Goal: Task Accomplishment & Management: Complete application form

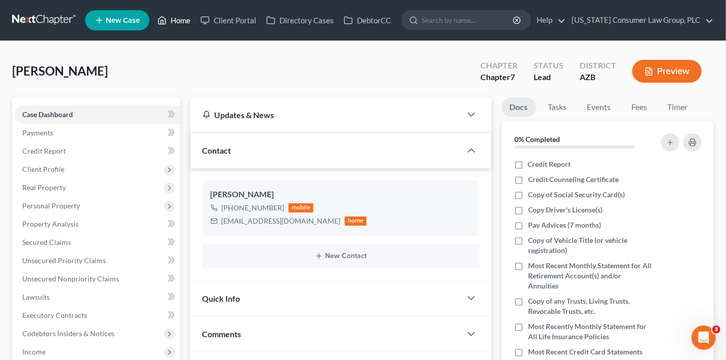
click at [172, 17] on link "Home" at bounding box center [173, 20] width 43 height 18
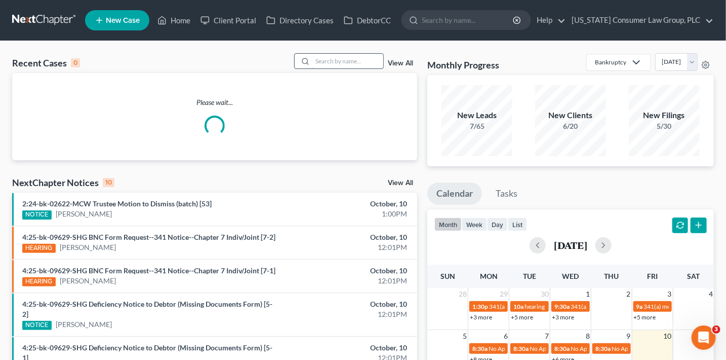
click at [324, 65] on input "search" at bounding box center [347, 61] width 71 height 15
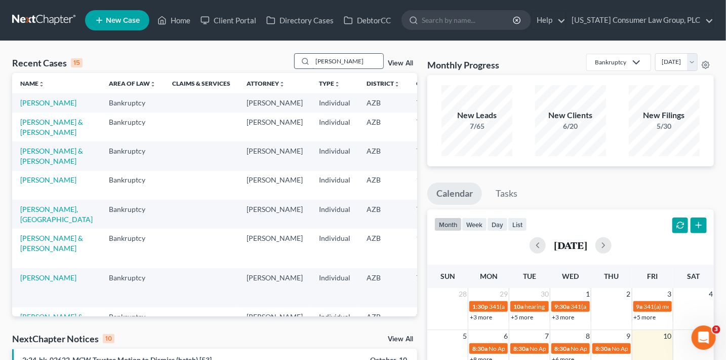
type input "dunn"
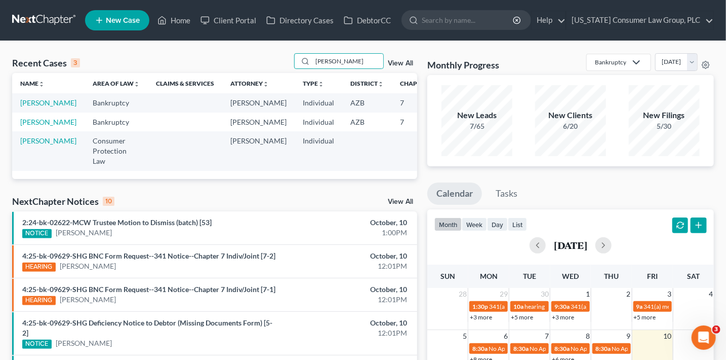
click at [34, 131] on td "[PERSON_NAME]" at bounding box center [48, 121] width 72 height 19
click at [34, 126] on link "Dunn, Christian Sierra" at bounding box center [48, 121] width 56 height 9
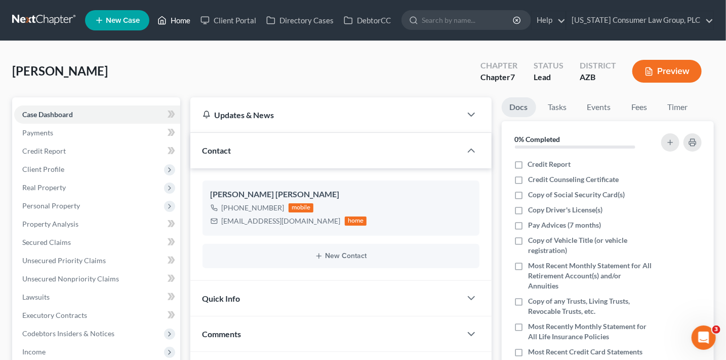
click at [177, 19] on link "Home" at bounding box center [173, 20] width 43 height 18
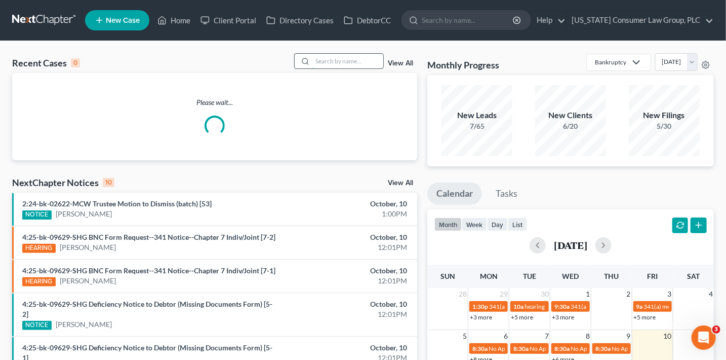
click at [348, 58] on input "search" at bounding box center [347, 61] width 71 height 15
type input "francis"
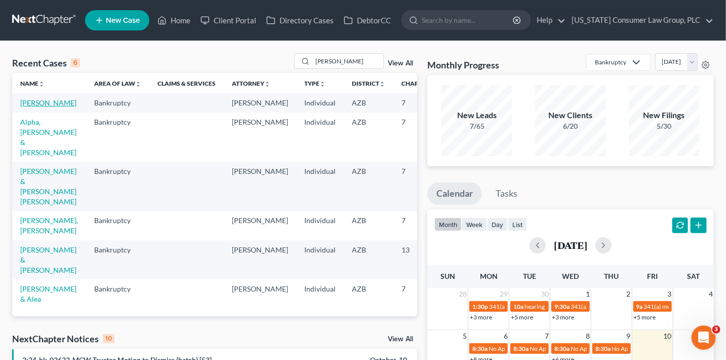
click at [33, 107] on link "[PERSON_NAME]" at bounding box center [48, 102] width 56 height 9
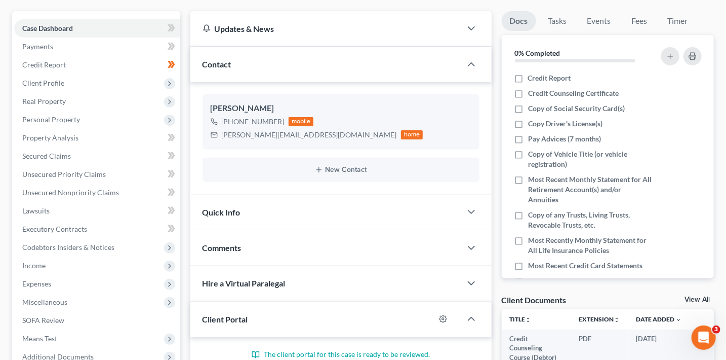
scroll to position [95, 0]
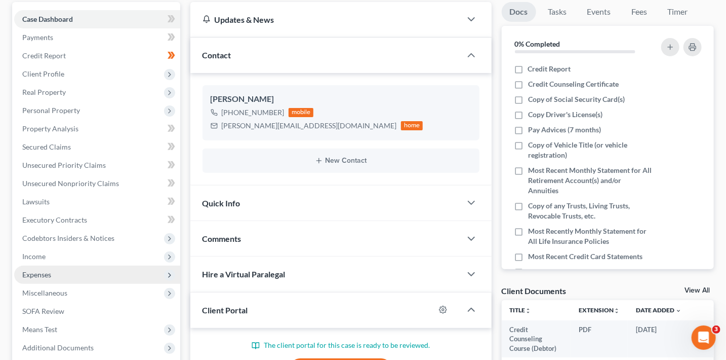
click at [43, 275] on span "Expenses" at bounding box center [36, 274] width 29 height 9
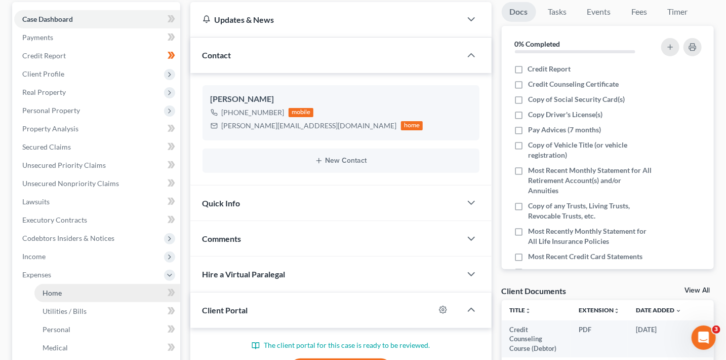
click at [113, 288] on link "Home" at bounding box center [107, 293] width 146 height 18
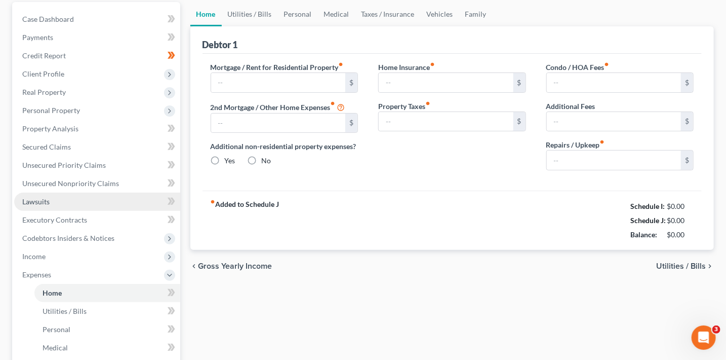
scroll to position [9, 0]
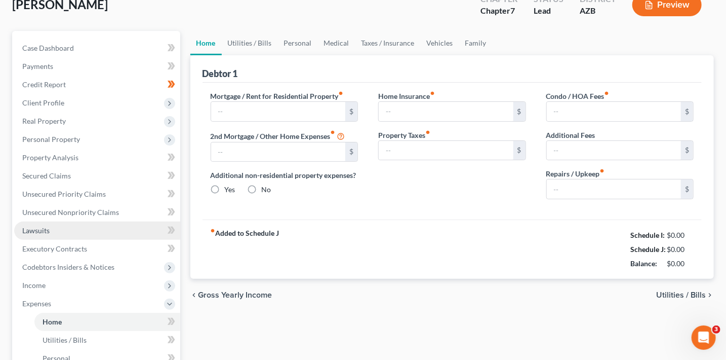
type input "2,598.09"
type input "0.00"
radio input "true"
type input "0.00"
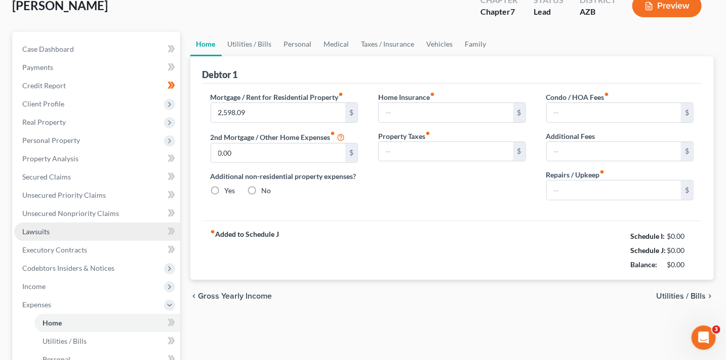
type input "198.00"
type input "0.00"
type input "200.00"
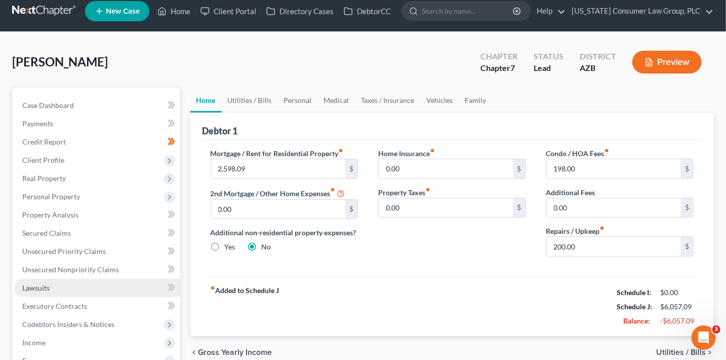
scroll to position [0, 0]
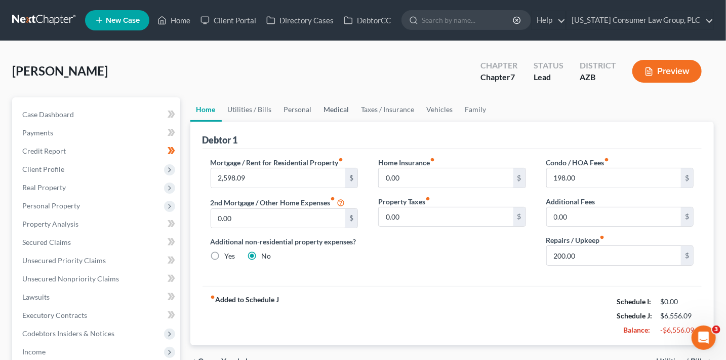
click at [323, 110] on link "Medical" at bounding box center [336, 109] width 37 height 24
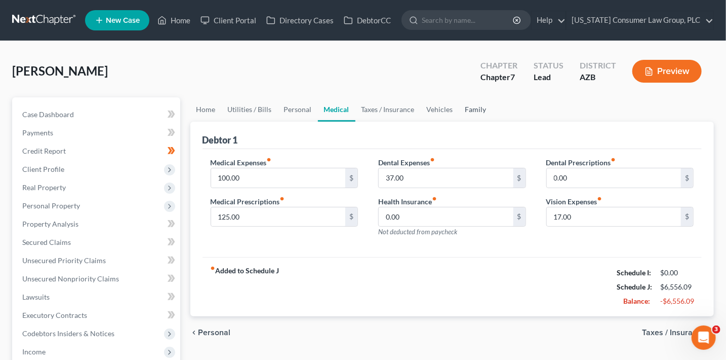
click at [471, 113] on link "Family" at bounding box center [475, 109] width 33 height 24
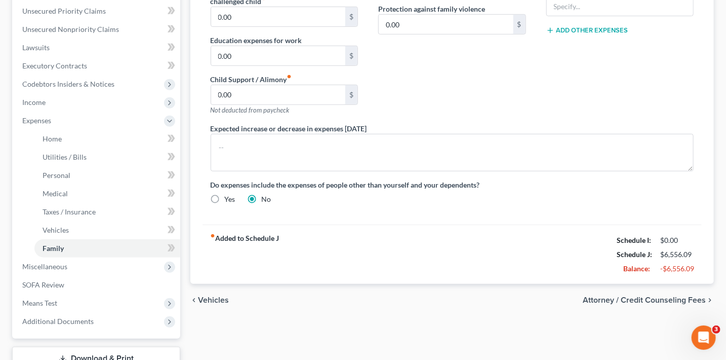
scroll to position [252, 0]
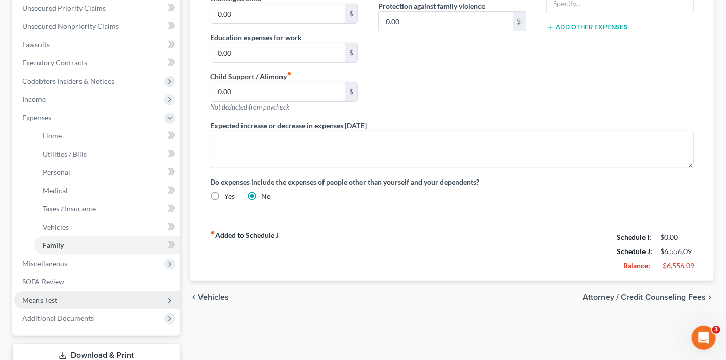
click at [50, 299] on span "Means Test" at bounding box center [39, 299] width 35 height 9
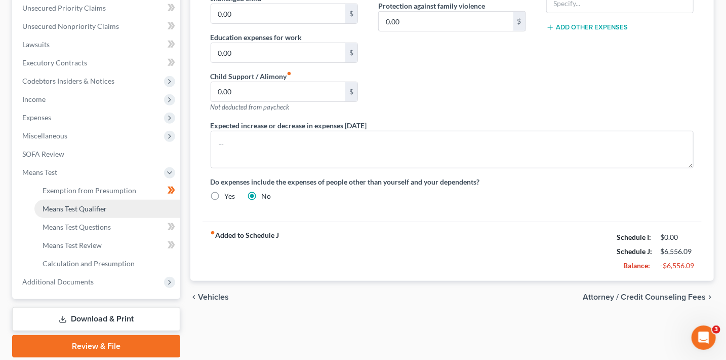
click at [90, 210] on span "Means Test Qualifier" at bounding box center [75, 208] width 64 height 9
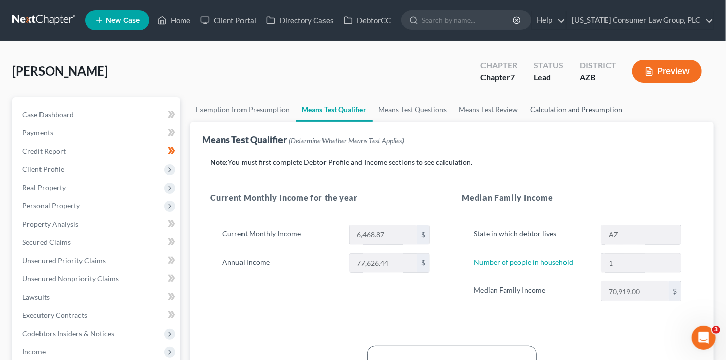
click at [565, 108] on link "Calculation and Presumption" at bounding box center [577, 109] width 104 height 24
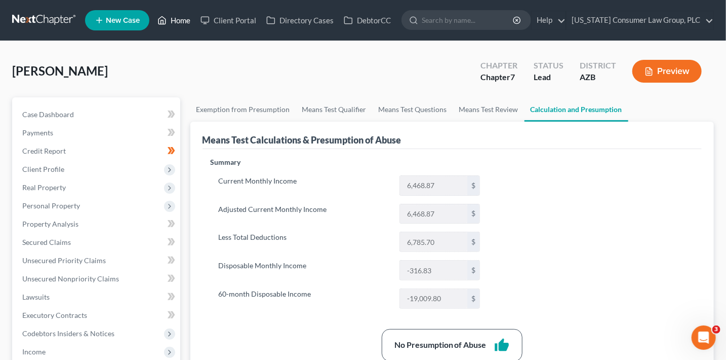
click at [187, 21] on link "Home" at bounding box center [173, 20] width 43 height 18
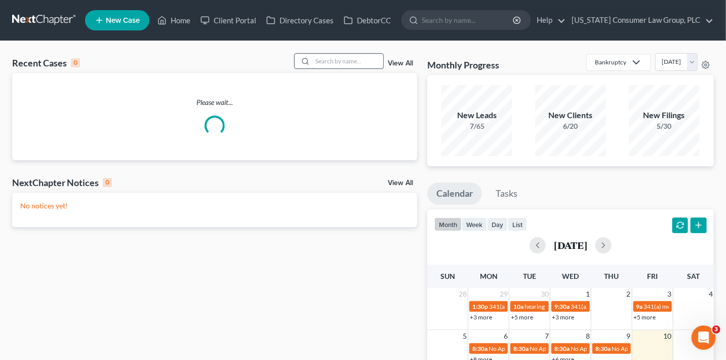
click at [330, 63] on input "search" at bounding box center [347, 61] width 71 height 15
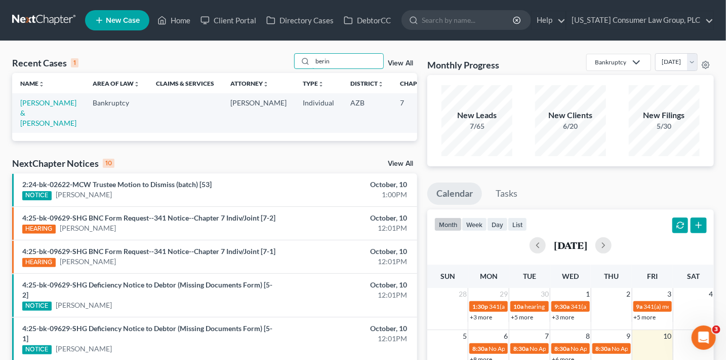
type input "berin"
click at [28, 117] on td "[PERSON_NAME] & [PERSON_NAME]" at bounding box center [48, 112] width 72 height 39
click at [31, 112] on link "[PERSON_NAME] & [PERSON_NAME]" at bounding box center [48, 112] width 56 height 29
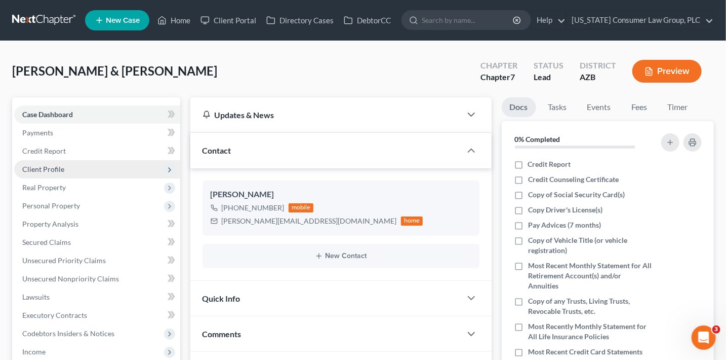
click at [78, 166] on span "Client Profile" at bounding box center [97, 169] width 166 height 18
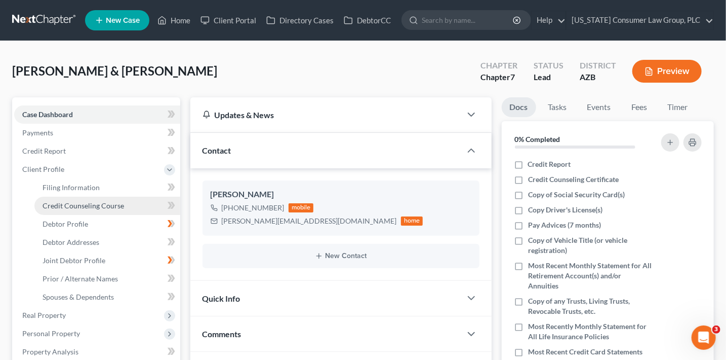
click at [126, 206] on link "Credit Counseling Course" at bounding box center [107, 205] width 146 height 18
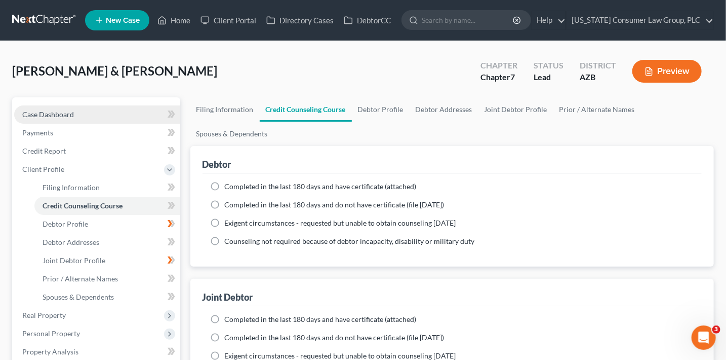
click at [98, 110] on link "Case Dashboard" at bounding box center [97, 114] width 166 height 18
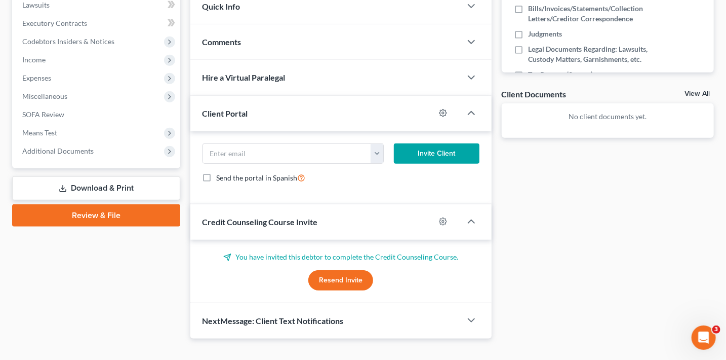
scroll to position [307, 0]
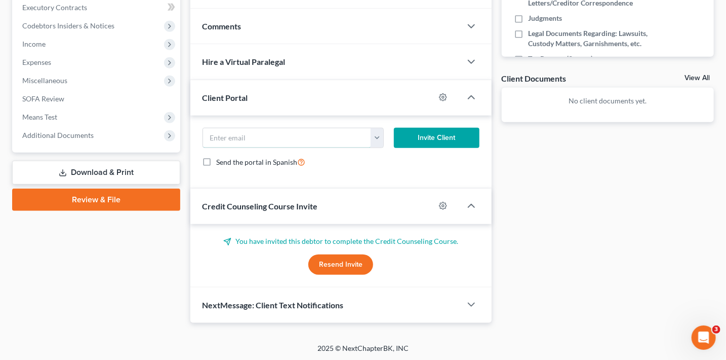
click at [299, 132] on input "email" at bounding box center [287, 137] width 169 height 19
paste input "tim.berindei@gmail.com"
type input "tim.berindei@gmail.com"
click at [448, 130] on button "Invite Client" at bounding box center [437, 138] width 86 height 20
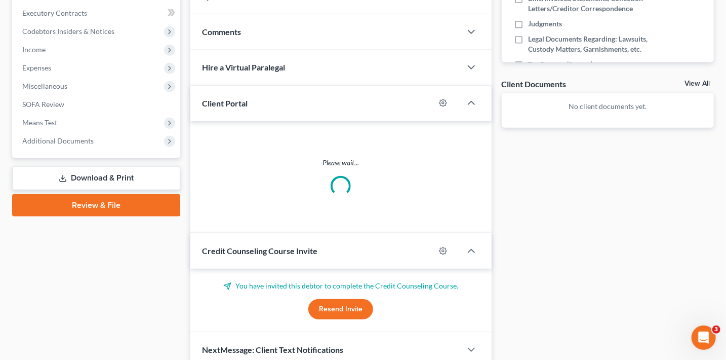
click at [346, 332] on div "NextMessage: Client Text Notifications" at bounding box center [325, 349] width 271 height 35
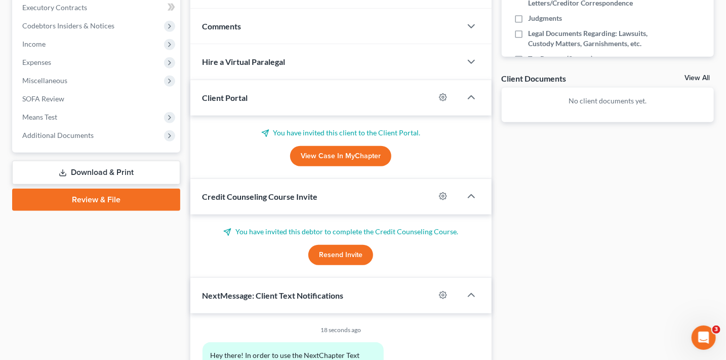
click at [340, 253] on button "Resend Invite" at bounding box center [340, 255] width 65 height 20
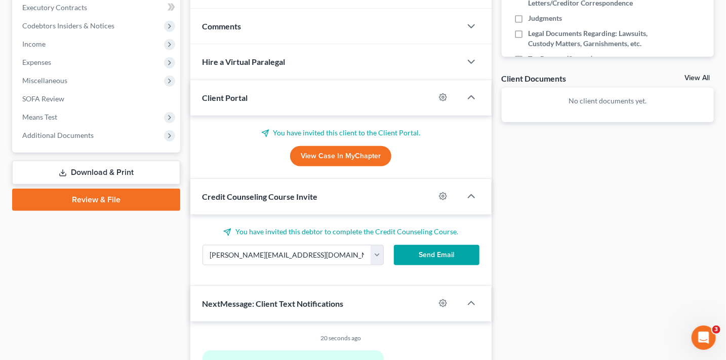
click at [411, 254] on button "Send Email" at bounding box center [437, 255] width 86 height 20
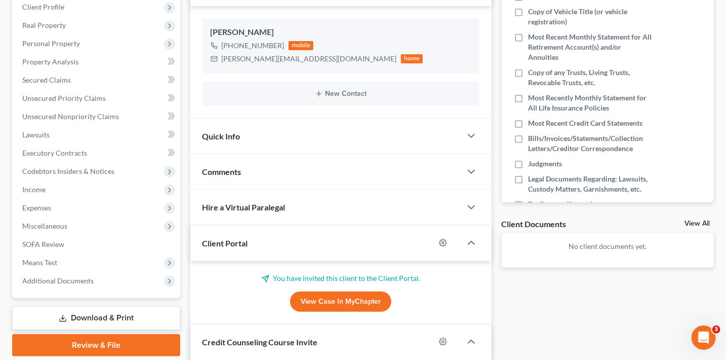
scroll to position [0, 0]
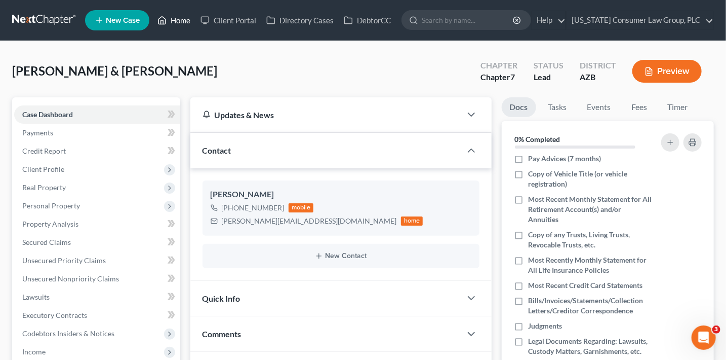
click at [183, 23] on link "Home" at bounding box center [173, 20] width 43 height 18
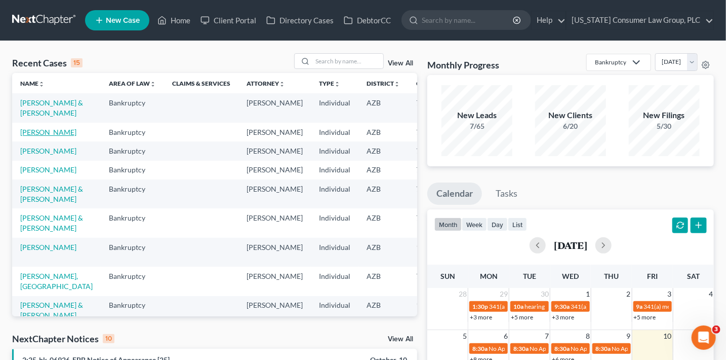
click at [33, 136] on link "[PERSON_NAME]" at bounding box center [48, 132] width 56 height 9
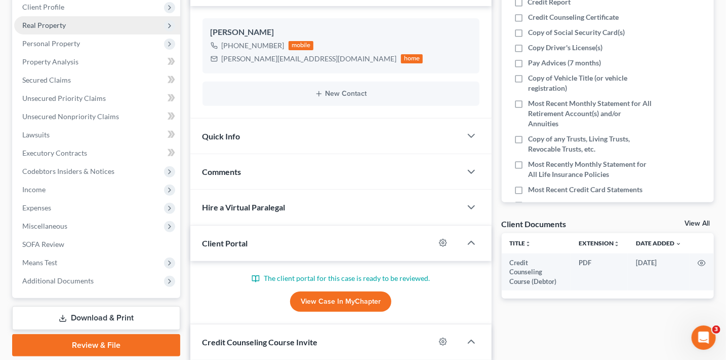
scroll to position [164, 0]
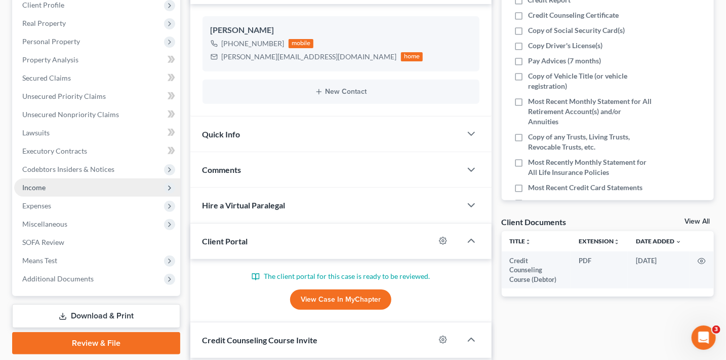
click at [54, 185] on span "Income" at bounding box center [97, 187] width 166 height 18
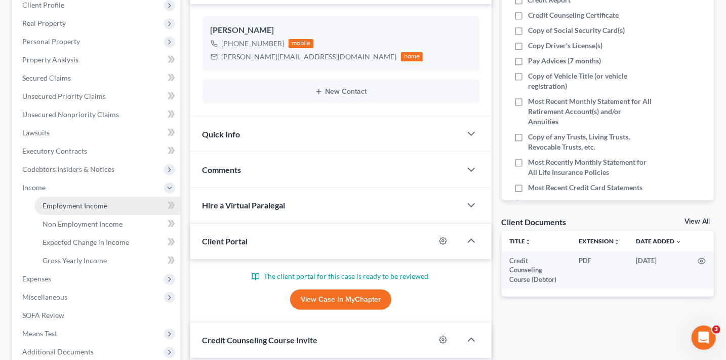
click at [86, 199] on link "Employment Income" at bounding box center [107, 205] width 146 height 18
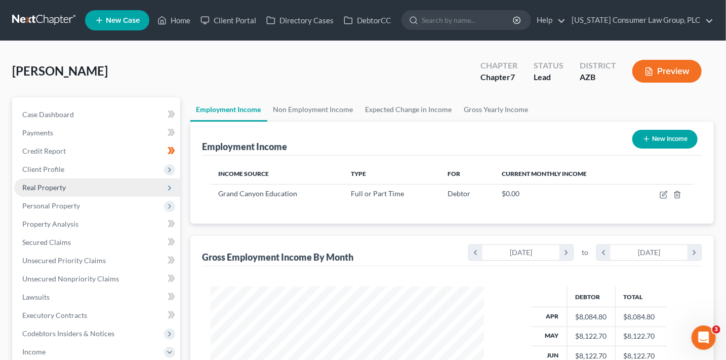
scroll to position [267, 0]
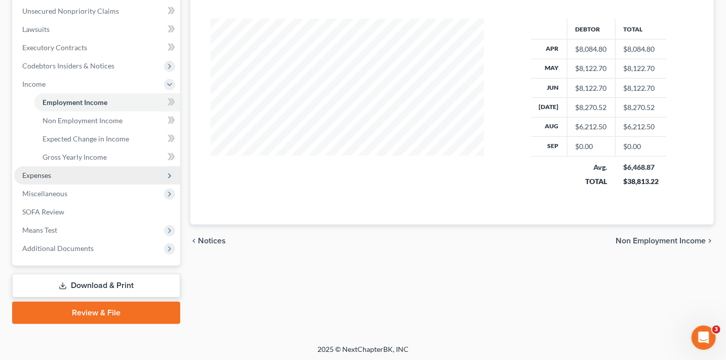
click at [50, 171] on span "Expenses" at bounding box center [36, 175] width 29 height 9
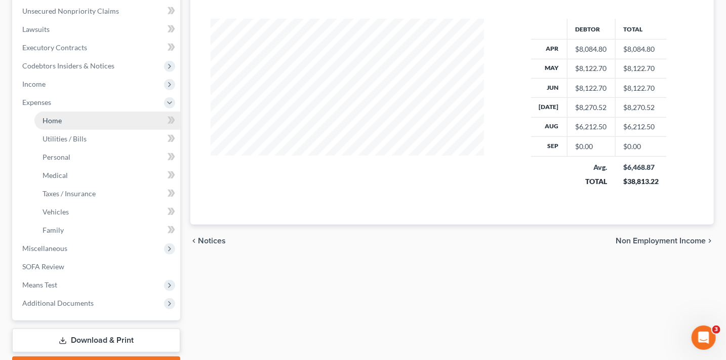
click at [74, 125] on link "Home" at bounding box center [107, 120] width 146 height 18
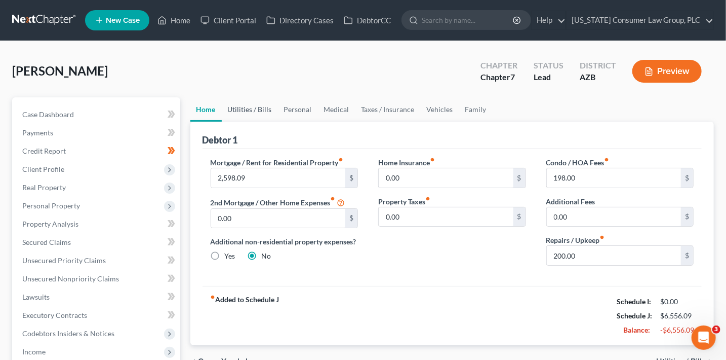
click at [261, 107] on link "Utilities / Bills" at bounding box center [250, 109] width 56 height 24
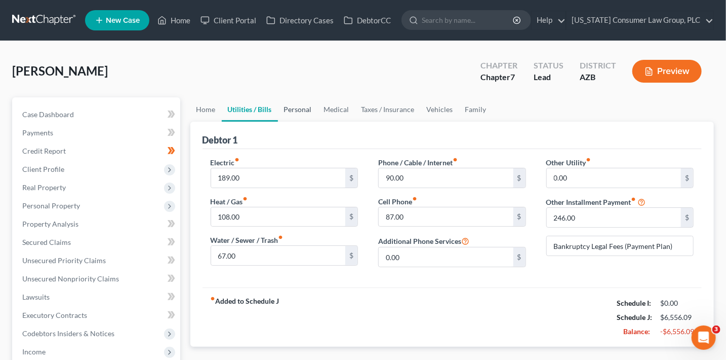
click at [294, 109] on link "Personal" at bounding box center [298, 109] width 40 height 24
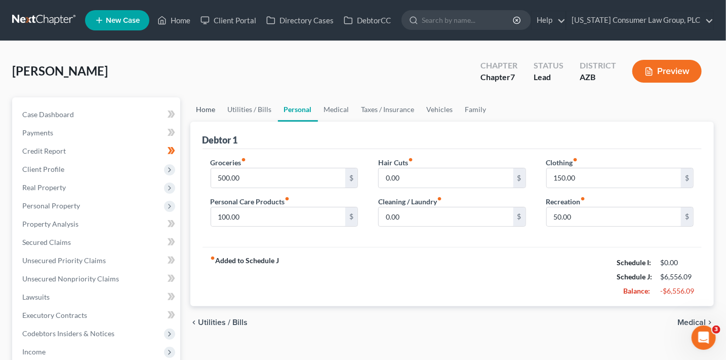
click at [215, 110] on link "Home" at bounding box center [205, 109] width 31 height 24
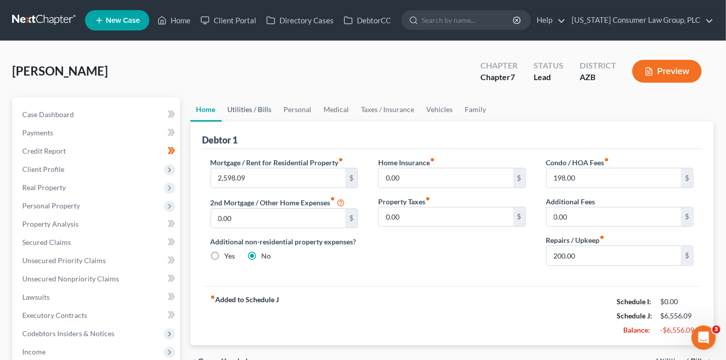
click at [255, 111] on link "Utilities / Bills" at bounding box center [250, 109] width 56 height 24
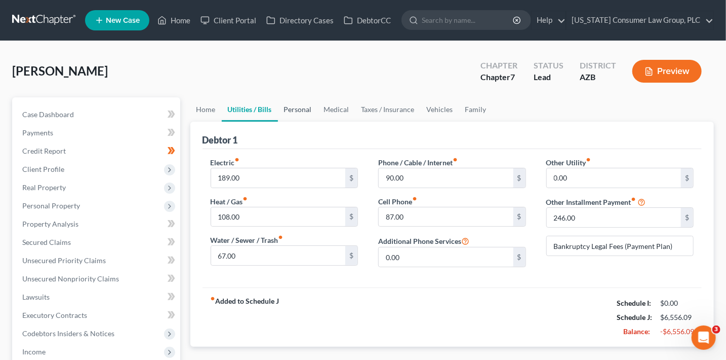
click at [294, 104] on link "Personal" at bounding box center [298, 109] width 40 height 24
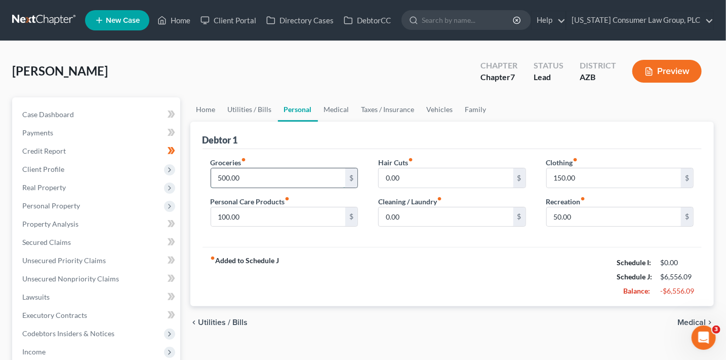
click at [252, 174] on input "500.00" at bounding box center [278, 177] width 135 height 19
type input "55"
type input "125"
type input "200"
click at [328, 114] on link "Medical" at bounding box center [336, 109] width 37 height 24
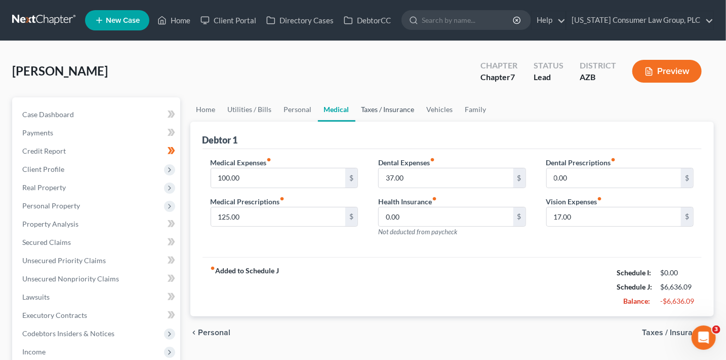
click at [399, 107] on link "Taxes / Insurance" at bounding box center [387, 109] width 65 height 24
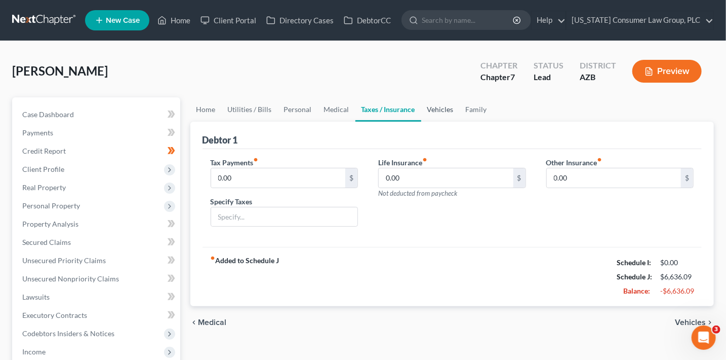
click at [442, 109] on link "Vehicles" at bounding box center [440, 109] width 38 height 24
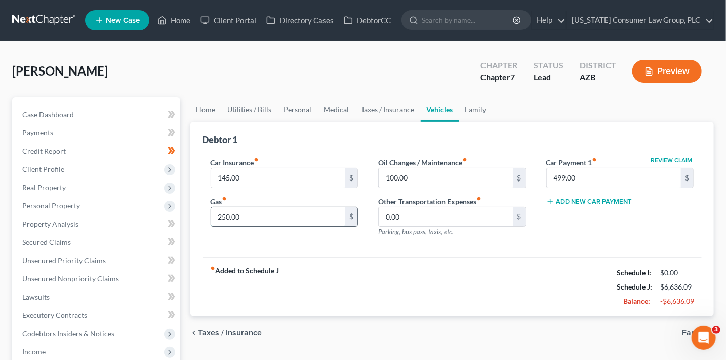
click at [271, 223] on input "250.00" at bounding box center [278, 216] width 135 height 19
type input "400"
click at [441, 106] on link "Vehicles" at bounding box center [440, 109] width 38 height 24
click at [471, 114] on link "Family" at bounding box center [475, 109] width 33 height 24
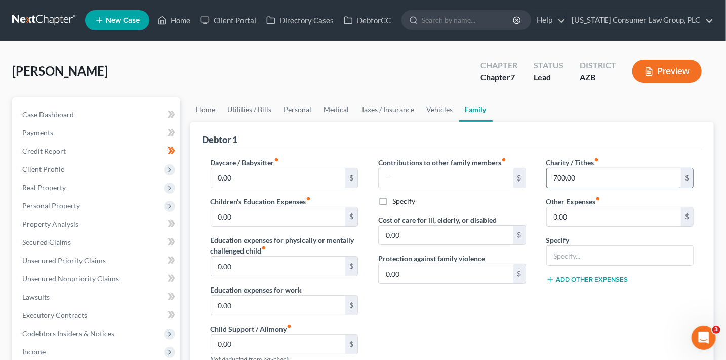
click at [585, 172] on input "700.00" at bounding box center [614, 177] width 135 height 19
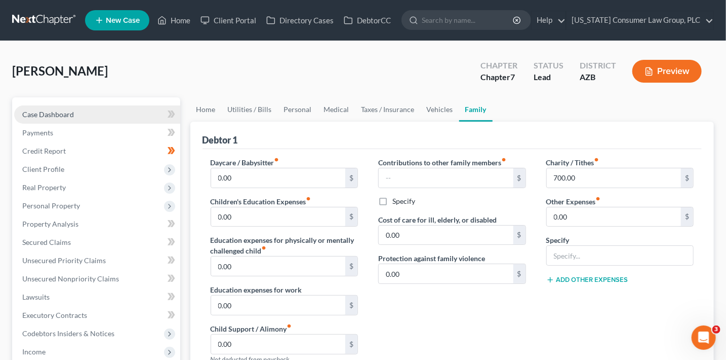
click at [97, 111] on link "Case Dashboard" at bounding box center [97, 114] width 166 height 18
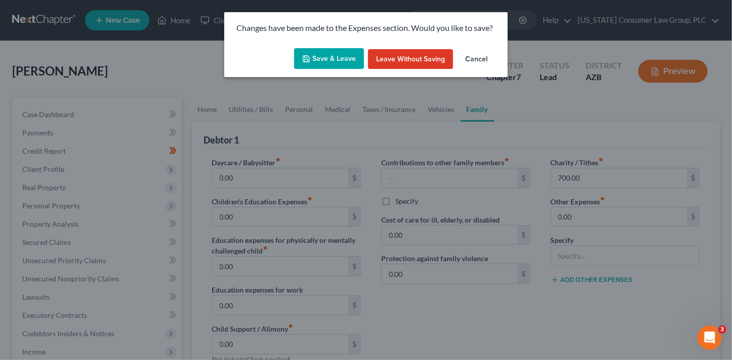
click at [323, 62] on button "Save & Leave" at bounding box center [329, 58] width 70 height 21
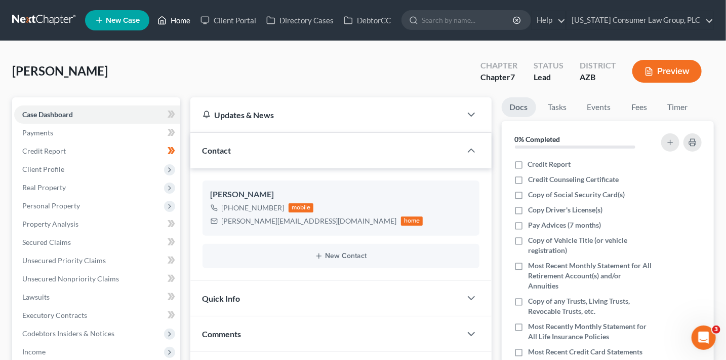
click at [178, 25] on link "Home" at bounding box center [173, 20] width 43 height 18
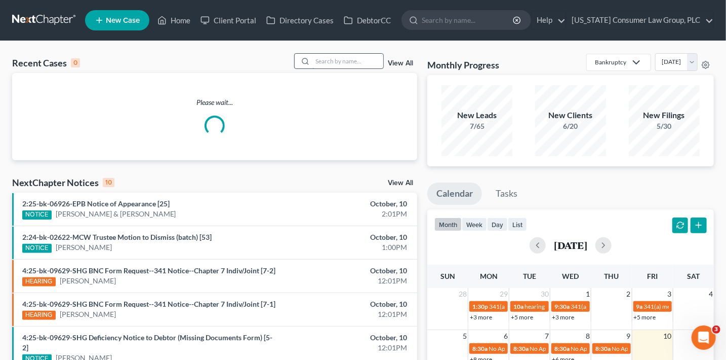
click at [344, 57] on input "search" at bounding box center [347, 61] width 71 height 15
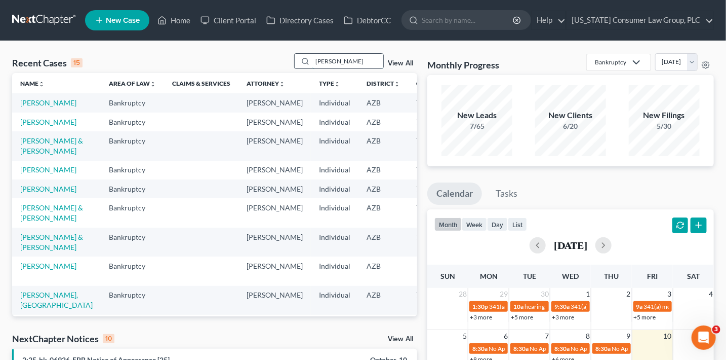
type input "hinton"
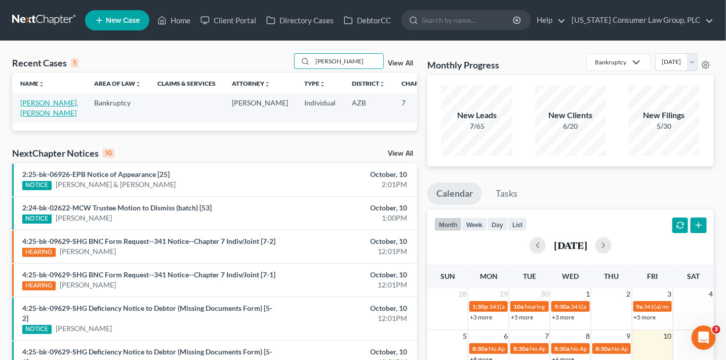
click at [20, 116] on link "[PERSON_NAME], [PERSON_NAME]" at bounding box center [49, 107] width 58 height 19
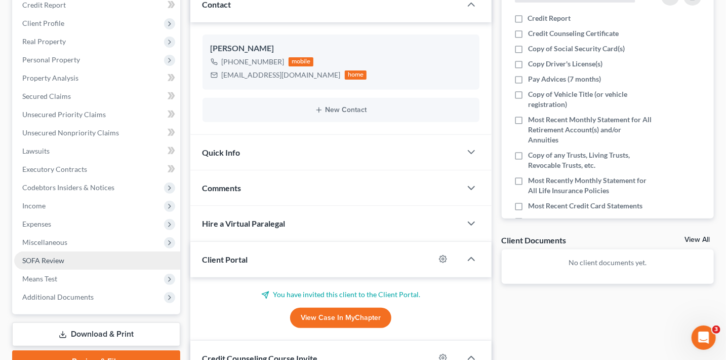
scroll to position [146, 0]
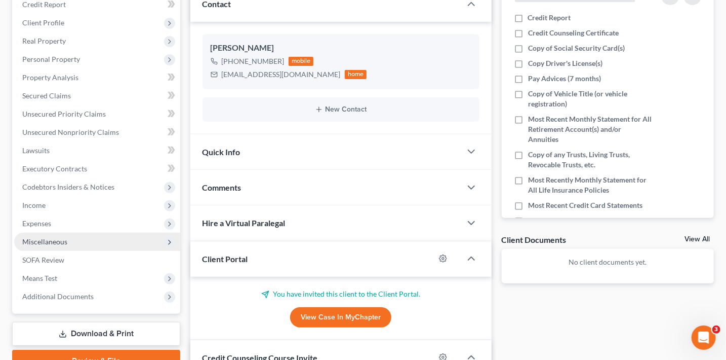
click at [103, 241] on span "Miscellaneous" at bounding box center [97, 241] width 166 height 18
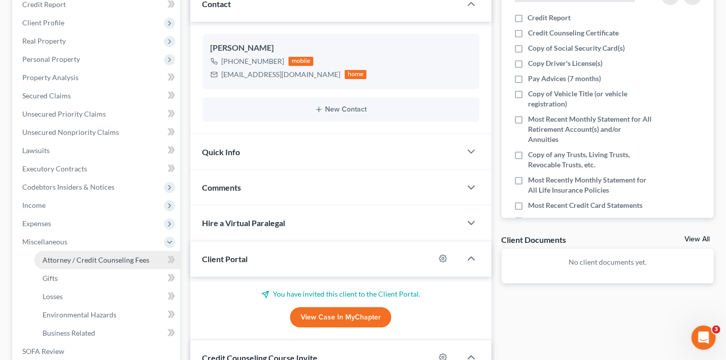
click at [121, 265] on link "Attorney / Credit Counseling Fees" at bounding box center [107, 260] width 146 height 18
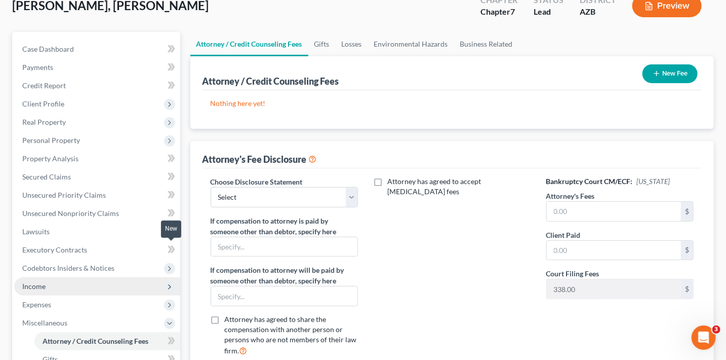
scroll to position [77, 0]
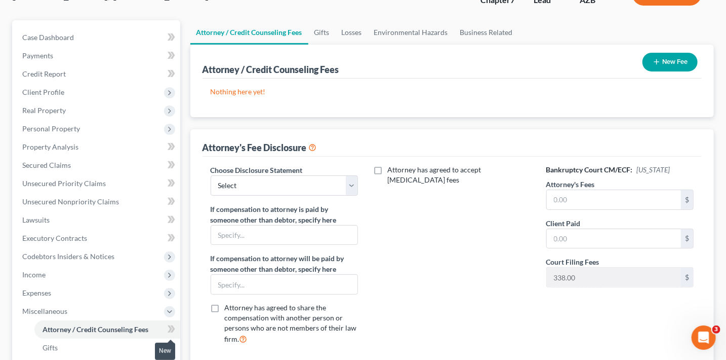
click at [173, 326] on icon at bounding box center [172, 328] width 5 height 7
drag, startPoint x: 173, startPoint y: 326, endPoint x: 211, endPoint y: 307, distance: 41.7
click at [174, 326] on icon at bounding box center [172, 329] width 8 height 13
click at [681, 61] on button "New Fee" at bounding box center [670, 62] width 55 height 19
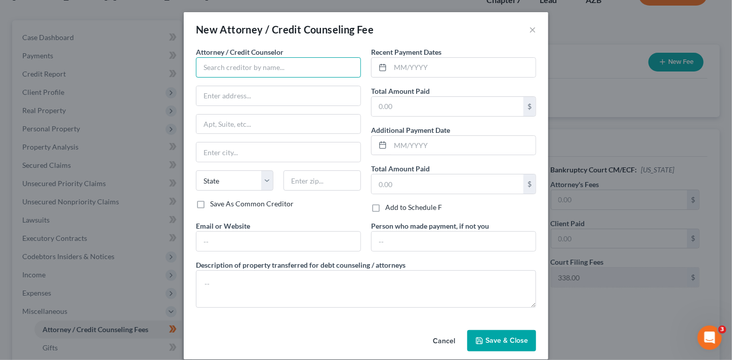
click at [266, 68] on input "text" at bounding box center [278, 67] width 165 height 20
type input "[US_STATE] Consumer Law Group, PLC"
type input "2350 East Germann Road, Suite 38"
type input "Chandler"
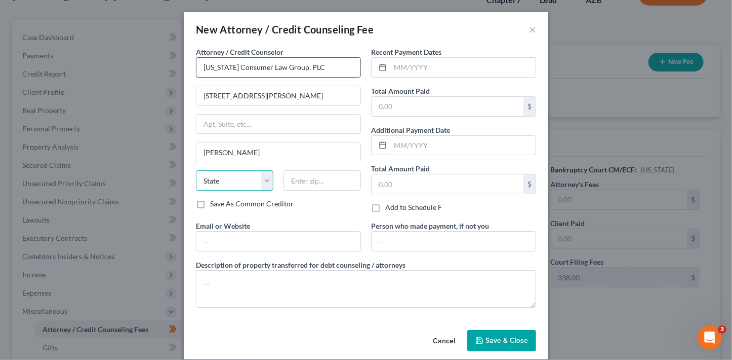
select select "3"
type input "85286"
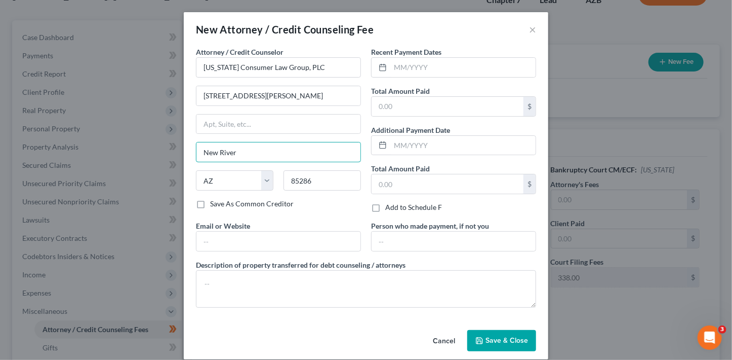
drag, startPoint x: 251, startPoint y: 157, endPoint x: 172, endPoint y: 129, distance: 84.6
click at [163, 142] on div "New Attorney / Credit Counseling Fee × Attorney / Credit Counselor * Arizona Co…" at bounding box center [366, 180] width 732 height 360
type input "Chandler"
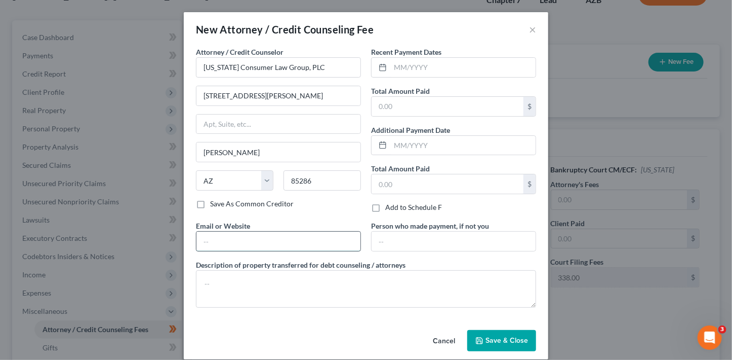
click at [228, 245] on input "text" at bounding box center [278, 240] width 164 height 19
type input "www.skibalaw.com"
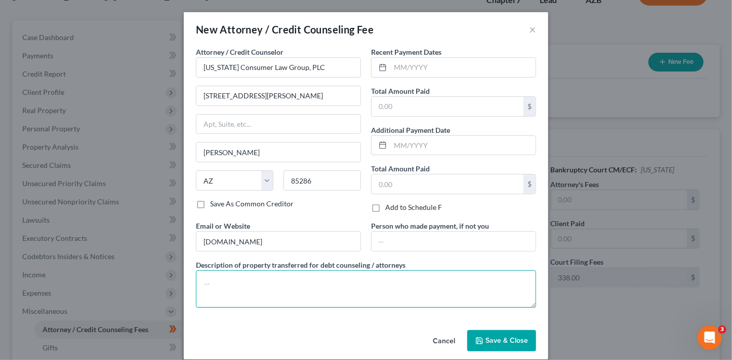
click at [247, 282] on textarea at bounding box center [366, 288] width 340 height 37
type textarea "'"
type textarea ";"
paste textarea "Filing fee: $338.00"
type textarea "Filing fee: $338.00"
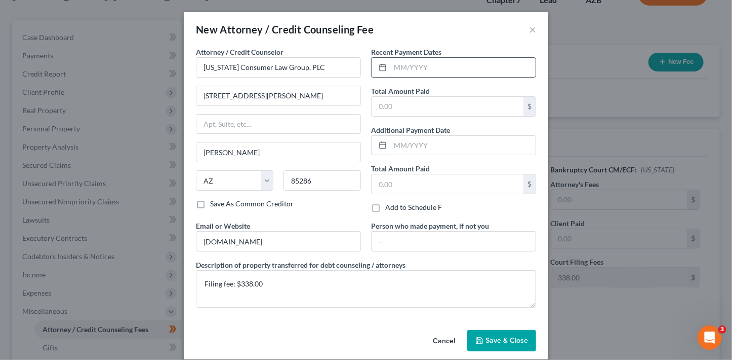
click at [390, 70] on input "text" at bounding box center [462, 67] width 145 height 19
type input "09/2025"
click at [420, 108] on input "text" at bounding box center [448, 106] width 152 height 19
type input "338"
click at [510, 338] on span "Save & Close" at bounding box center [507, 340] width 43 height 9
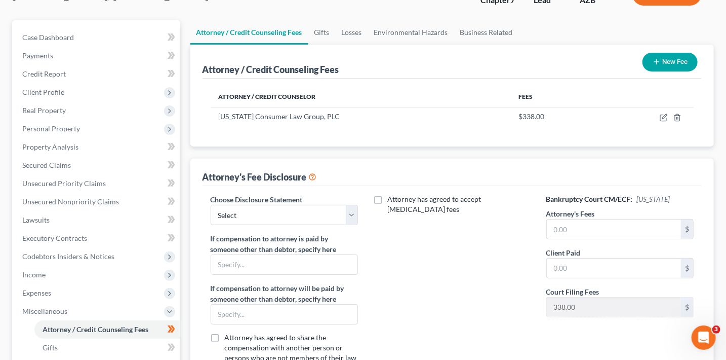
click at [289, 190] on div "Choose Disclosure Statement Select Mata Disclosure Bold Disclosure Bradford Alp…" at bounding box center [453, 290] width 500 height 208
click at [302, 221] on select "Select Mata Disclosure Bold Disclosure Bradford Alpha Disclosure Brashear Visca…" at bounding box center [285, 215] width 148 height 20
select select "9"
click at [211, 205] on select "Select Mata Disclosure Bold Disclosure Bradford Alpha Disclosure Brashear Visca…" at bounding box center [285, 215] width 148 height 20
click at [583, 229] on input "text" at bounding box center [614, 228] width 135 height 19
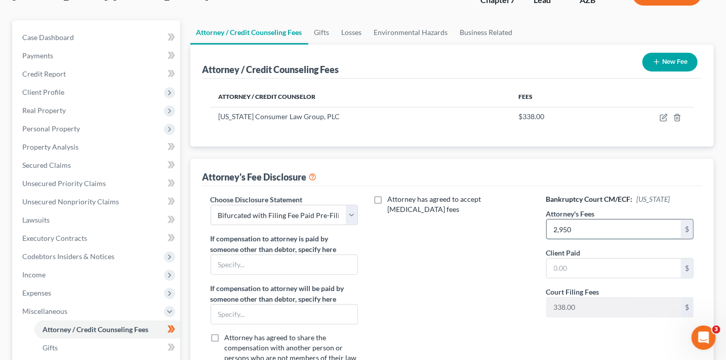
type input "2,950"
type input "0.00"
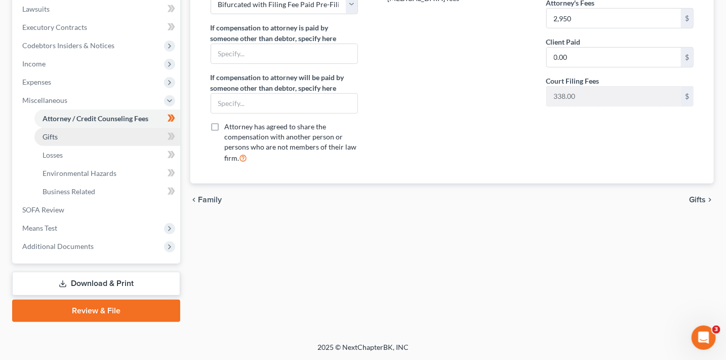
click at [137, 139] on link "Gifts" at bounding box center [107, 137] width 146 height 18
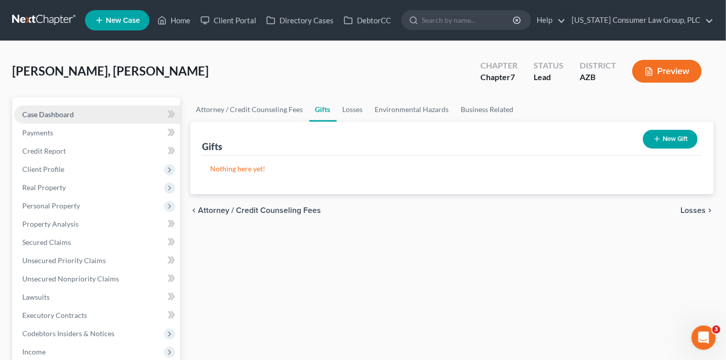
click at [100, 116] on link "Case Dashboard" at bounding box center [97, 114] width 166 height 18
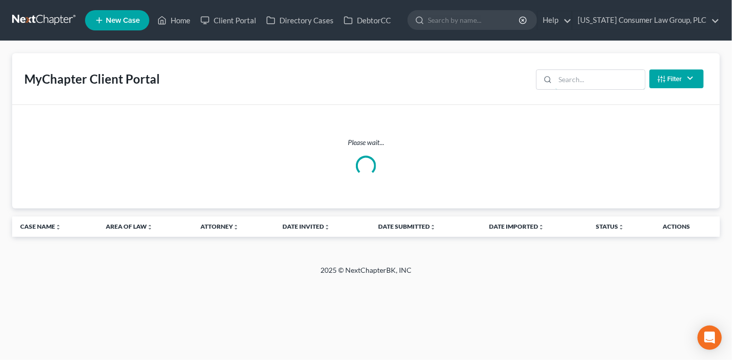
click at [601, 75] on input "search" at bounding box center [600, 79] width 90 height 19
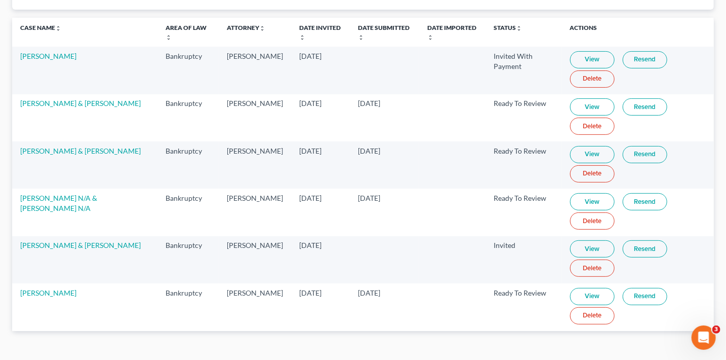
scroll to position [101, 0]
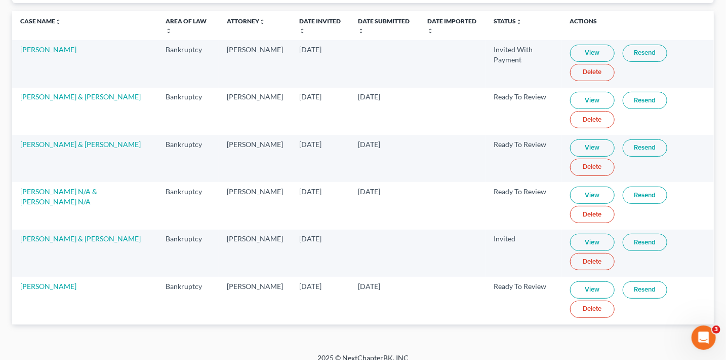
type input "francis"
click at [578, 285] on link "View" at bounding box center [592, 289] width 45 height 17
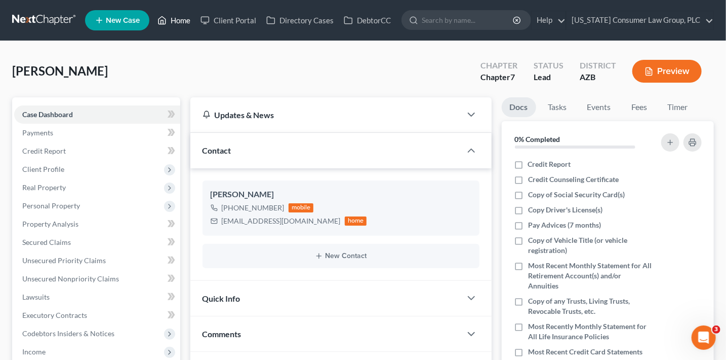
click at [168, 21] on link "Home" at bounding box center [173, 20] width 43 height 18
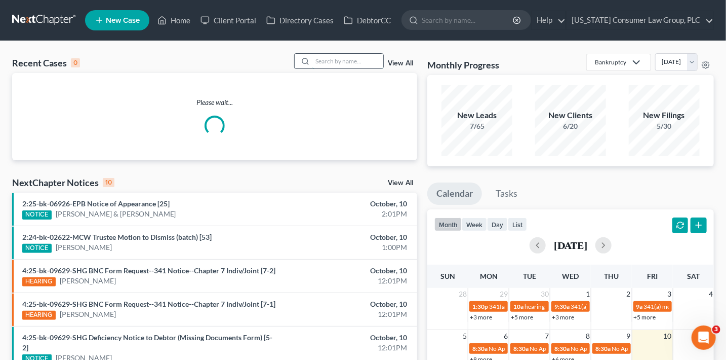
click at [325, 65] on input "search" at bounding box center [347, 61] width 71 height 15
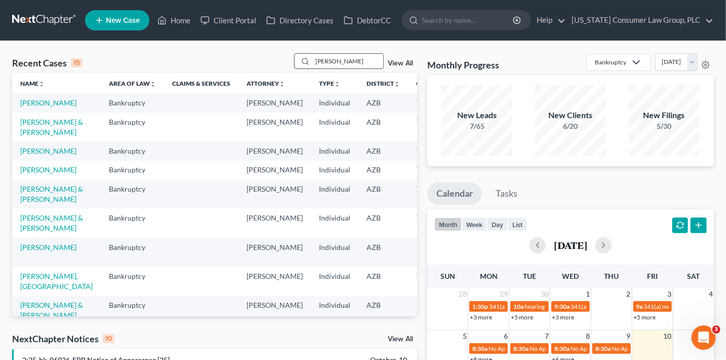
type input "ayoub"
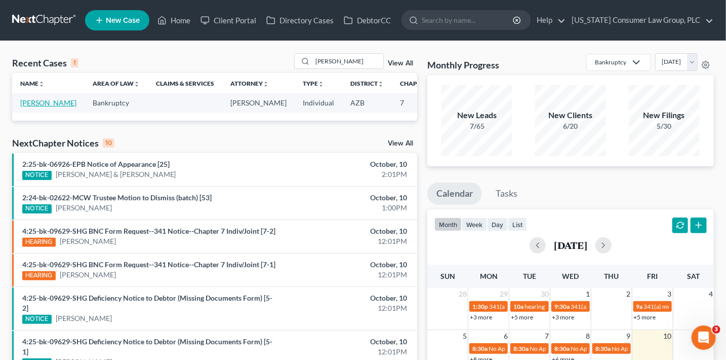
click at [30, 107] on link "Ayoub, John" at bounding box center [48, 102] width 56 height 9
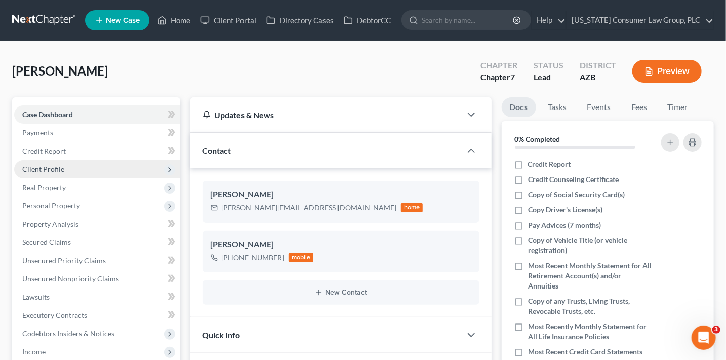
click at [70, 166] on span "Client Profile" at bounding box center [97, 169] width 166 height 18
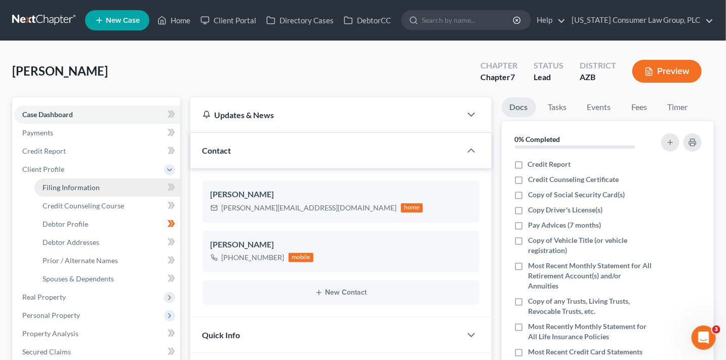
click at [95, 188] on span "Filing Information" at bounding box center [71, 187] width 57 height 9
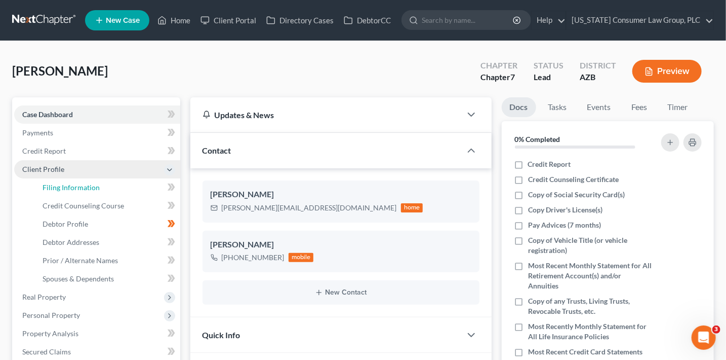
select select "1"
select select "0"
select select "3"
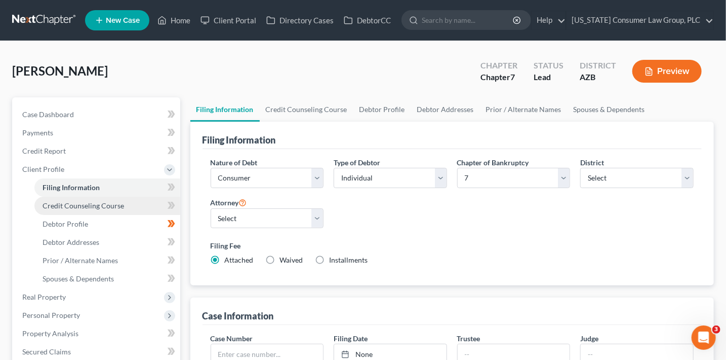
click at [127, 202] on link "Credit Counseling Course" at bounding box center [107, 205] width 146 height 18
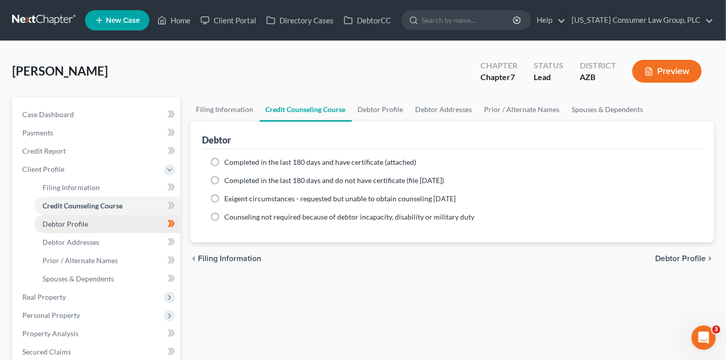
click at [133, 224] on link "Debtor Profile" at bounding box center [107, 224] width 146 height 18
select select "0"
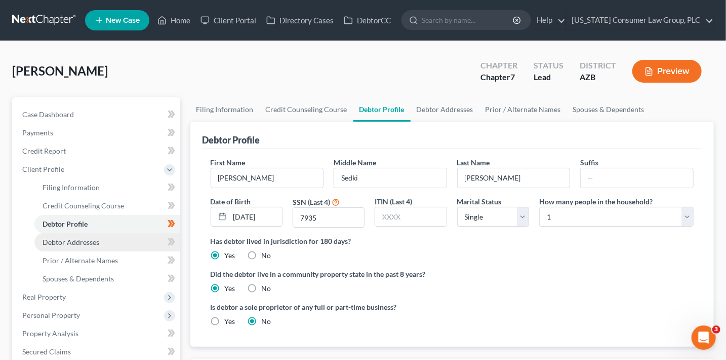
click at [129, 238] on link "Debtor Addresses" at bounding box center [107, 242] width 146 height 18
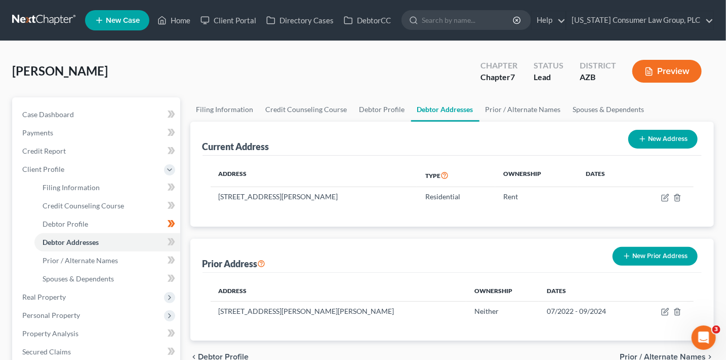
click at [181, 245] on div "Case Dashboard Payments Invoices Payments Payments Credit Report Client Profile" at bounding box center [96, 362] width 178 height 530
click at [172, 247] on icon at bounding box center [172, 241] width 8 height 13
click at [169, 261] on icon at bounding box center [170, 259] width 5 height 7
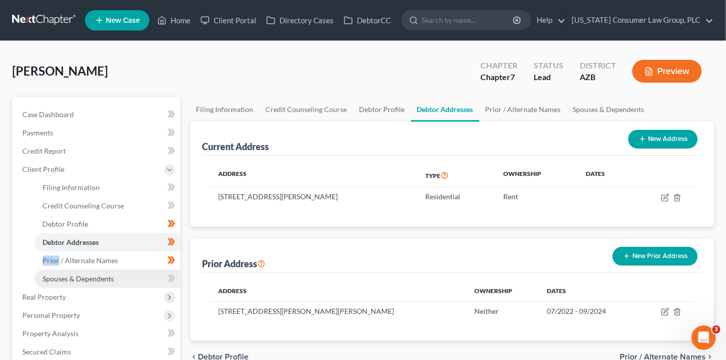
click at [118, 277] on link "Spouses & Dependents" at bounding box center [107, 278] width 146 height 18
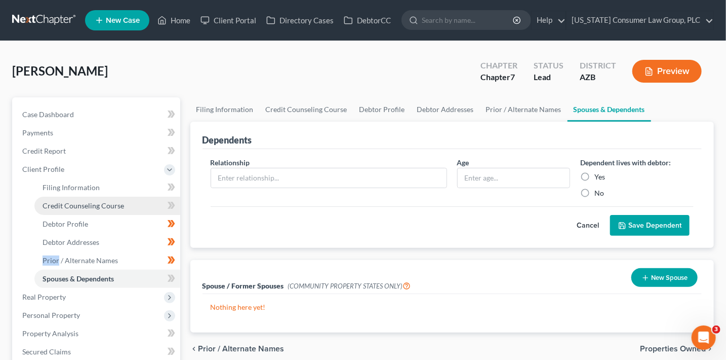
click at [107, 207] on span "Credit Counseling Course" at bounding box center [84, 205] width 82 height 9
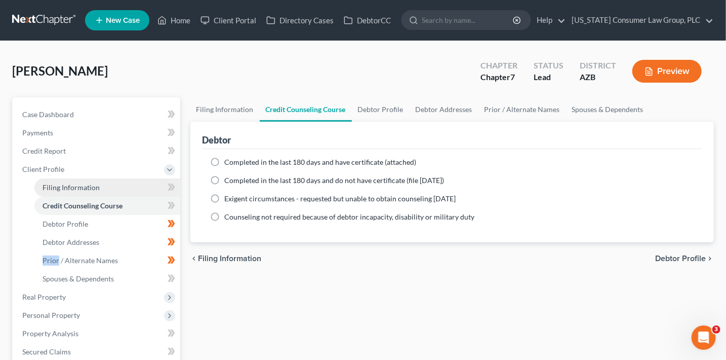
click at [105, 192] on link "Filing Information" at bounding box center [107, 187] width 146 height 18
select select "1"
select select "0"
select select "4"
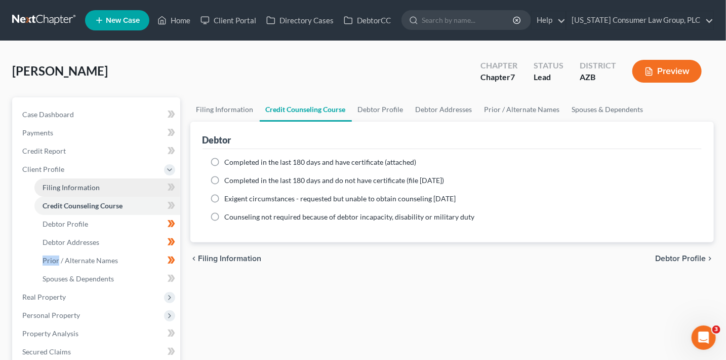
select select "0"
select select "3"
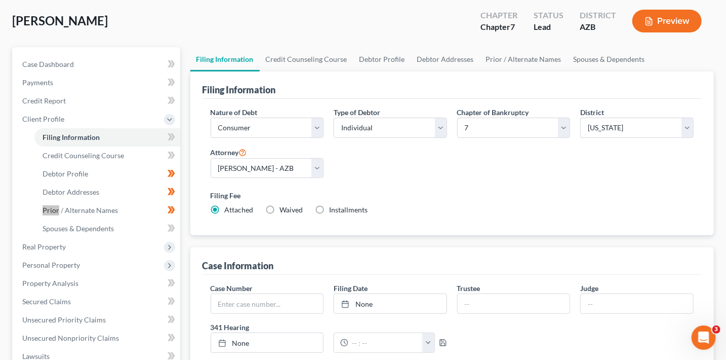
scroll to position [53, 0]
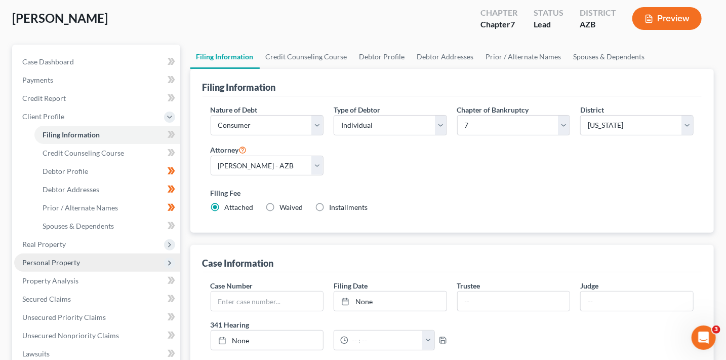
click at [69, 266] on span "Personal Property" at bounding box center [97, 262] width 166 height 18
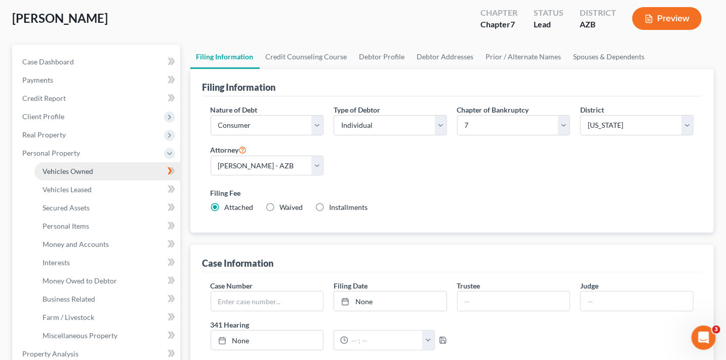
click at [105, 177] on link "Vehicles Owned" at bounding box center [107, 171] width 146 height 18
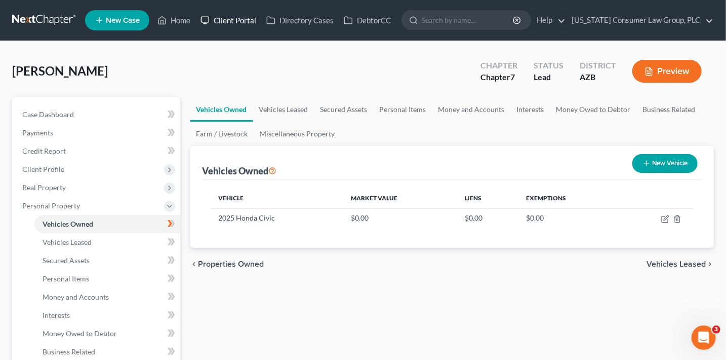
click at [241, 25] on link "Client Portal" at bounding box center [228, 20] width 66 height 18
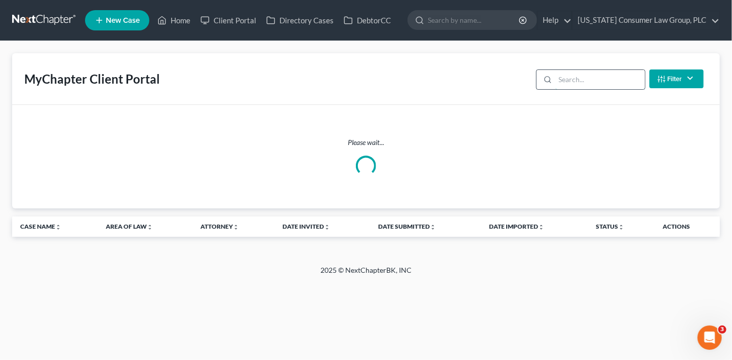
click at [563, 83] on input "search" at bounding box center [600, 79] width 90 height 19
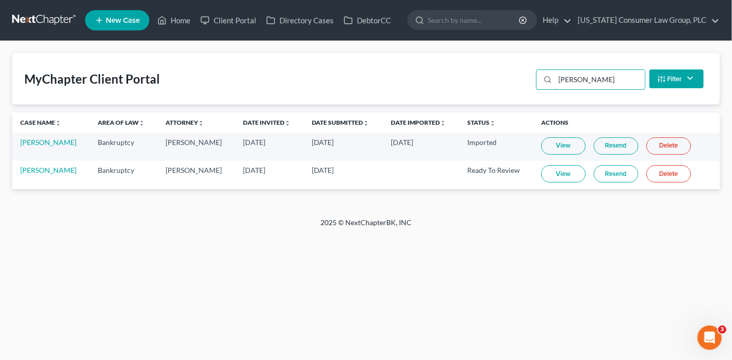
type input "kristine"
click at [603, 176] on link "Resend" at bounding box center [616, 173] width 45 height 17
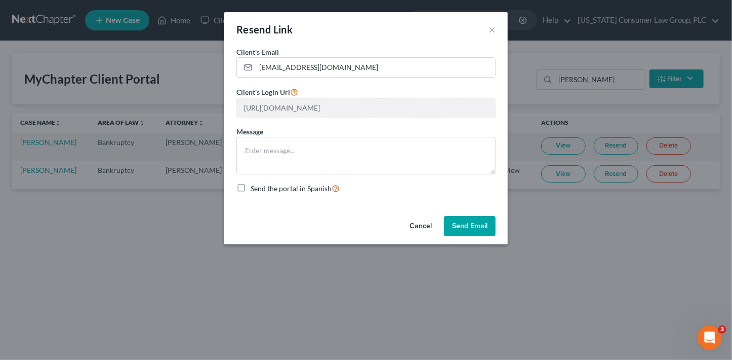
click at [472, 228] on button "Send Email" at bounding box center [470, 226] width 52 height 20
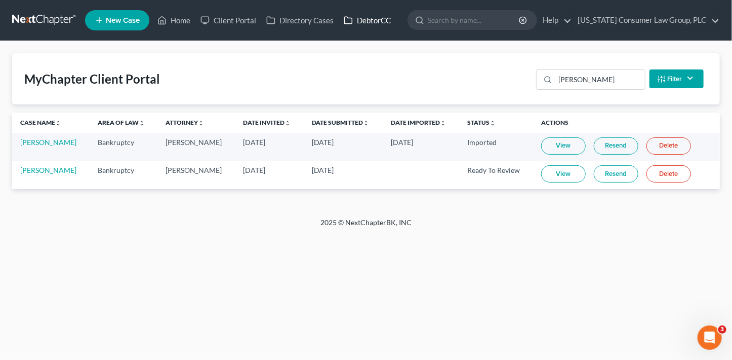
click at [354, 24] on link "DebtorCC" at bounding box center [367, 20] width 57 height 18
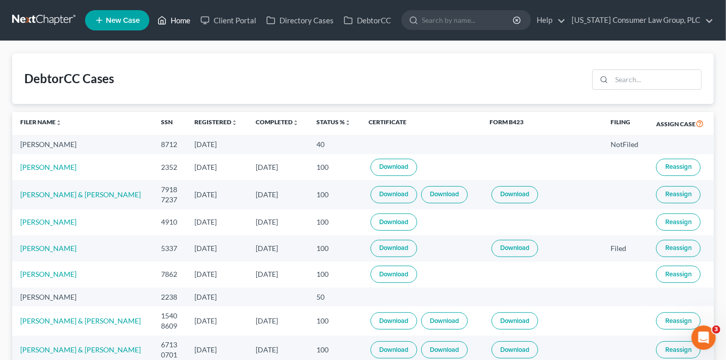
click at [186, 17] on link "Home" at bounding box center [173, 20] width 43 height 18
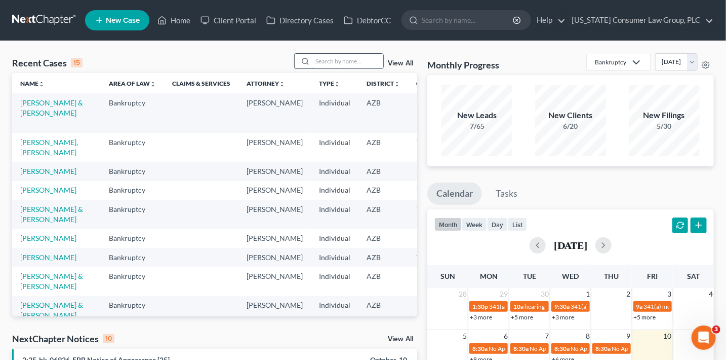
click at [347, 61] on input "search" at bounding box center [347, 61] width 71 height 15
click at [345, 61] on input "search" at bounding box center [347, 61] width 71 height 15
type input "duart"
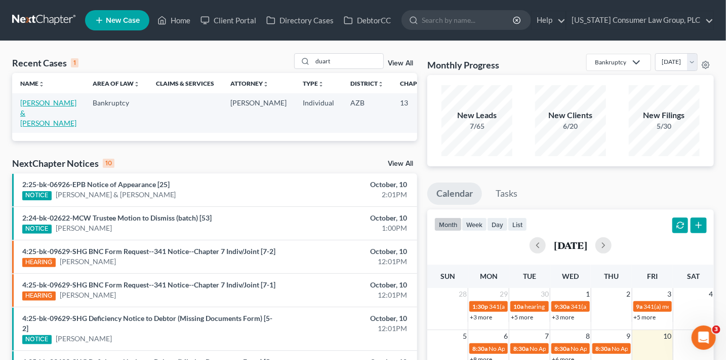
click at [30, 116] on link "[PERSON_NAME] & [PERSON_NAME]" at bounding box center [48, 112] width 56 height 29
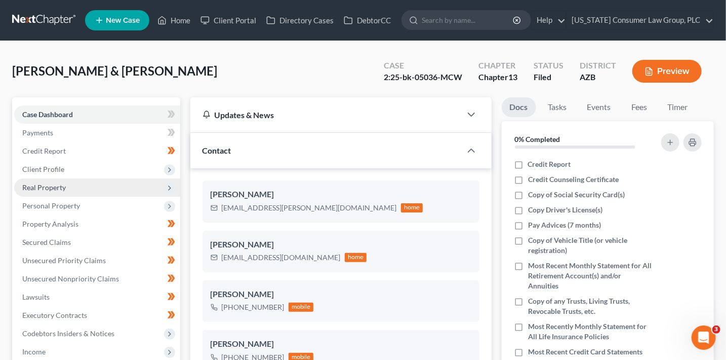
click at [63, 191] on span "Real Property" at bounding box center [44, 187] width 44 height 9
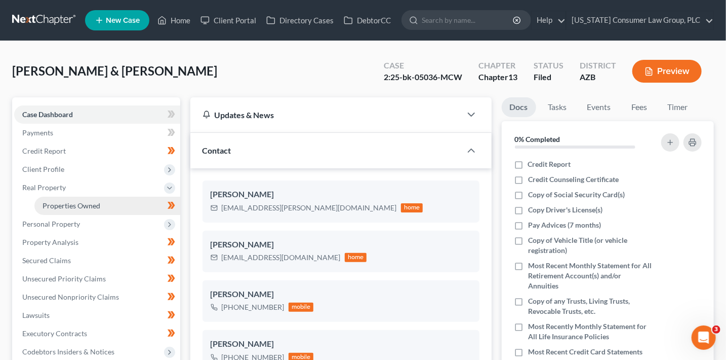
click at [74, 205] on span "Properties Owned" at bounding box center [72, 205] width 58 height 9
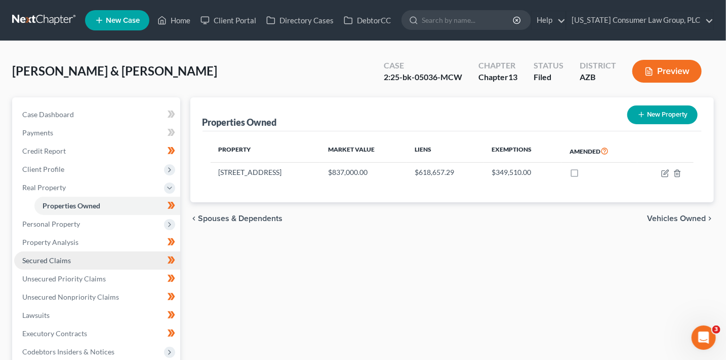
click at [65, 259] on span "Secured Claims" at bounding box center [46, 260] width 49 height 9
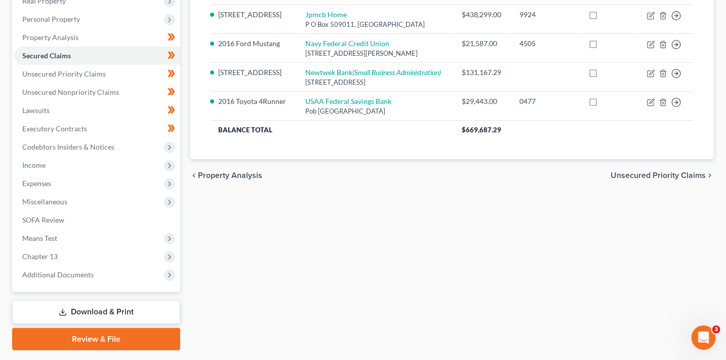
scroll to position [197, 0]
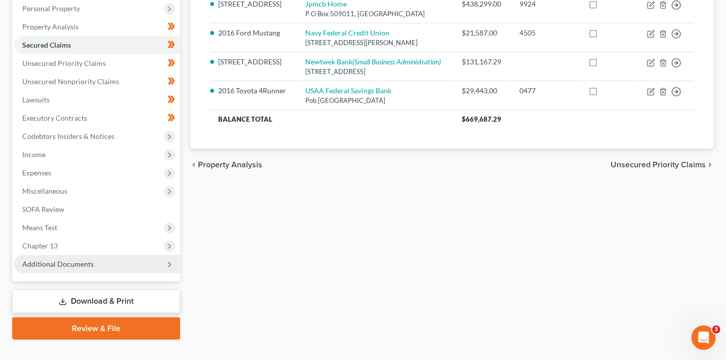
click at [87, 268] on span "Additional Documents" at bounding box center [97, 264] width 166 height 18
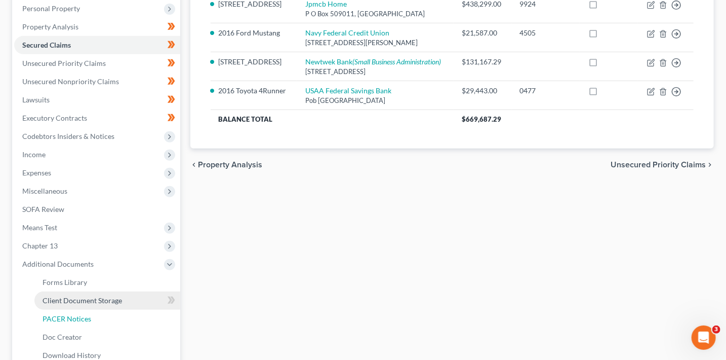
drag, startPoint x: 98, startPoint y: 312, endPoint x: 136, endPoint y: 307, distance: 38.8
click at [98, 312] on link "PACER Notices" at bounding box center [107, 318] width 146 height 18
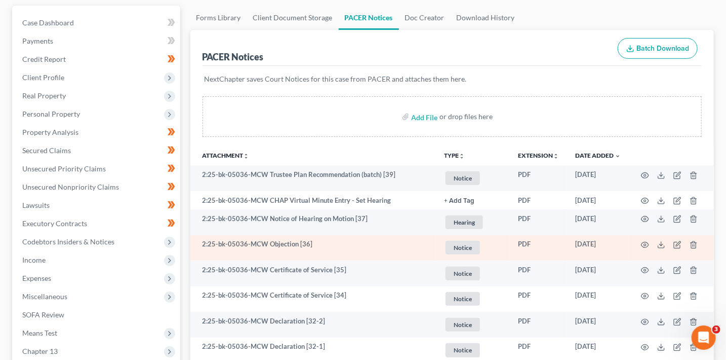
scroll to position [93, 0]
click at [643, 243] on icon "button" at bounding box center [645, 244] width 8 height 8
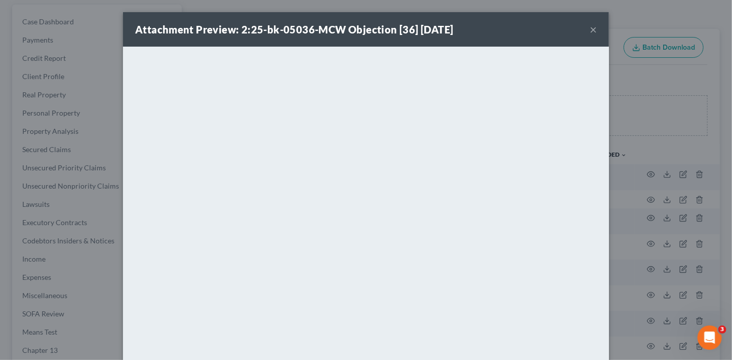
click at [590, 29] on button "×" at bounding box center [593, 29] width 7 height 12
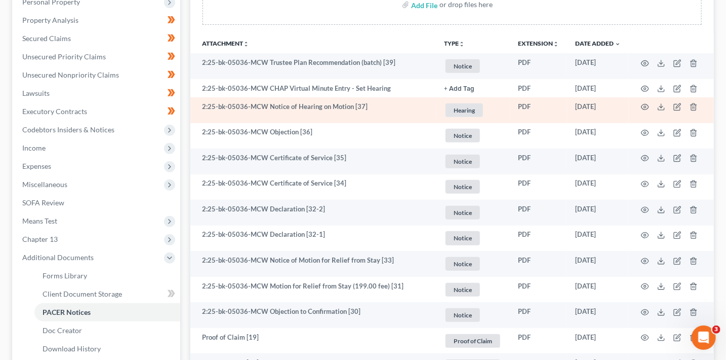
scroll to position [207, 0]
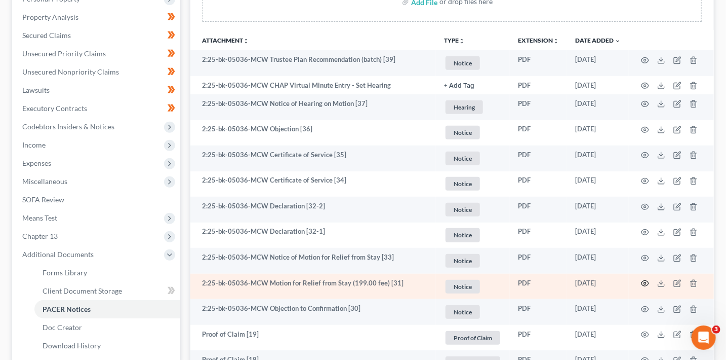
click at [643, 281] on icon "button" at bounding box center [646, 284] width 8 height 6
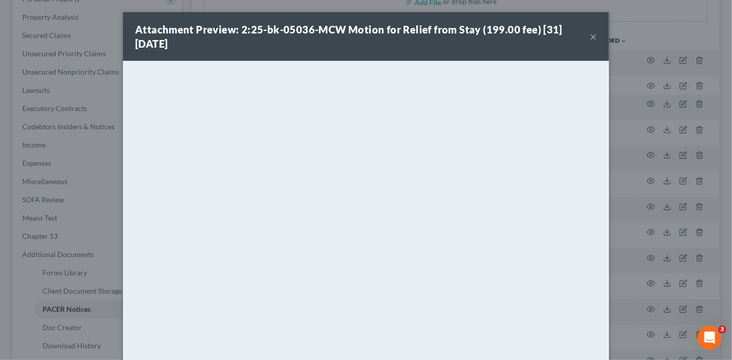
click at [594, 41] on div "Attachment Preview: 2:25-bk-05036-MCW Motion for Relief from Stay (199.00 fee) …" at bounding box center [366, 36] width 486 height 49
click at [592, 37] on button "×" at bounding box center [593, 36] width 7 height 12
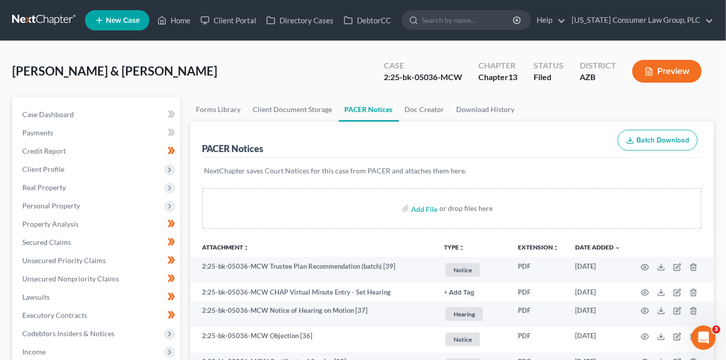
scroll to position [0, 0]
click at [152, 19] on li "New Case" at bounding box center [118, 20] width 67 height 23
click at [170, 19] on link "Home" at bounding box center [173, 20] width 43 height 18
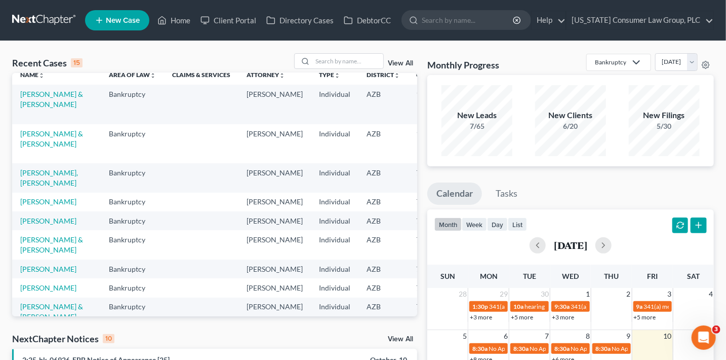
scroll to position [9, 0]
click at [35, 205] on link "Francis, Diana" at bounding box center [48, 200] width 56 height 9
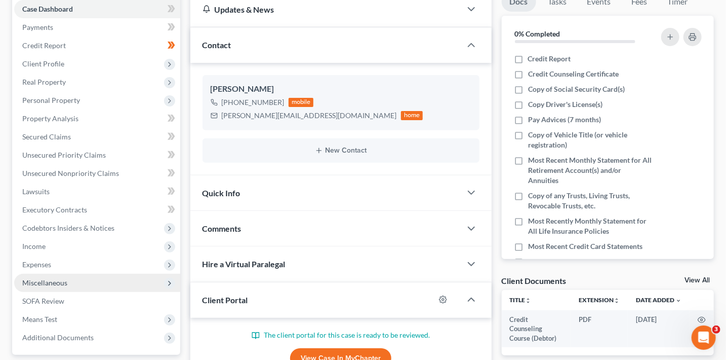
scroll to position [116, 0]
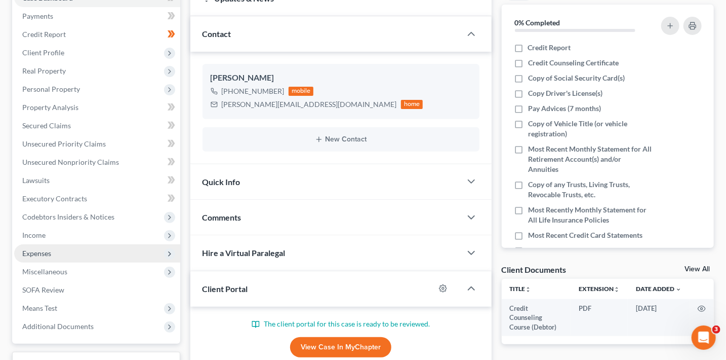
click at [70, 255] on span "Expenses" at bounding box center [97, 253] width 166 height 18
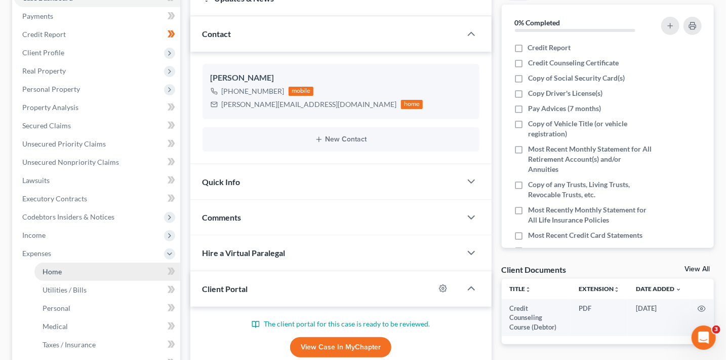
click at [80, 270] on link "Home" at bounding box center [107, 271] width 146 height 18
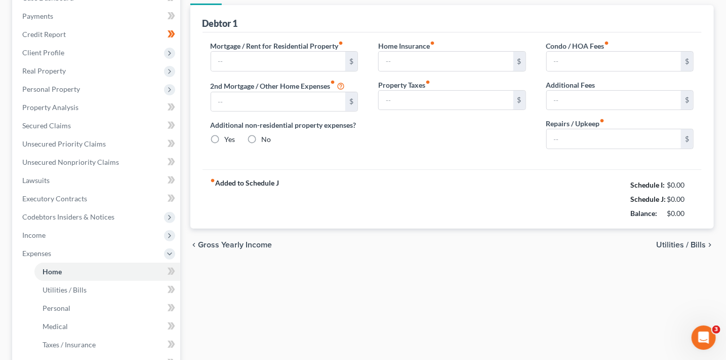
scroll to position [75, 0]
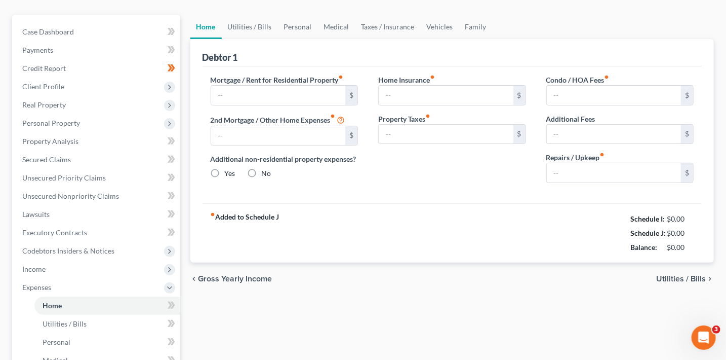
type input "2,598.09"
type input "0.00"
radio input "true"
type input "0.00"
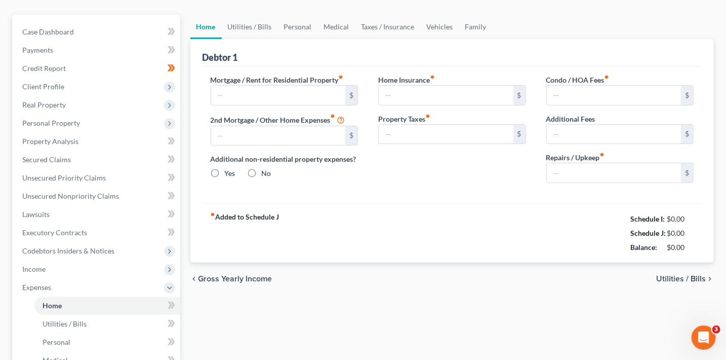
type input "198.00"
type input "0.00"
type input "200.00"
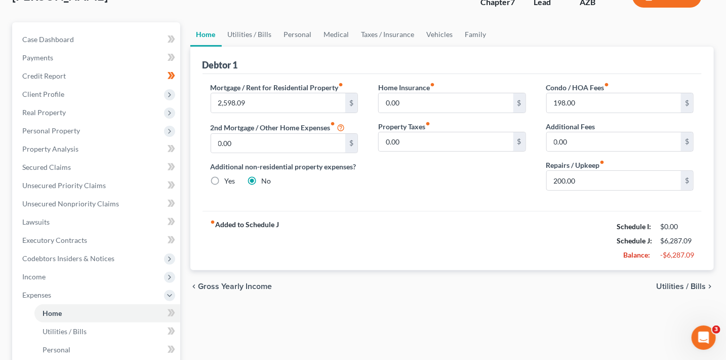
scroll to position [0, 0]
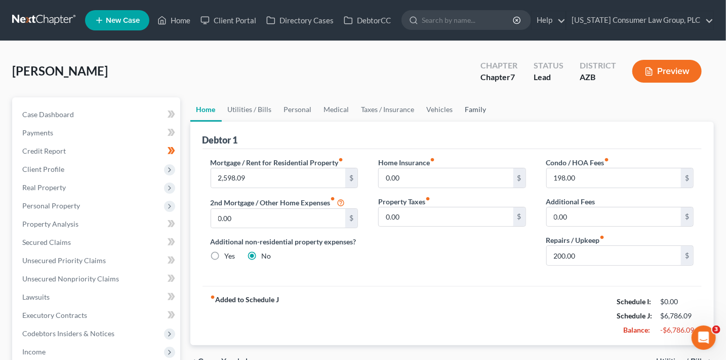
click at [469, 106] on link "Family" at bounding box center [475, 109] width 33 height 24
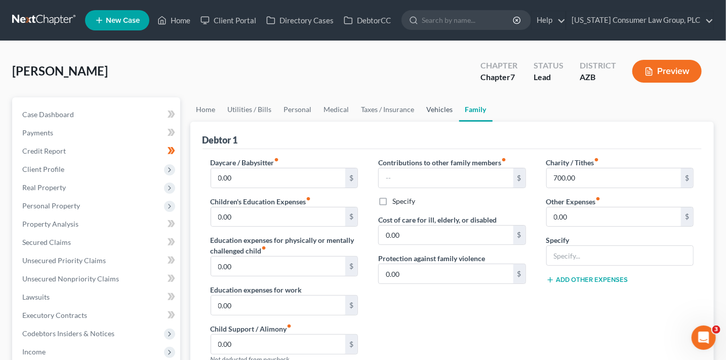
click at [446, 110] on link "Vehicles" at bounding box center [440, 109] width 38 height 24
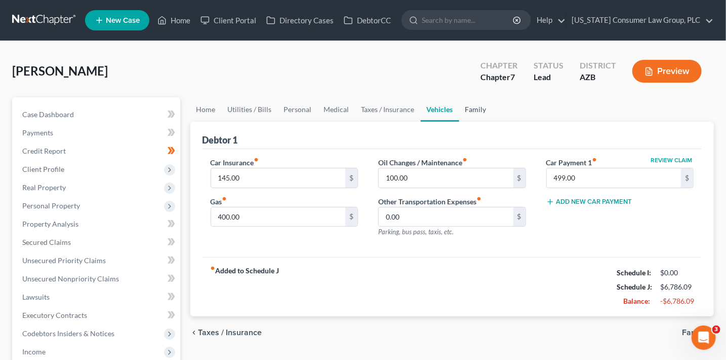
click at [467, 113] on link "Family" at bounding box center [475, 109] width 33 height 24
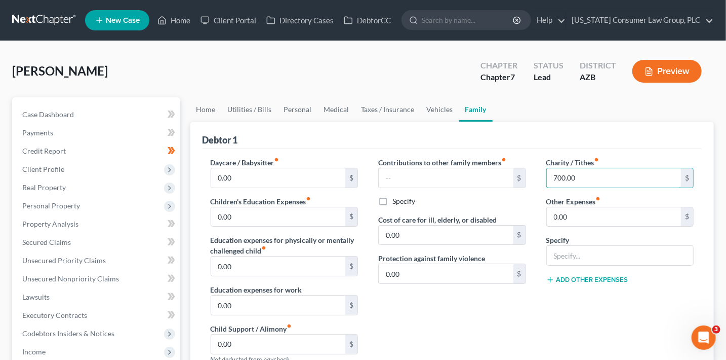
drag, startPoint x: 596, startPoint y: 180, endPoint x: 644, endPoint y: 188, distance: 48.2
click at [644, 188] on div "Charity / Tithes fiber_manual_record 700.00 $ Other Expenses fiber_manual_recor…" at bounding box center [620, 264] width 168 height 215
click at [521, 289] on div "Contributions to other family members fiber_manual_record $ Specify Cost of car…" at bounding box center [452, 264] width 168 height 215
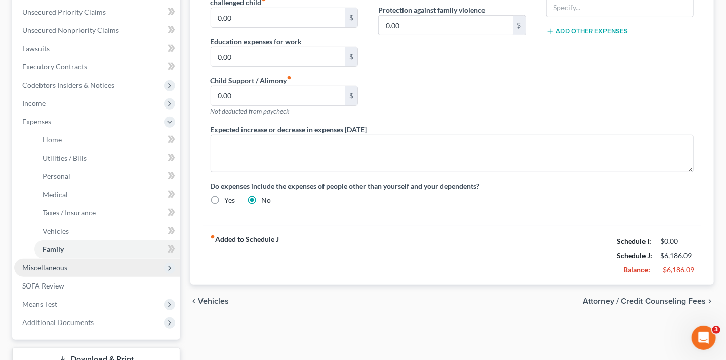
click at [55, 267] on span "Miscellaneous" at bounding box center [44, 267] width 45 height 9
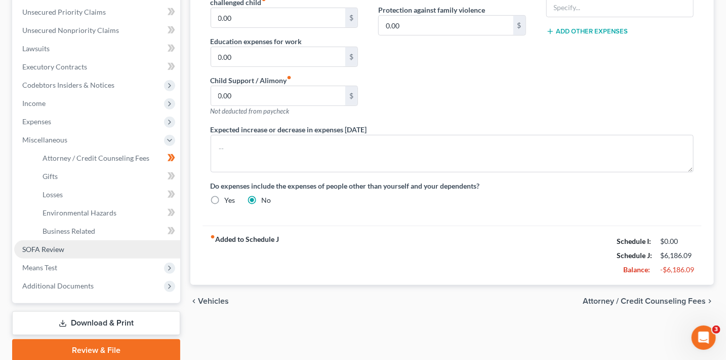
click at [74, 246] on link "SOFA Review" at bounding box center [97, 249] width 166 height 18
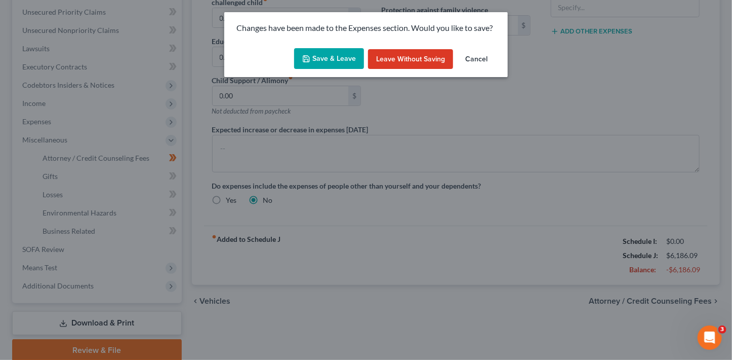
click at [320, 56] on button "Save & Leave" at bounding box center [329, 58] width 70 height 21
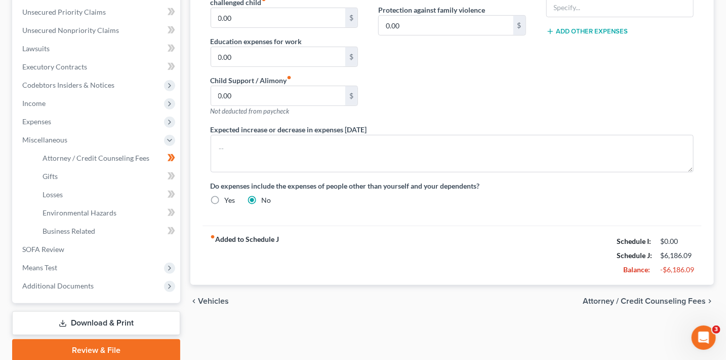
type input "100.00"
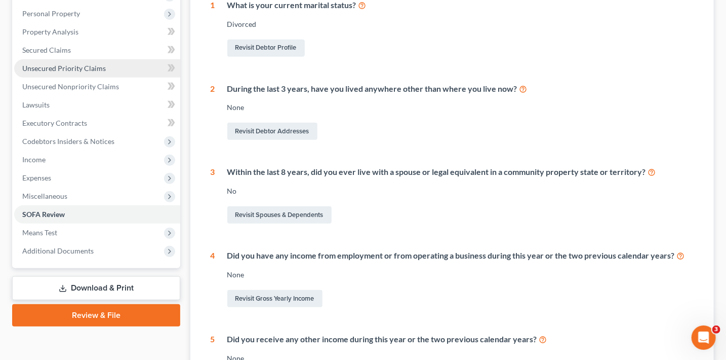
scroll to position [215, 0]
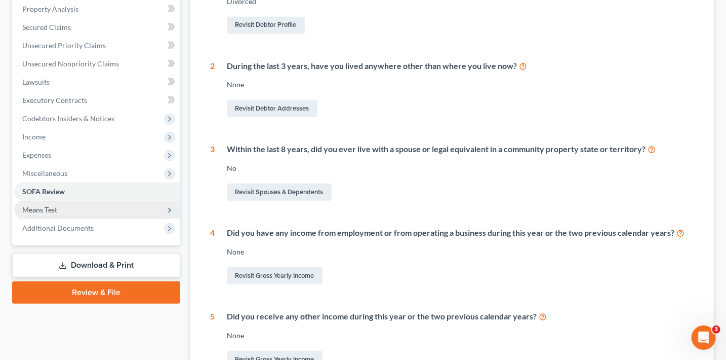
click at [64, 209] on span "Means Test" at bounding box center [97, 210] width 166 height 18
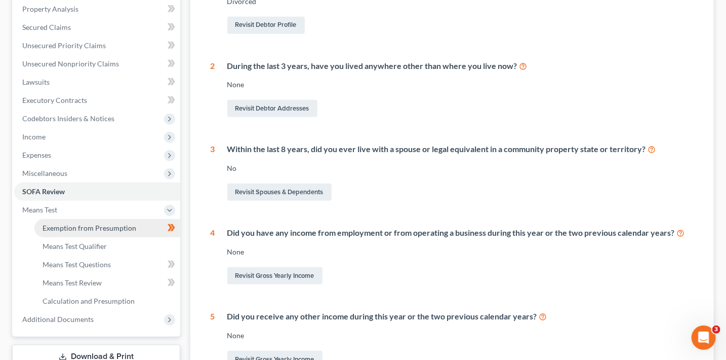
click at [96, 227] on span "Exemption from Presumption" at bounding box center [90, 227] width 94 height 9
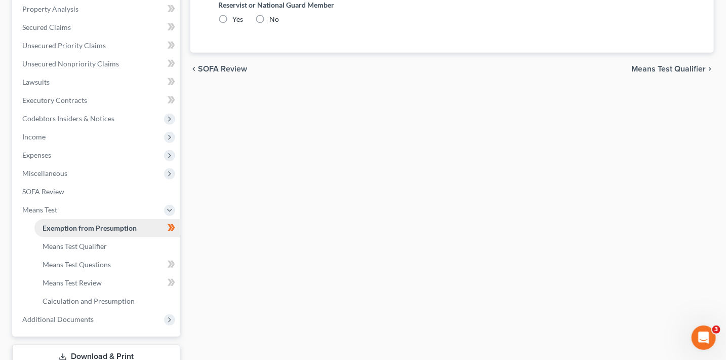
scroll to position [68, 0]
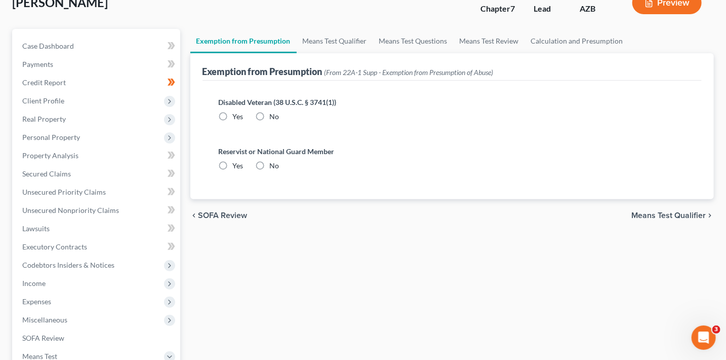
radio input "true"
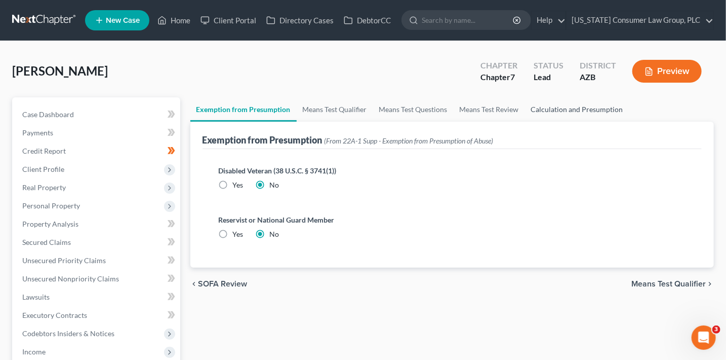
click at [546, 111] on link "Calculation and Presumption" at bounding box center [577, 109] width 104 height 24
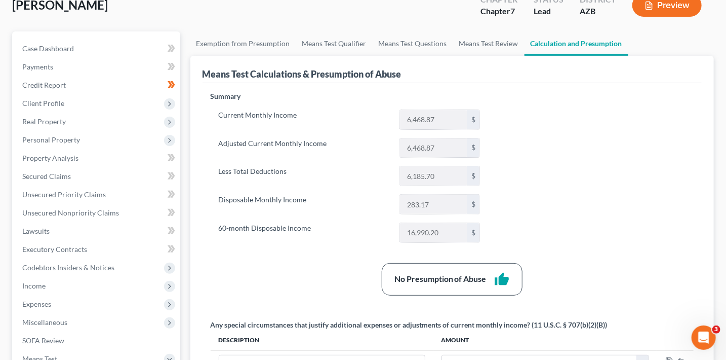
scroll to position [87, 0]
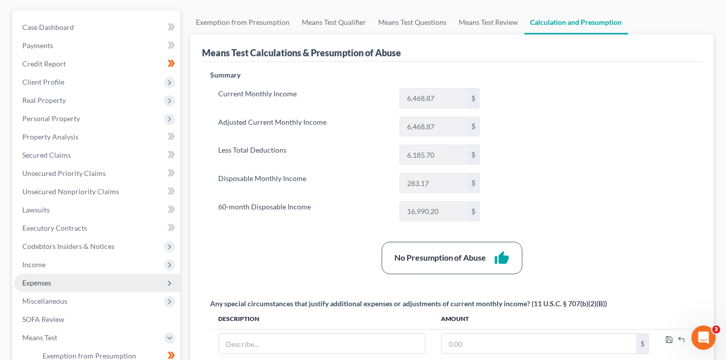
click at [62, 287] on span "Expenses" at bounding box center [97, 282] width 166 height 18
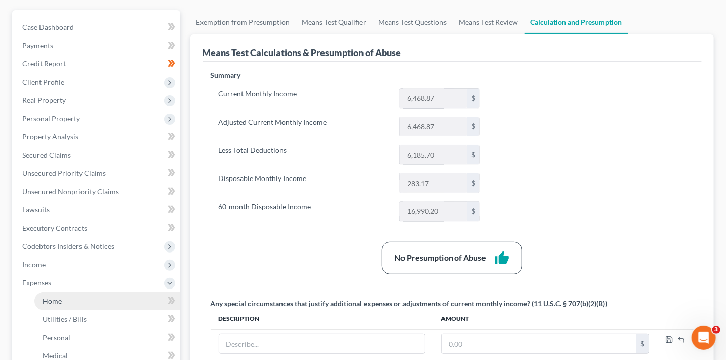
click at [68, 300] on link "Home" at bounding box center [107, 301] width 146 height 18
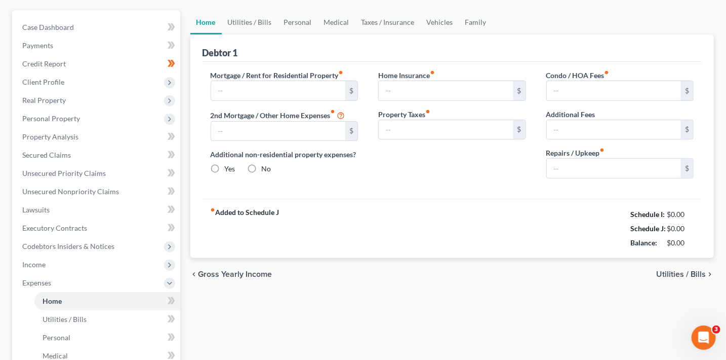
type input "2,598.09"
type input "0.00"
radio input "true"
type input "0.00"
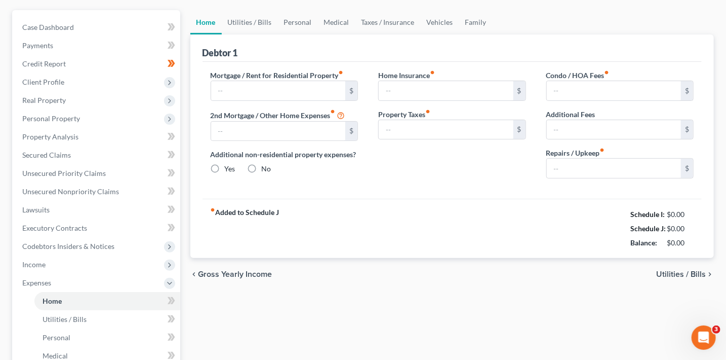
type input "198.00"
type input "0.00"
type input "200.00"
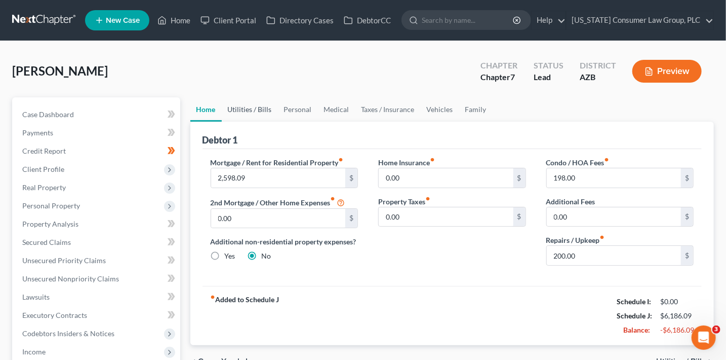
click at [231, 109] on link "Utilities / Bills" at bounding box center [250, 109] width 56 height 24
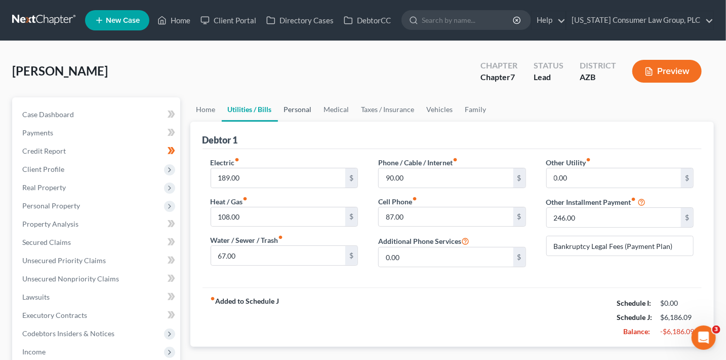
click at [308, 103] on link "Personal" at bounding box center [298, 109] width 40 height 24
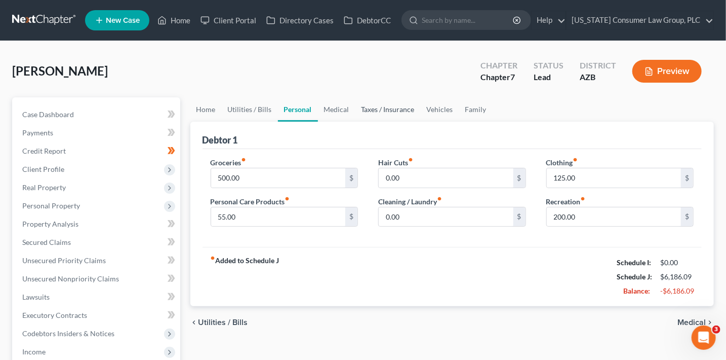
click at [361, 106] on link "Taxes / Insurance" at bounding box center [387, 109] width 65 height 24
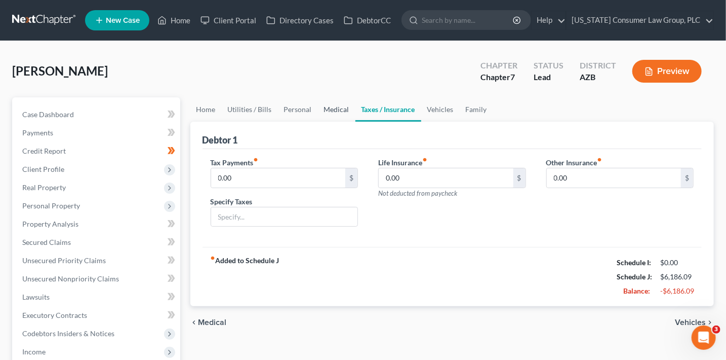
click at [325, 106] on link "Medical" at bounding box center [336, 109] width 37 height 24
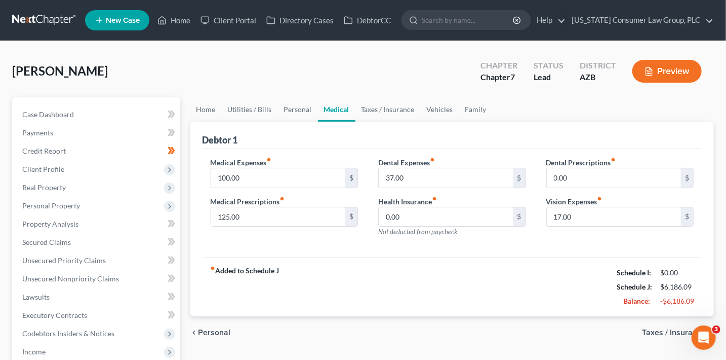
click at [347, 106] on link "Medical" at bounding box center [336, 109] width 37 height 24
click at [391, 108] on link "Taxes / Insurance" at bounding box center [387, 109] width 65 height 24
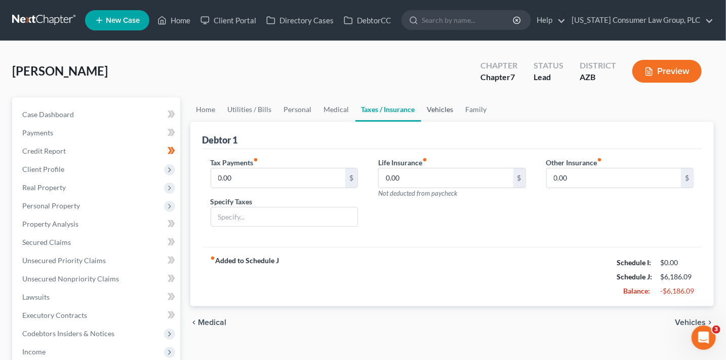
click at [425, 109] on link "Vehicles" at bounding box center [440, 109] width 38 height 24
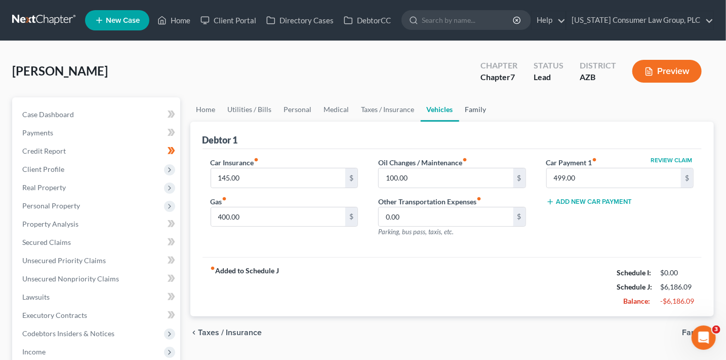
click at [485, 111] on link "Family" at bounding box center [475, 109] width 33 height 24
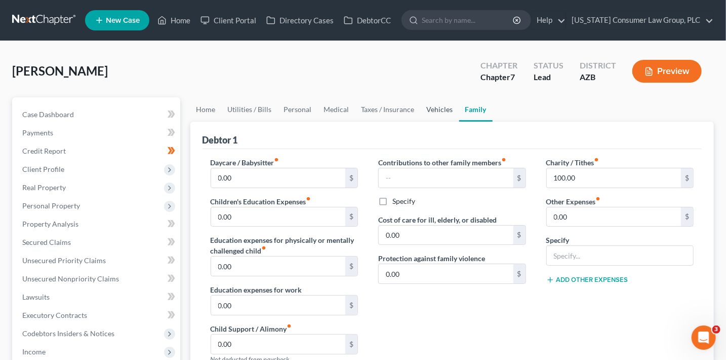
click at [423, 111] on link "Vehicles" at bounding box center [440, 109] width 38 height 24
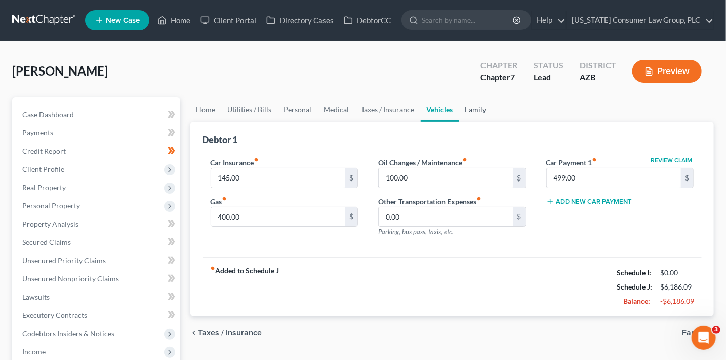
click at [467, 106] on link "Family" at bounding box center [475, 109] width 33 height 24
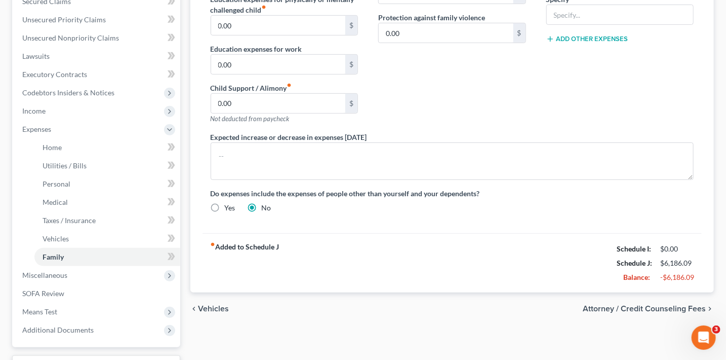
scroll to position [247, 0]
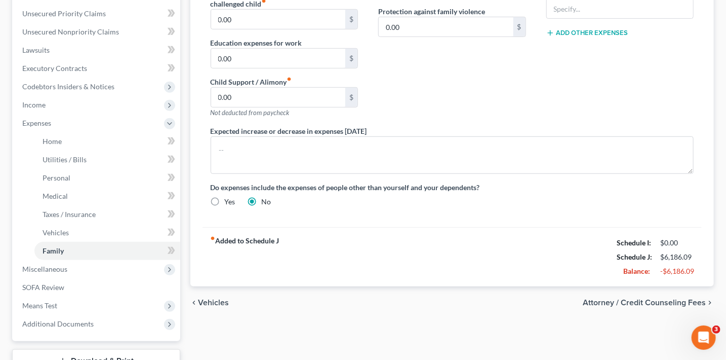
click at [645, 301] on span "Attorney / Credit Counseling Fees" at bounding box center [644, 302] width 123 height 8
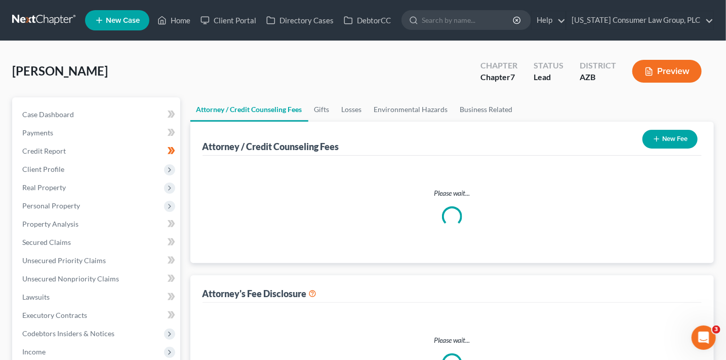
select select "9"
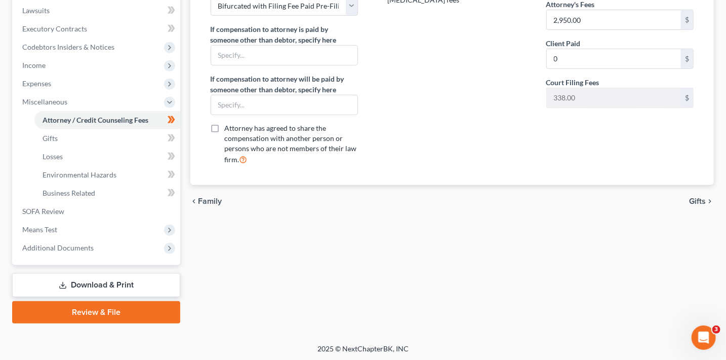
scroll to position [288, 0]
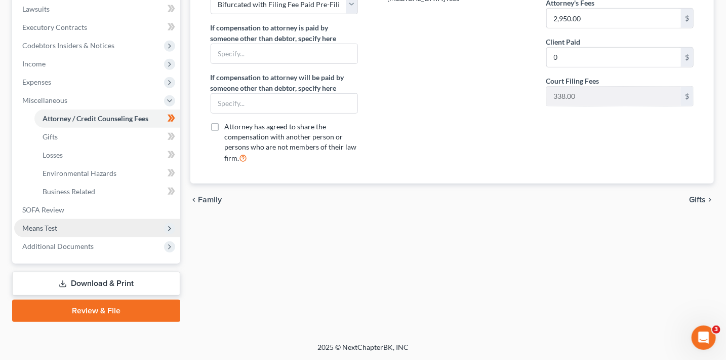
click at [117, 224] on span "Means Test" at bounding box center [97, 228] width 166 height 18
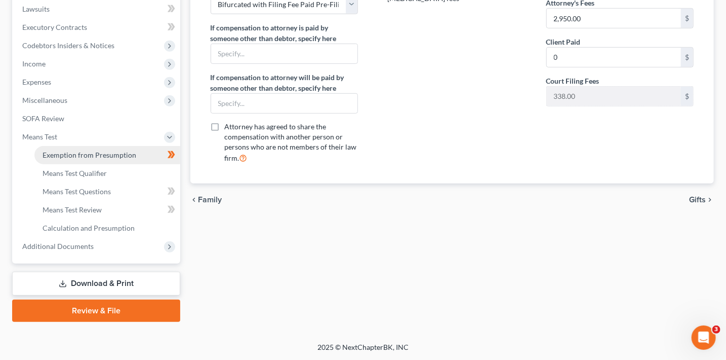
click at [100, 155] on span "Exemption from Presumption" at bounding box center [90, 154] width 94 height 9
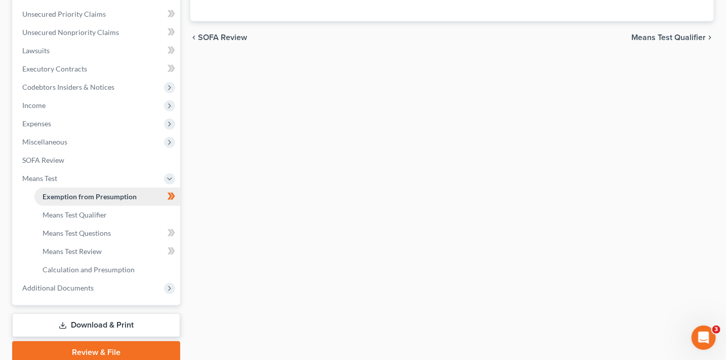
radio input "true"
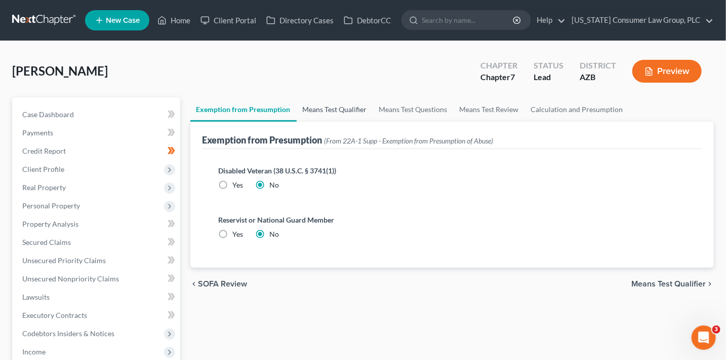
click at [327, 109] on link "Means Test Qualifier" at bounding box center [335, 109] width 76 height 24
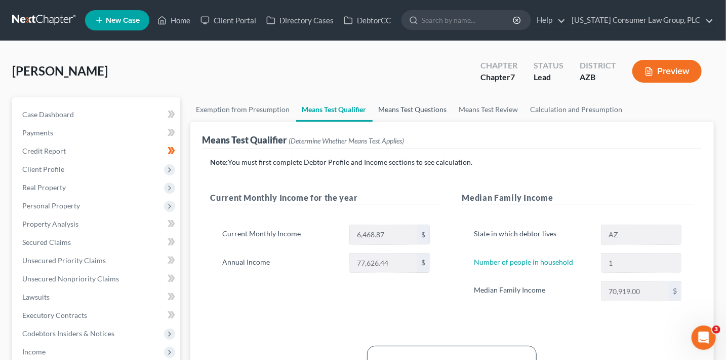
click at [407, 113] on link "Means Test Questions" at bounding box center [413, 109] width 81 height 24
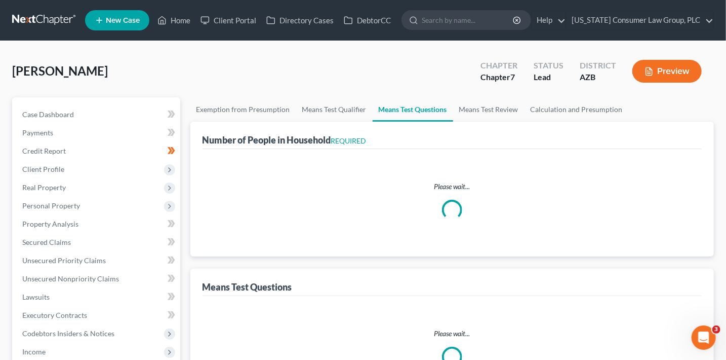
select select "0"
select select "60"
select select "1"
select select "60"
select select "1"
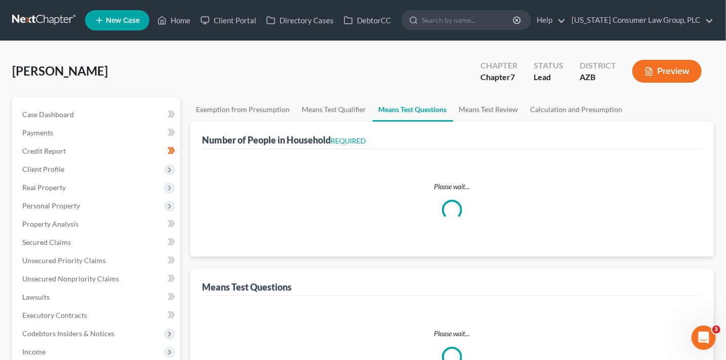
select select "1"
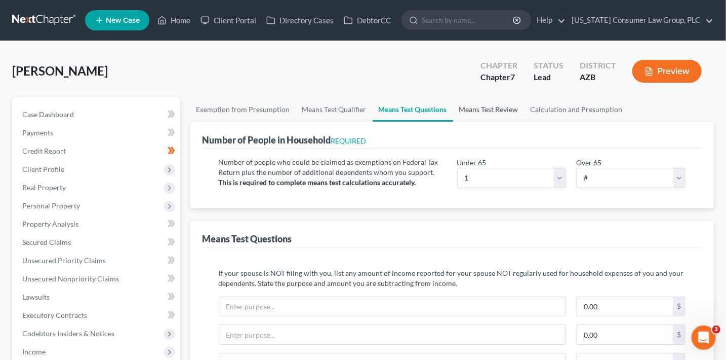
click at [495, 103] on link "Means Test Review" at bounding box center [488, 109] width 71 height 24
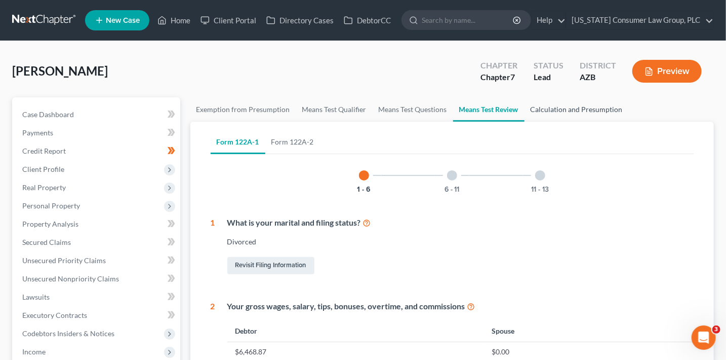
click at [560, 104] on link "Calculation and Presumption" at bounding box center [577, 109] width 104 height 24
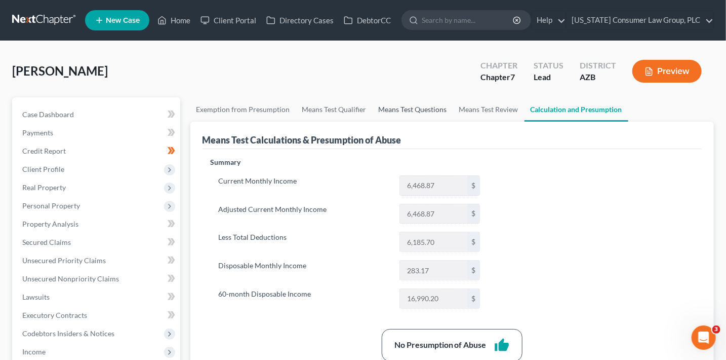
click at [411, 108] on link "Means Test Questions" at bounding box center [413, 109] width 81 height 24
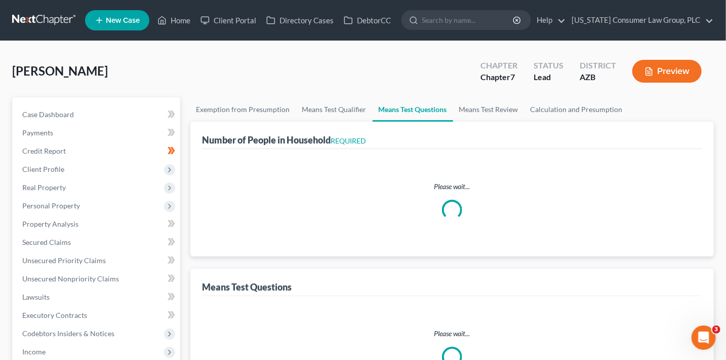
select select "0"
select select "60"
select select "1"
select select "60"
select select "1"
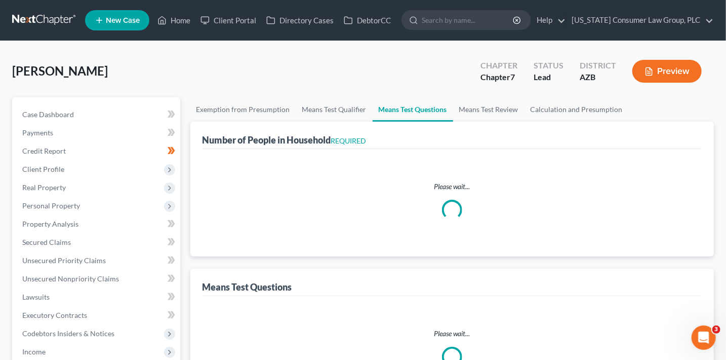
select select "1"
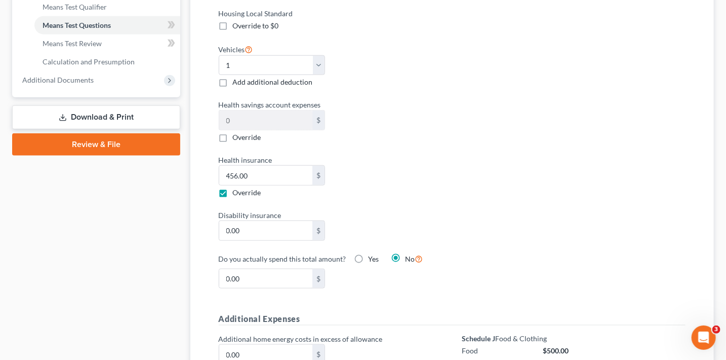
scroll to position [474, 0]
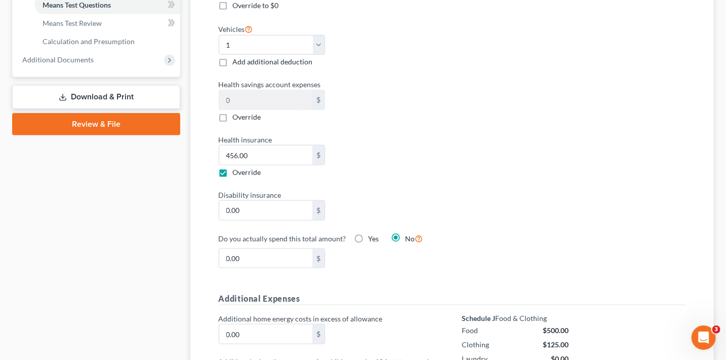
click at [233, 170] on label "Override" at bounding box center [247, 172] width 28 height 10
click at [237, 170] on input "Override" at bounding box center [240, 170] width 7 height 7
checkbox input "false"
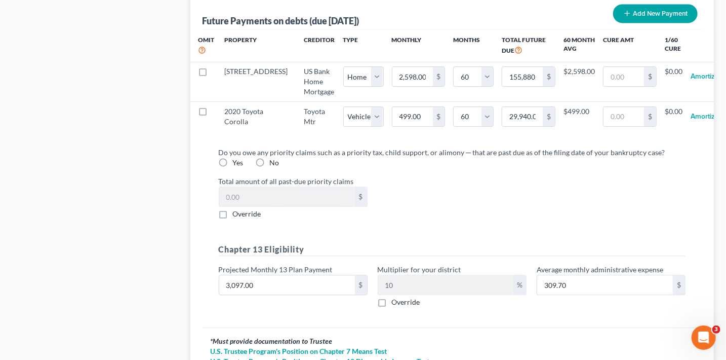
scroll to position [1125, 0]
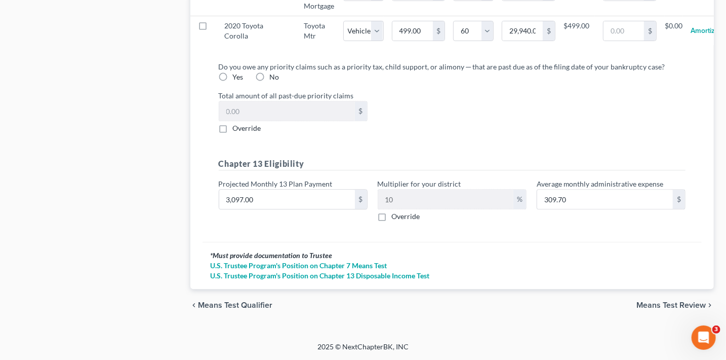
click at [671, 306] on span "Means Test Review" at bounding box center [670, 305] width 69 height 8
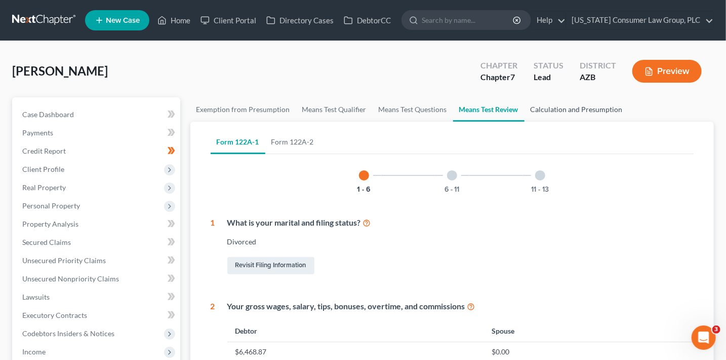
click at [583, 110] on link "Calculation and Presumption" at bounding box center [577, 109] width 104 height 24
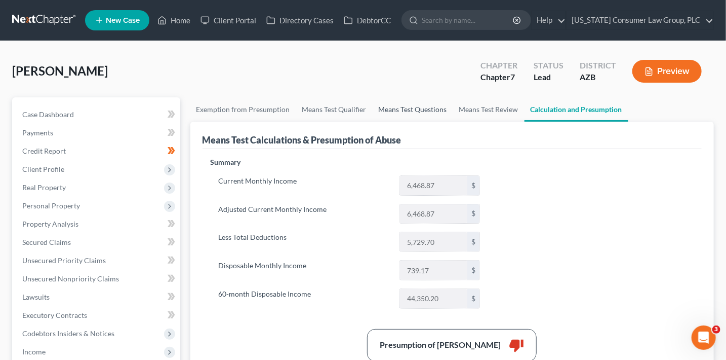
click at [402, 111] on link "Means Test Questions" at bounding box center [413, 109] width 81 height 24
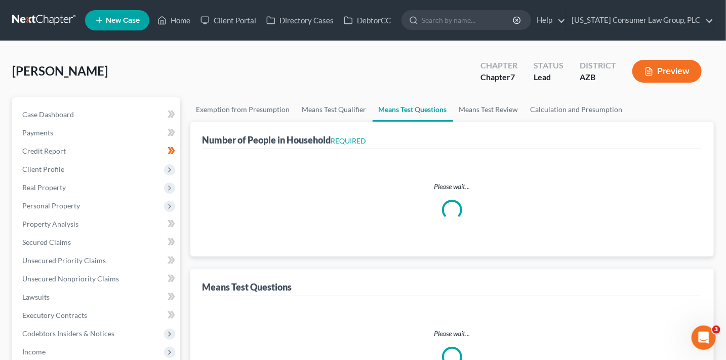
select select "0"
select select "60"
select select "1"
select select "60"
select select "1"
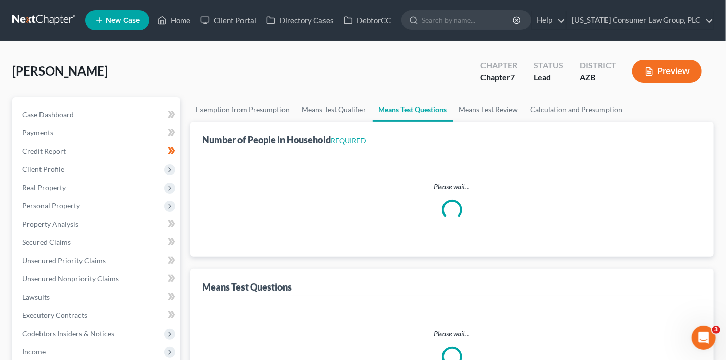
select select "1"
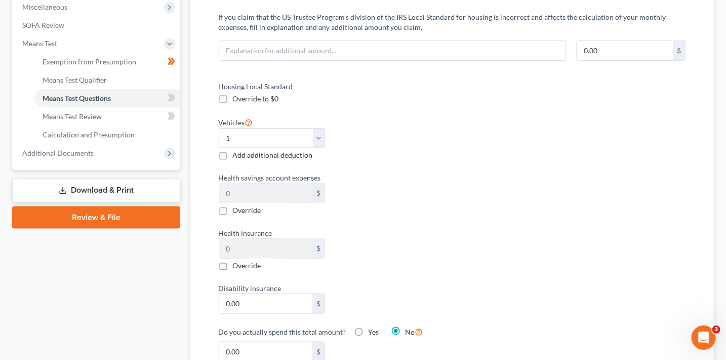
scroll to position [384, 0]
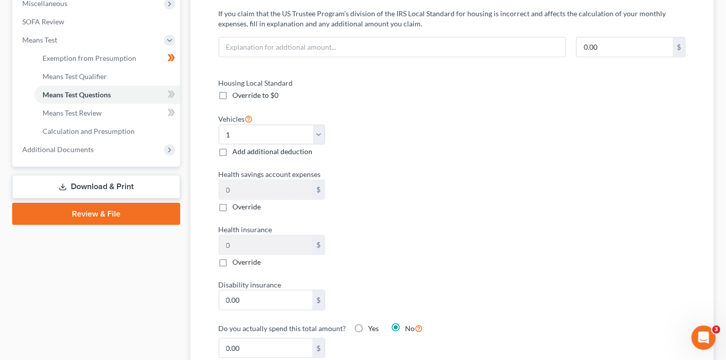
click at [234, 262] on span "Override" at bounding box center [247, 261] width 28 height 9
click at [237, 262] on input "Override" at bounding box center [240, 260] width 7 height 7
checkbox input "true"
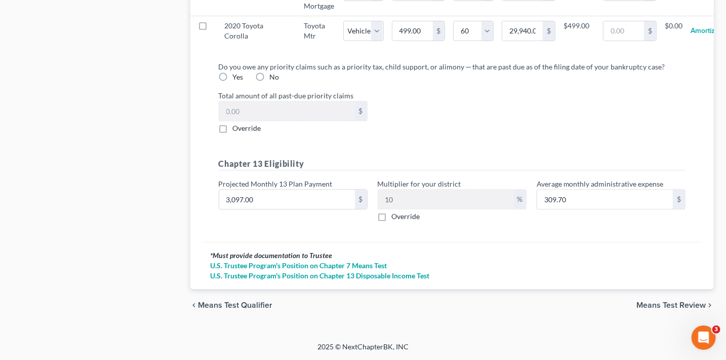
click at [654, 307] on span "Means Test Review" at bounding box center [670, 305] width 69 height 8
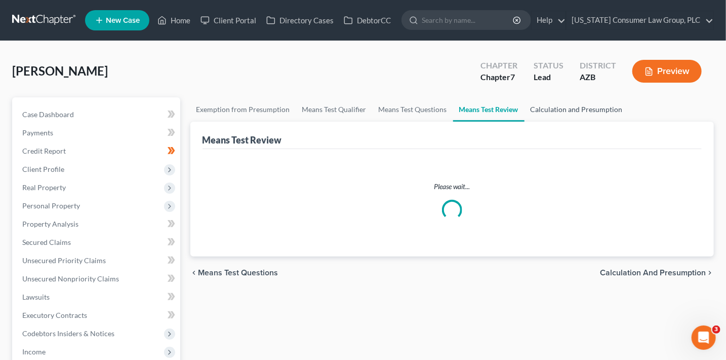
click at [594, 110] on link "Calculation and Presumption" at bounding box center [577, 109] width 104 height 24
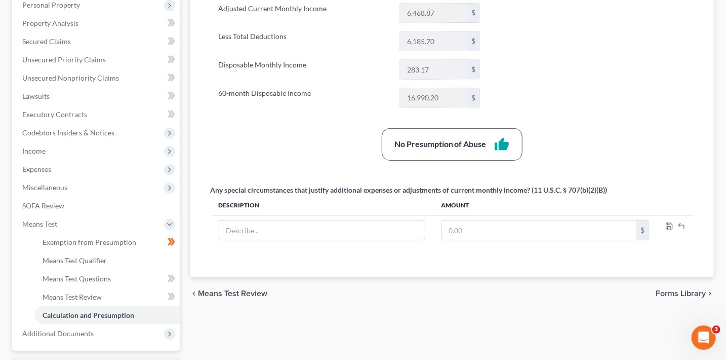
scroll to position [288, 0]
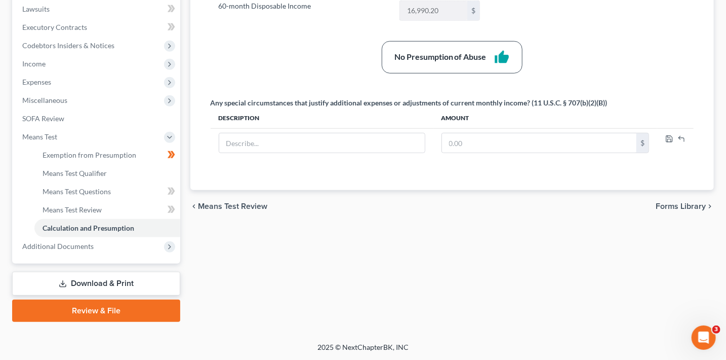
click at [128, 277] on link "Download & Print" at bounding box center [96, 283] width 168 height 24
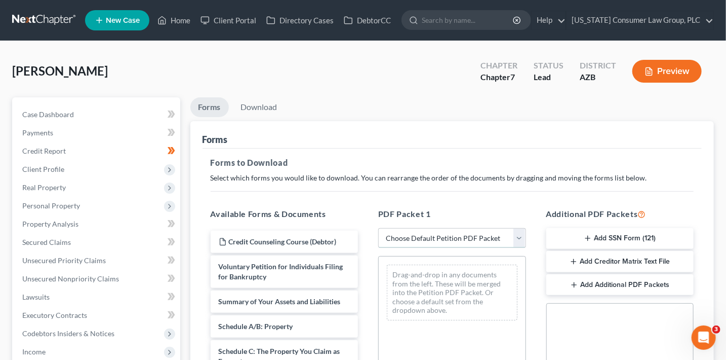
click at [411, 240] on select "Choose Default Petition PDF Packet Complete Bankruptcy Petition (all forms and …" at bounding box center [452, 238] width 148 height 20
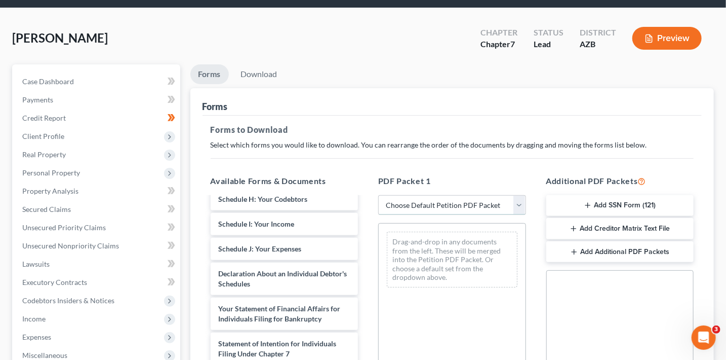
scroll to position [235, 0]
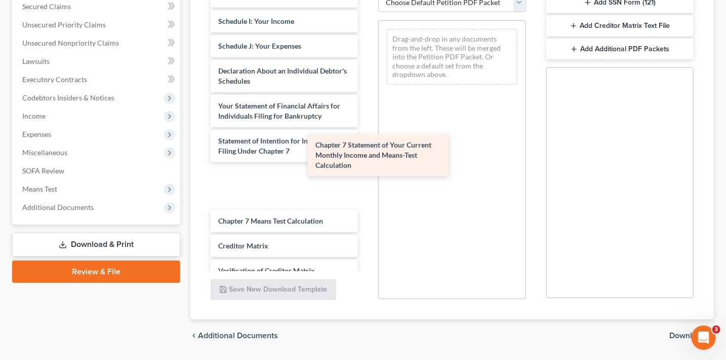
drag, startPoint x: 297, startPoint y: 181, endPoint x: 414, endPoint y: 142, distance: 122.7
click at [367, 144] on div "Chapter 7 Statement of Your Current Monthly Income and Means-Test Calculation C…" at bounding box center [285, 38] width 164 height 605
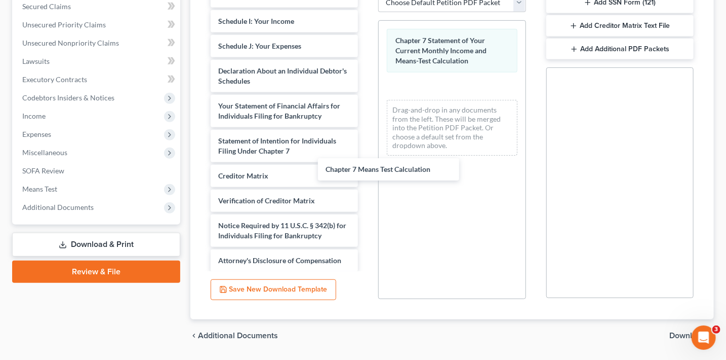
drag, startPoint x: 300, startPoint y: 172, endPoint x: 452, endPoint y: 161, distance: 152.3
click at [367, 161] on div "Chapter 7 Means Test Calculation Credit Counseling Course (Debtor) Voluntary Pe…" at bounding box center [285, 3] width 164 height 535
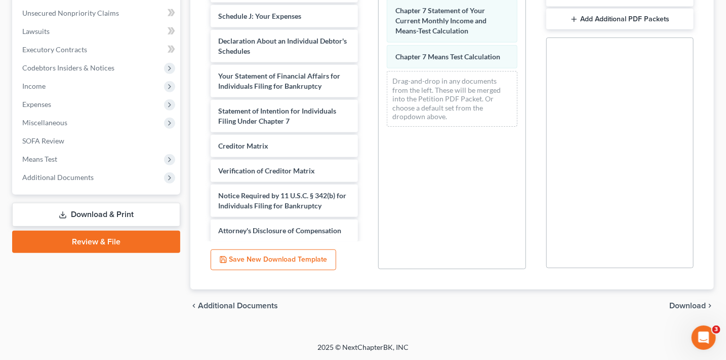
click at [686, 302] on span "Download" at bounding box center [687, 305] width 36 height 8
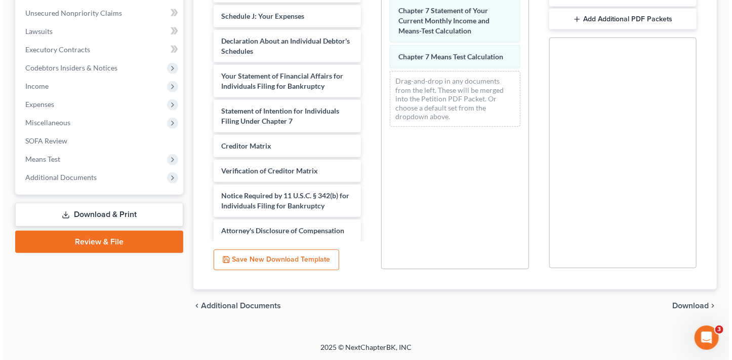
scroll to position [196, 0]
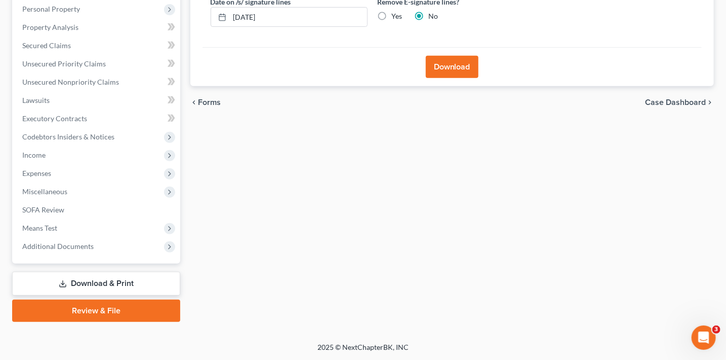
click at [457, 72] on button "Download" at bounding box center [452, 67] width 53 height 22
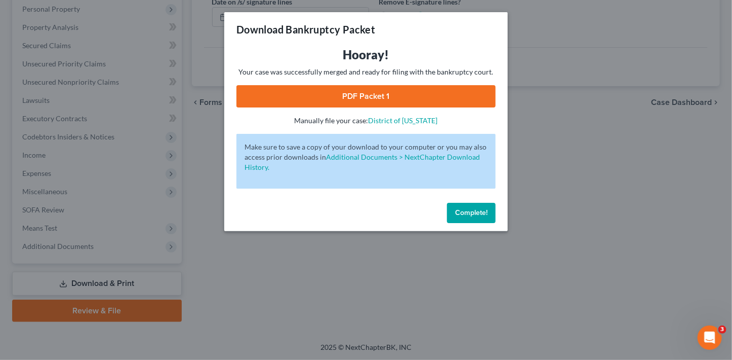
click at [389, 98] on link "PDF Packet 1" at bounding box center [365, 96] width 259 height 22
click at [0, 0] on div "Download Bankruptcy Packet Hooray! Your case was successfully merged and ready …" at bounding box center [366, 180] width 732 height 360
click at [480, 218] on button "Complete!" at bounding box center [471, 213] width 49 height 20
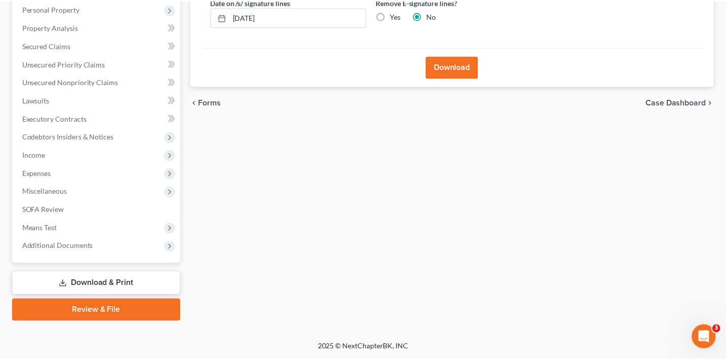
scroll to position [0, 0]
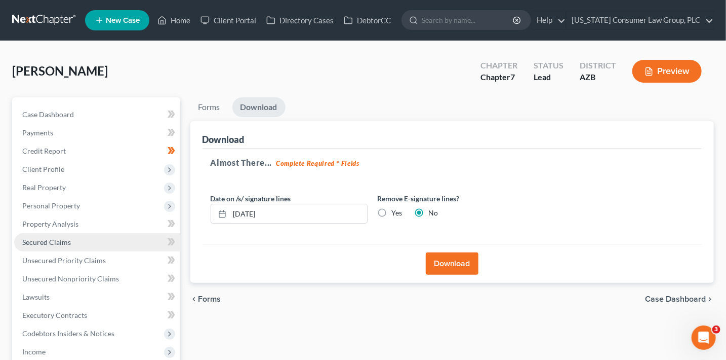
click at [82, 245] on link "Secured Claims" at bounding box center [97, 242] width 166 height 18
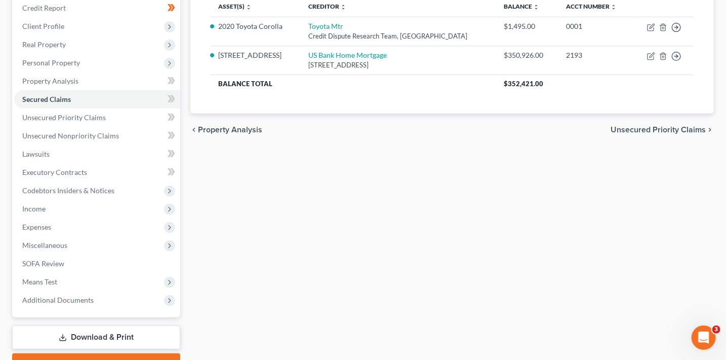
scroll to position [152, 0]
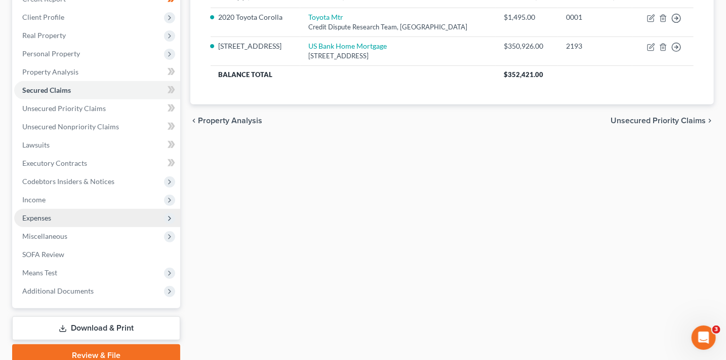
click at [49, 209] on span "Expenses" at bounding box center [97, 218] width 166 height 18
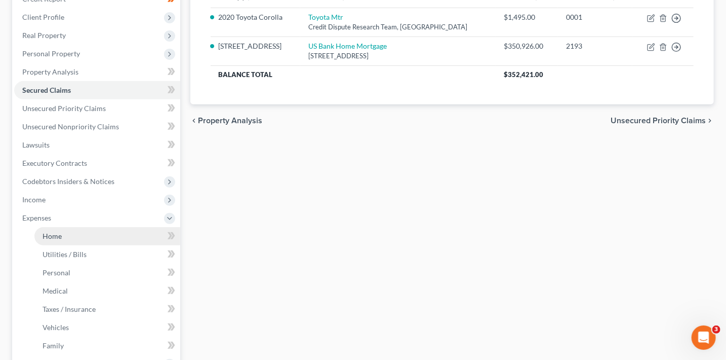
click at [77, 232] on link "Home" at bounding box center [107, 236] width 146 height 18
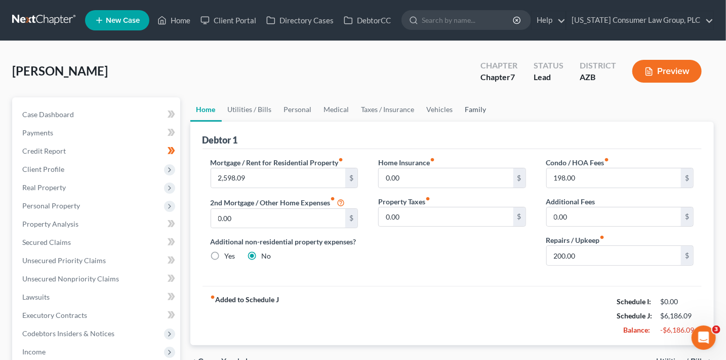
click at [469, 110] on link "Family" at bounding box center [475, 109] width 33 height 24
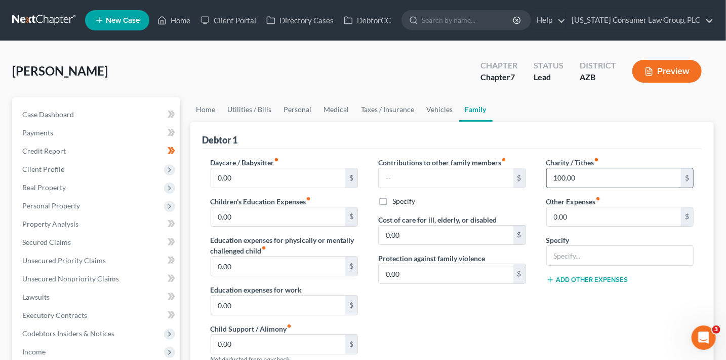
click at [575, 178] on input "100.00" at bounding box center [614, 177] width 135 height 19
type input "150"
click at [433, 107] on link "Vehicles" at bounding box center [440, 109] width 38 height 24
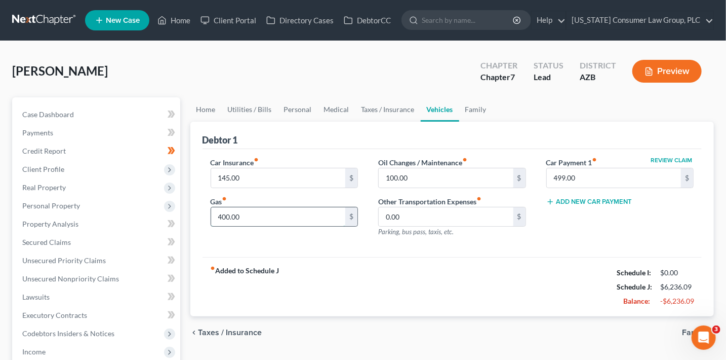
click at [244, 217] on input "400.00" at bounding box center [278, 216] width 135 height 19
type input "300"
click at [372, 135] on div "Debtor 1" at bounding box center [453, 135] width 500 height 27
click at [377, 107] on link "Taxes / Insurance" at bounding box center [387, 109] width 65 height 24
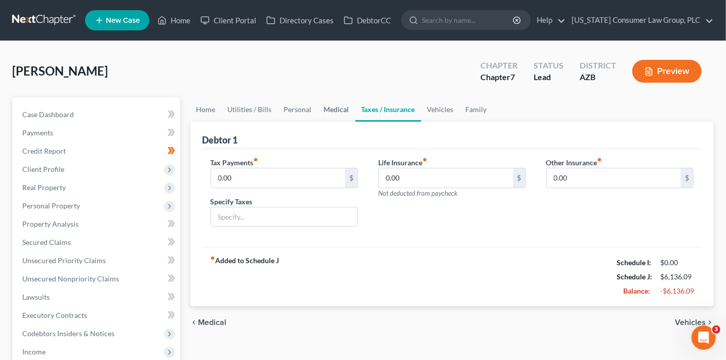
click at [324, 106] on link "Medical" at bounding box center [336, 109] width 37 height 24
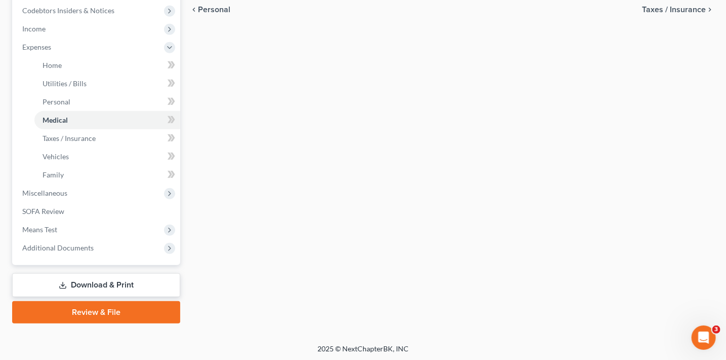
scroll to position [324, 0]
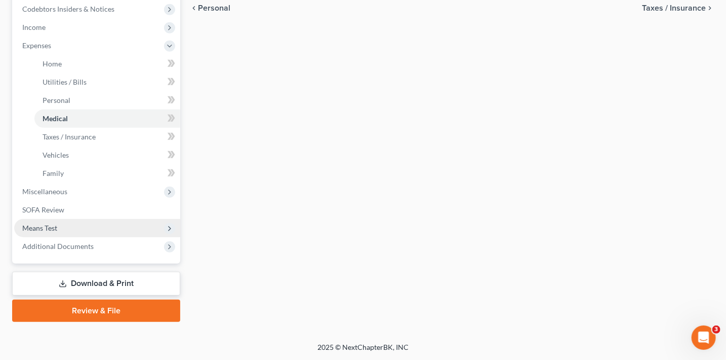
click at [58, 228] on span "Means Test" at bounding box center [97, 228] width 166 height 18
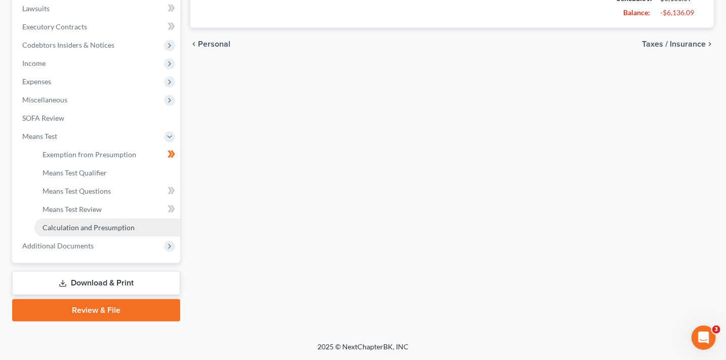
scroll to position [288, 0]
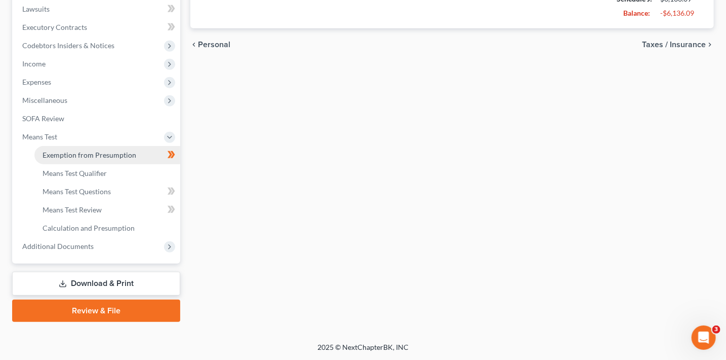
click at [99, 152] on span "Exemption from Presumption" at bounding box center [90, 154] width 94 height 9
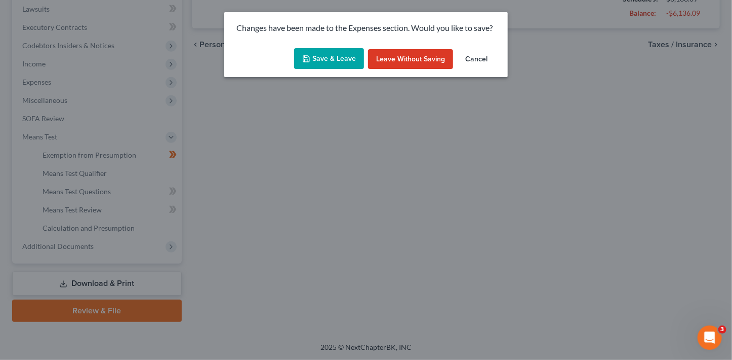
click at [332, 54] on button "Save & Leave" at bounding box center [329, 58] width 70 height 21
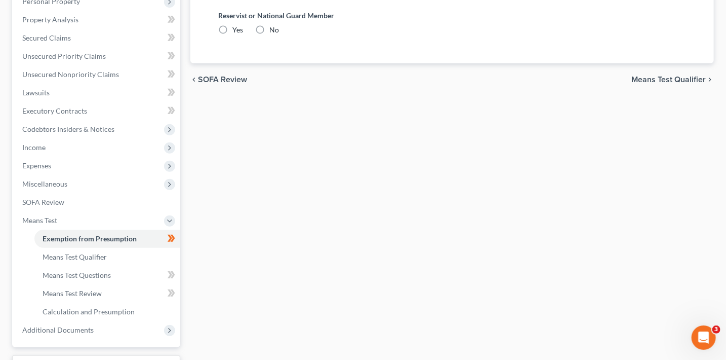
radio input "true"
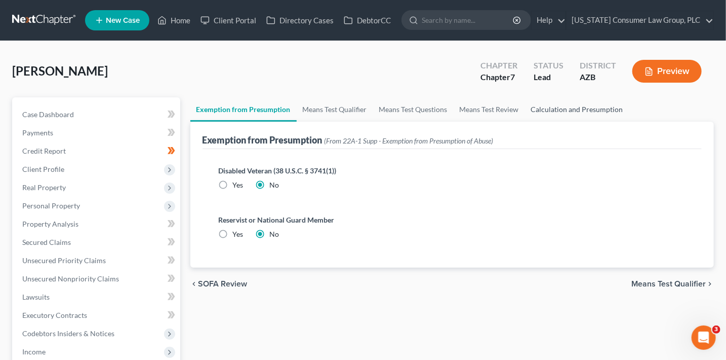
click at [568, 107] on link "Calculation and Presumption" at bounding box center [577, 109] width 104 height 24
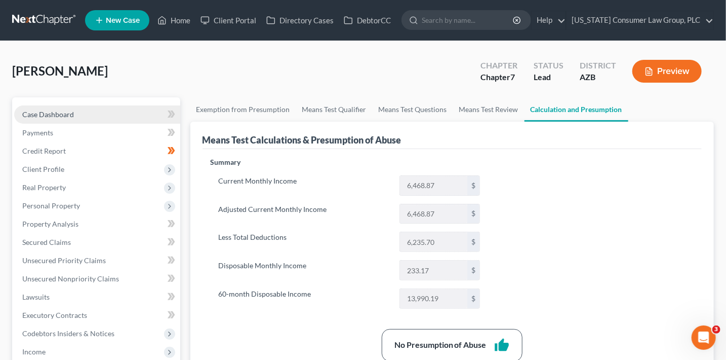
click at [62, 110] on span "Case Dashboard" at bounding box center [48, 114] width 52 height 9
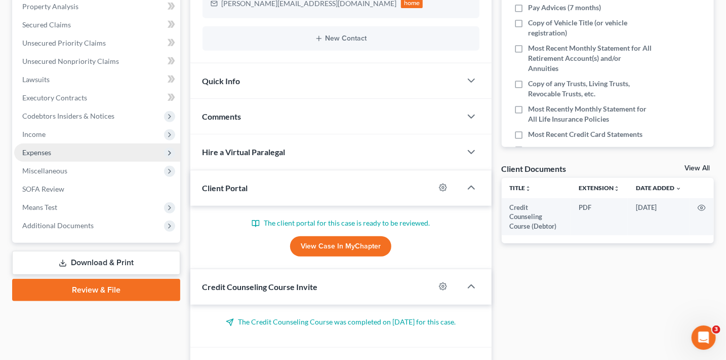
scroll to position [220, 0]
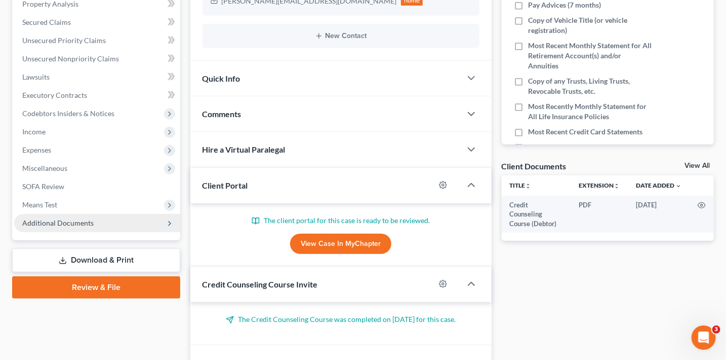
click at [107, 223] on span "Additional Documents" at bounding box center [97, 223] width 166 height 18
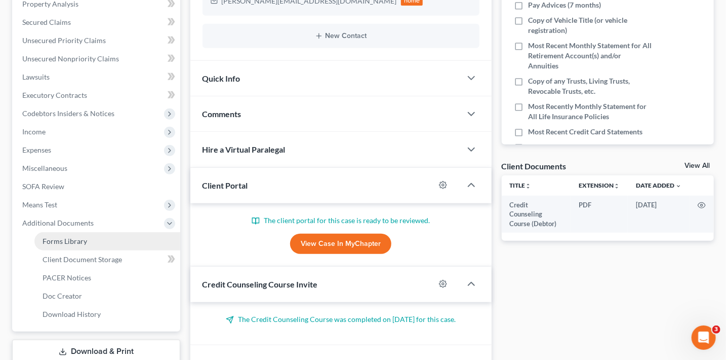
click at [108, 234] on link "Forms Library" at bounding box center [107, 241] width 146 height 18
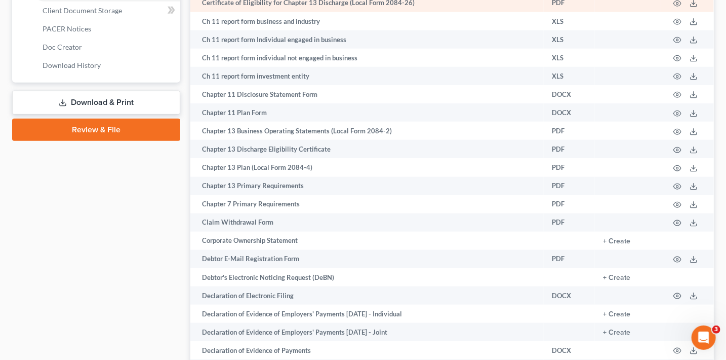
scroll to position [497, 0]
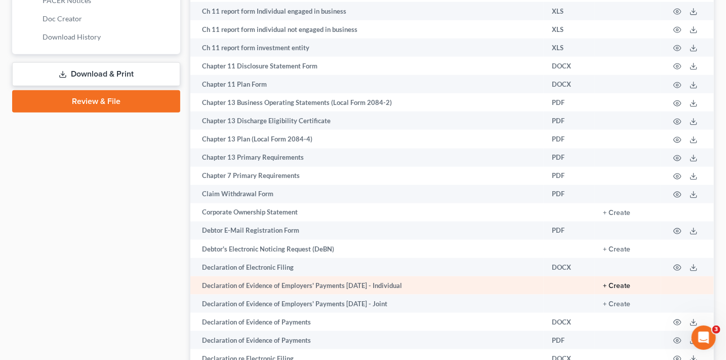
click at [628, 289] on button "+ Create" at bounding box center [616, 285] width 27 height 7
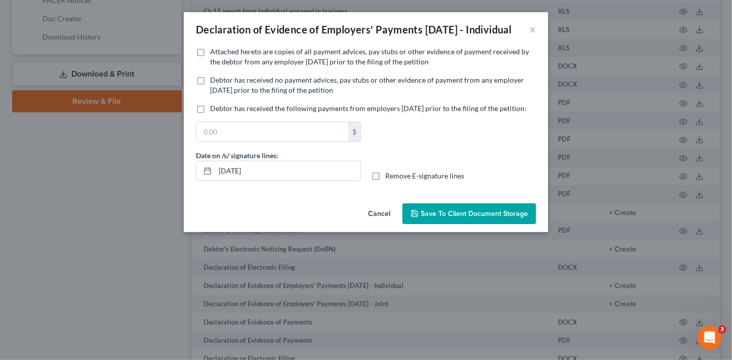
click at [257, 65] on span "Attached hereto are copies of all payment advices, pay stubs or other evidence …" at bounding box center [369, 56] width 319 height 19
click at [221, 53] on input "Attached hereto are copies of all payment advices, pay stubs or other evidence …" at bounding box center [217, 50] width 7 height 7
checkbox input "true"
drag, startPoint x: 299, startPoint y: 200, endPoint x: 97, endPoint y: 173, distance: 204.3
click at [97, 173] on div "Declaration of Evidence of Employers' Payments Within 60 Days - Individual × No…" at bounding box center [366, 180] width 732 height 360
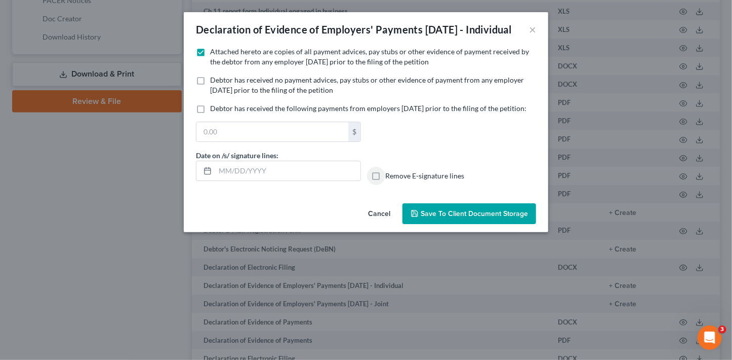
click at [389, 171] on input "Remove E-signature lines" at bounding box center [392, 174] width 7 height 7
checkbox input "true"
click at [465, 224] on button "Save to Client Document Storage" at bounding box center [470, 213] width 134 height 21
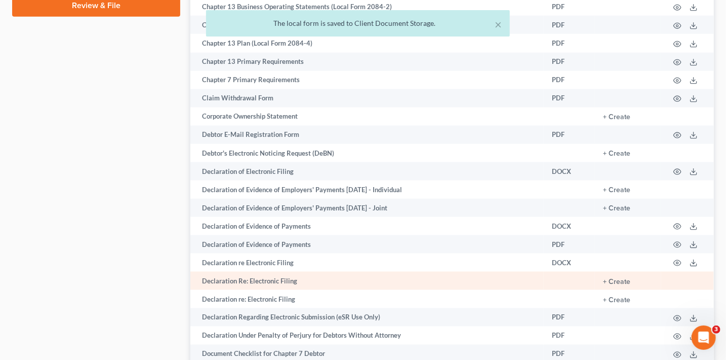
scroll to position [594, 0]
click at [625, 284] on button "+ Create" at bounding box center [616, 279] width 27 height 7
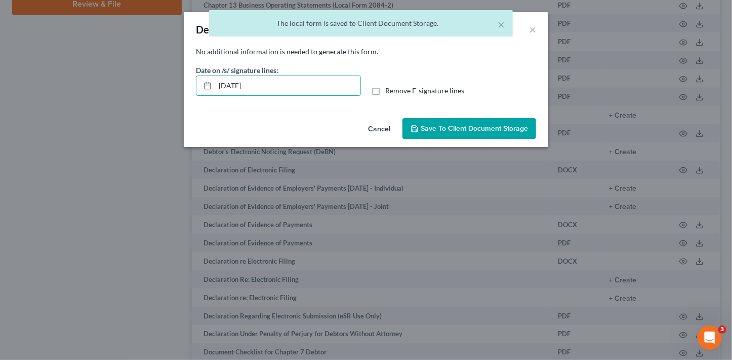
drag, startPoint x: 282, startPoint y: 87, endPoint x: 181, endPoint y: 74, distance: 101.6
click at [181, 74] on div "Declaration Re: Electronic Filing × No additional information is needed to gene…" at bounding box center [366, 180] width 732 height 360
click at [389, 86] on input "Remove E-signature lines" at bounding box center [392, 89] width 7 height 7
checkbox input "true"
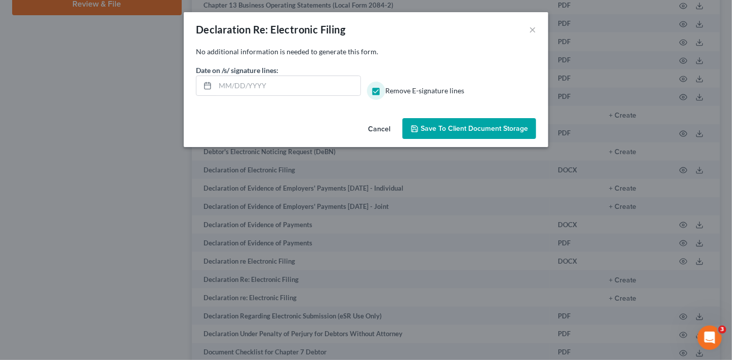
click at [496, 130] on span "Save to Client Document Storage" at bounding box center [474, 128] width 107 height 9
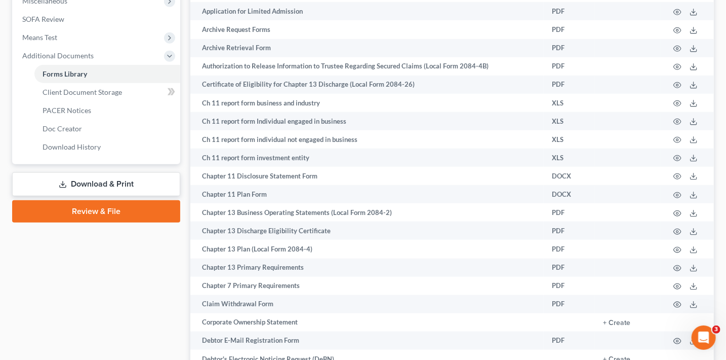
scroll to position [385, 0]
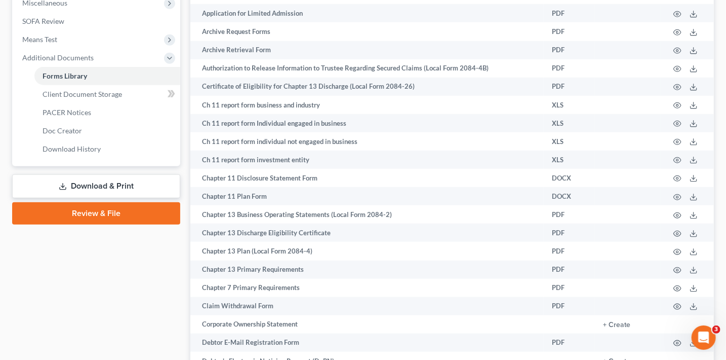
click at [131, 185] on link "Download & Print" at bounding box center [96, 186] width 168 height 24
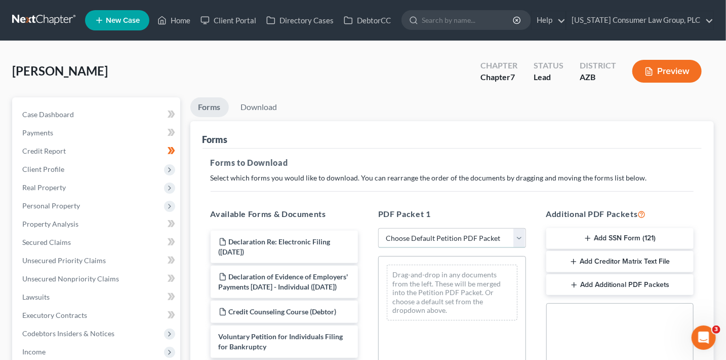
click at [466, 238] on select "Choose Default Petition PDF Packet Complete Bankruptcy Petition (all forms and …" at bounding box center [452, 238] width 148 height 20
select select "1"
click at [378, 228] on select "Choose Default Petition PDF Packet Complete Bankruptcy Petition (all forms and …" at bounding box center [452, 238] width 148 height 20
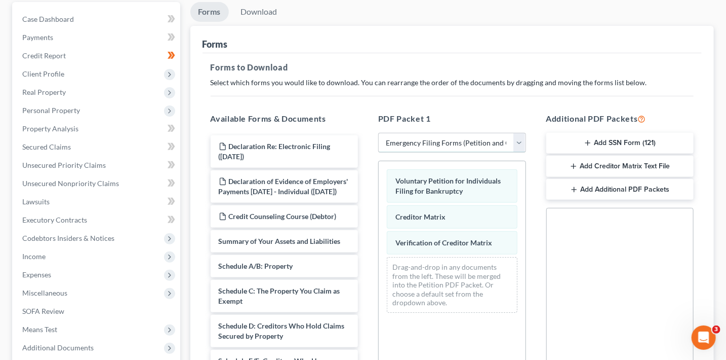
scroll to position [96, 0]
click at [573, 189] on icon "button" at bounding box center [574, 189] width 8 height 8
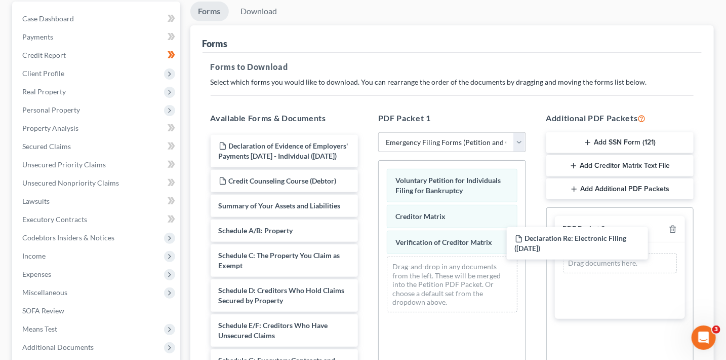
drag, startPoint x: 314, startPoint y: 146, endPoint x: 629, endPoint y: 246, distance: 330.5
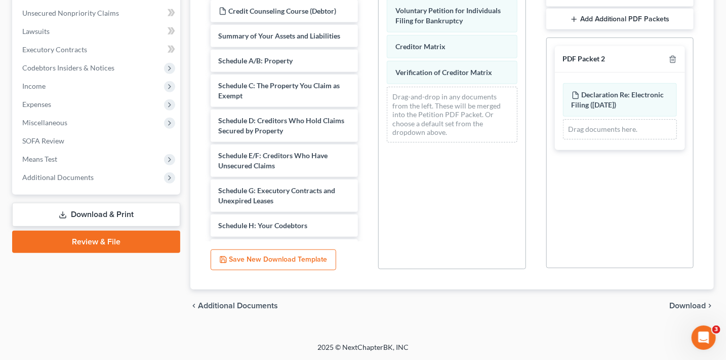
click at [691, 305] on span "Download" at bounding box center [687, 305] width 36 height 8
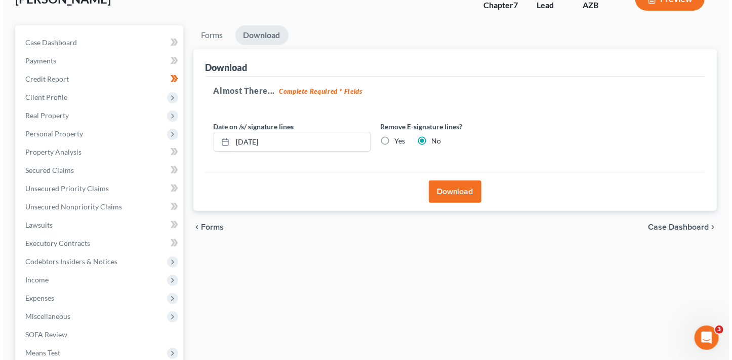
scroll to position [0, 0]
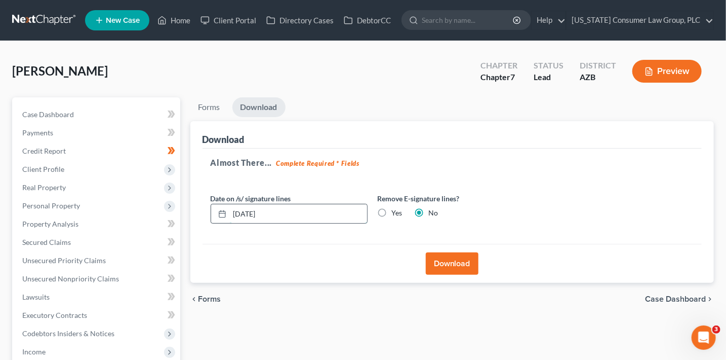
drag, startPoint x: 297, startPoint y: 210, endPoint x: 245, endPoint y: 206, distance: 52.3
click at [245, 206] on input "[DATE]" at bounding box center [298, 213] width 137 height 19
click at [396, 208] on input "Yes" at bounding box center [399, 211] width 7 height 7
radio input "true"
radio input "false"
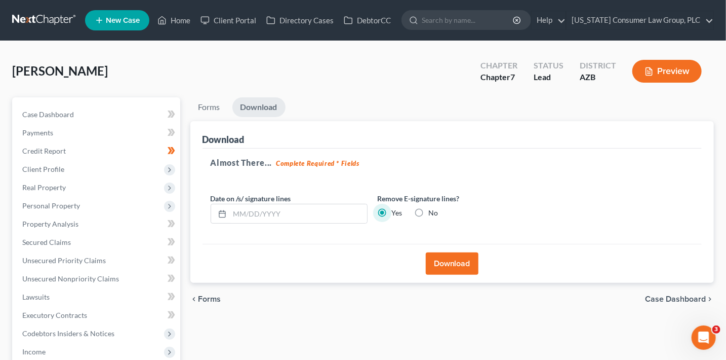
click at [470, 266] on button "Download" at bounding box center [452, 263] width 53 height 22
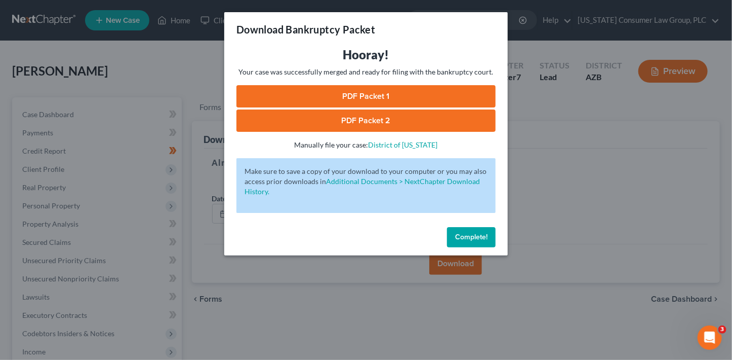
click at [366, 91] on link "PDF Packet 1" at bounding box center [365, 96] width 259 height 22
click at [401, 123] on link "PDF Packet 2" at bounding box center [365, 120] width 259 height 22
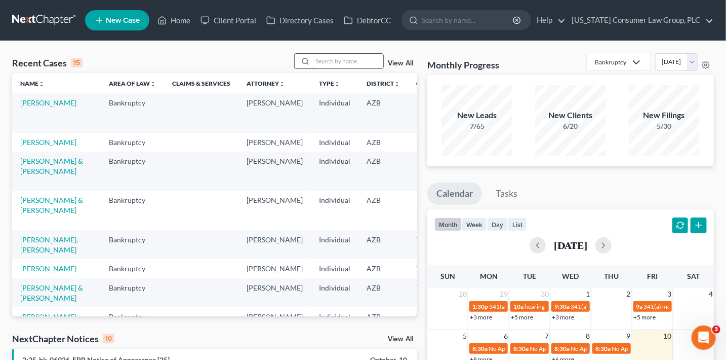
click at [330, 64] on input "search" at bounding box center [347, 61] width 71 height 15
type input "blood"
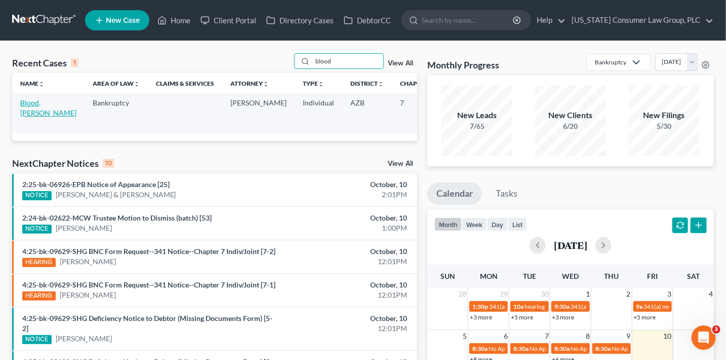
click at [28, 109] on link "Blood, [PERSON_NAME]" at bounding box center [48, 107] width 56 height 19
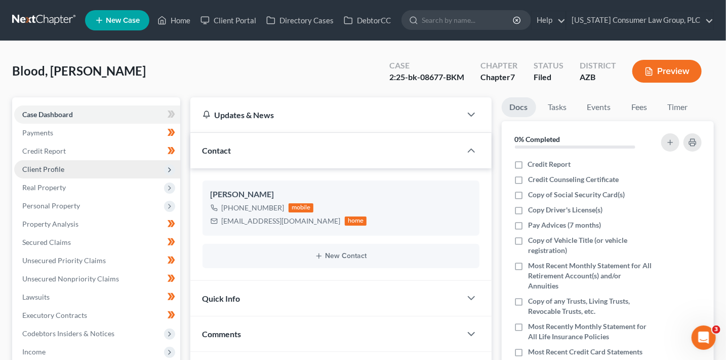
click at [69, 170] on span "Client Profile" at bounding box center [97, 169] width 166 height 18
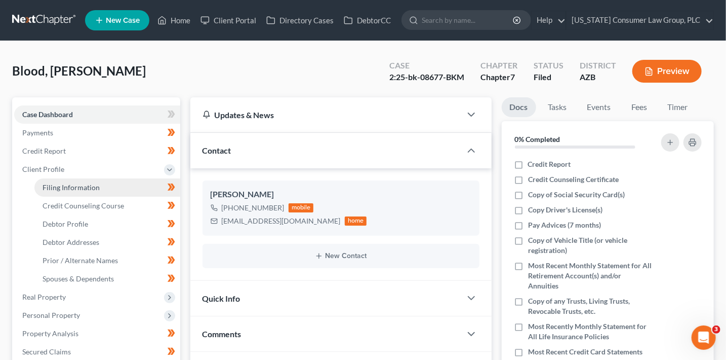
click at [70, 191] on span "Filing Information" at bounding box center [71, 187] width 57 height 9
select select "1"
select select "0"
select select "3"
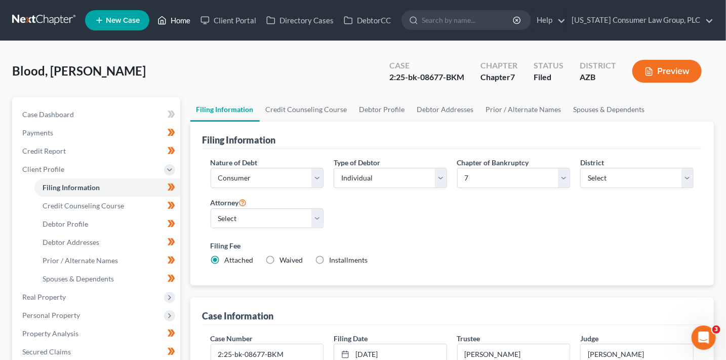
click at [182, 24] on link "Home" at bounding box center [173, 20] width 43 height 18
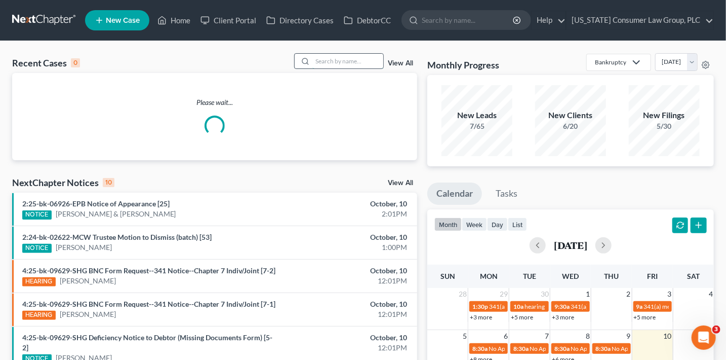
click at [356, 64] on input "search" at bounding box center [347, 61] width 71 height 15
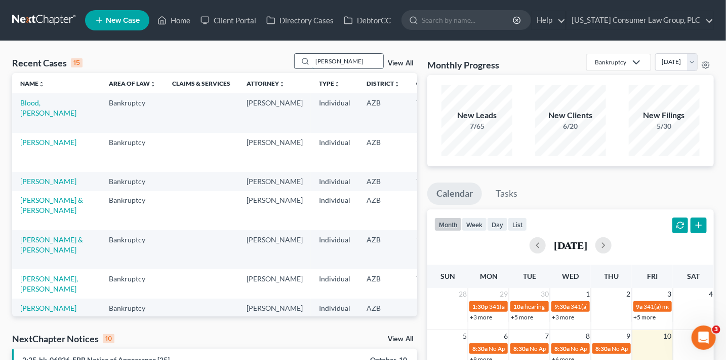
type input "[PERSON_NAME]"
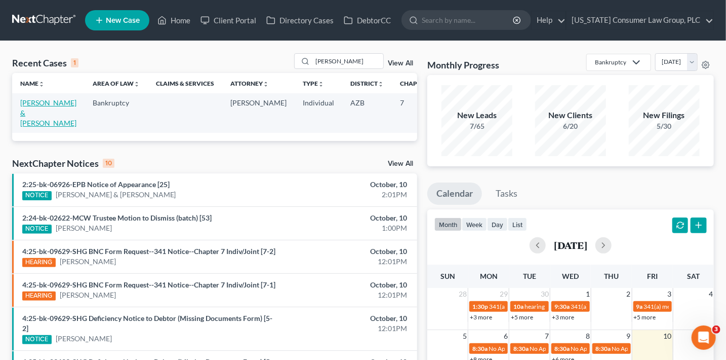
click at [38, 112] on link "[PERSON_NAME] & [PERSON_NAME]" at bounding box center [48, 112] width 56 height 29
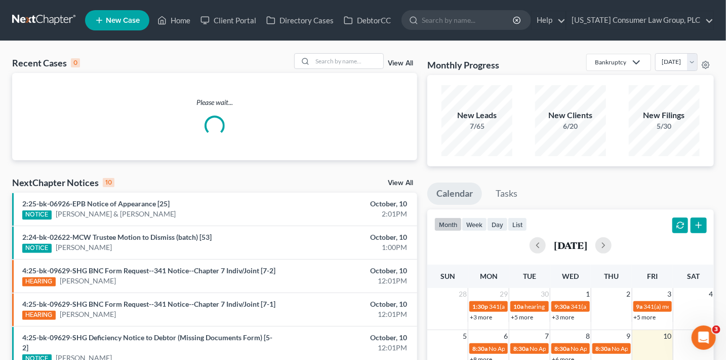
click at [402, 59] on div "View All" at bounding box center [356, 61] width 124 height 16
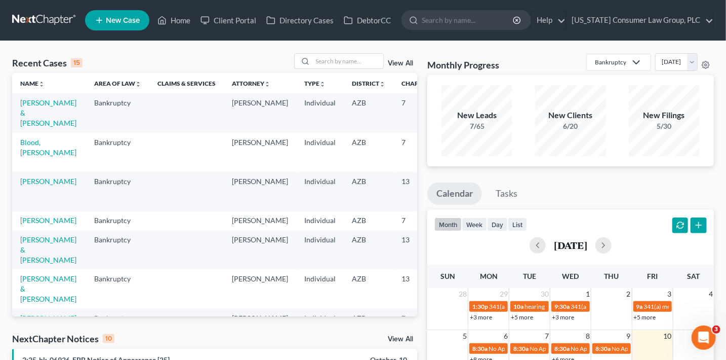
click at [402, 60] on link "View All" at bounding box center [400, 63] width 25 height 7
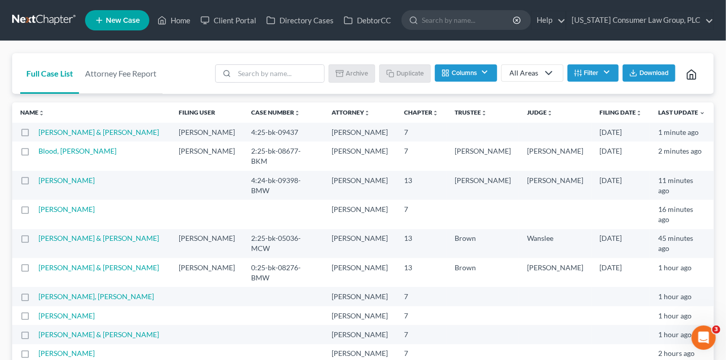
click at [584, 78] on button "Filter" at bounding box center [593, 72] width 51 height 17
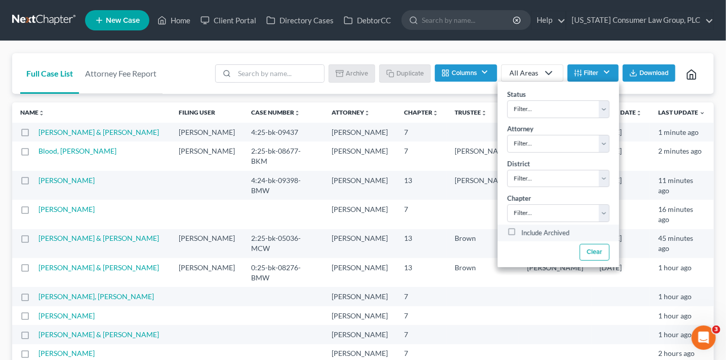
click at [554, 230] on label "Include Archived" at bounding box center [546, 233] width 48 height 12
click at [532, 230] on input "Include Archived" at bounding box center [529, 230] width 7 height 7
checkbox input "true"
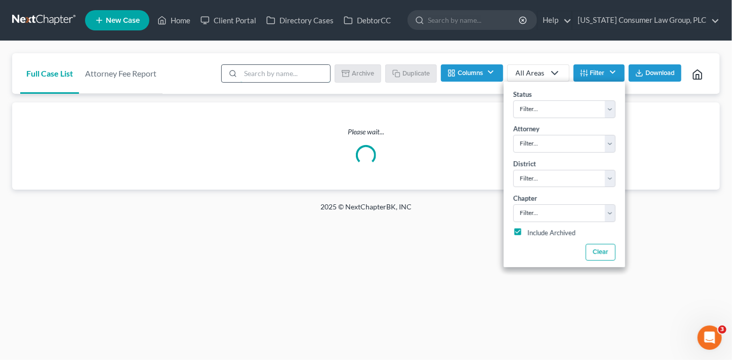
click at [267, 76] on input "search" at bounding box center [286, 73] width 90 height 17
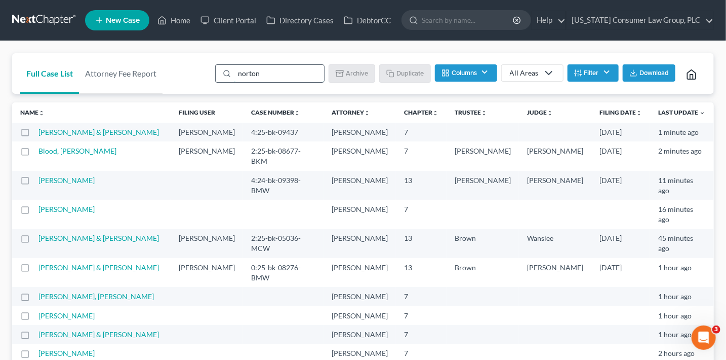
type input "norton"
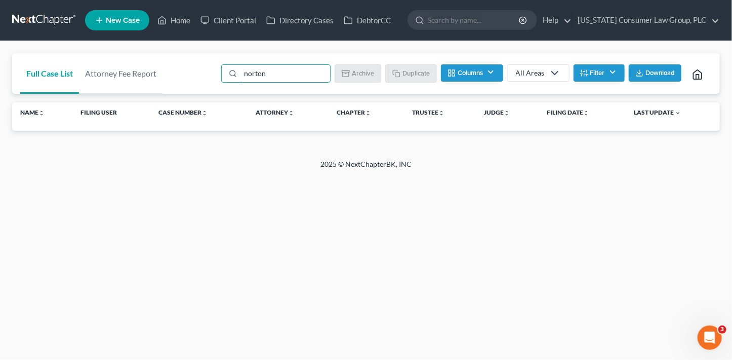
drag, startPoint x: 296, startPoint y: 77, endPoint x: 203, endPoint y: 62, distance: 94.3
click at [203, 62] on div "Full Case List Attorney Fee Report norton Batch Download Archive Un-archive Dup…" at bounding box center [366, 73] width 708 height 41
drag, startPoint x: 274, startPoint y: 75, endPoint x: 185, endPoint y: 73, distance: 89.1
click at [185, 73] on div "Full Case List Attorney Fee Report norton Batch Download Archive Un-archive Dup…" at bounding box center [366, 73] width 708 height 41
type input "[PERSON_NAME]"
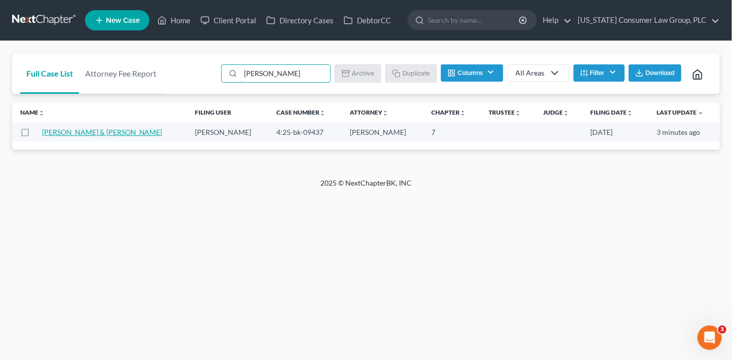
click at [96, 134] on link "[PERSON_NAME] & [PERSON_NAME]" at bounding box center [102, 132] width 121 height 9
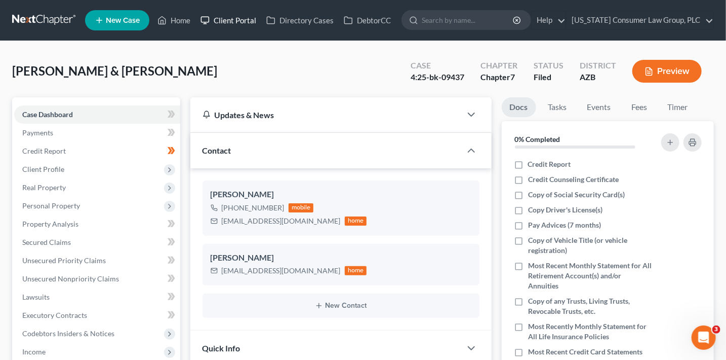
click at [229, 20] on link "Client Portal" at bounding box center [228, 20] width 66 height 18
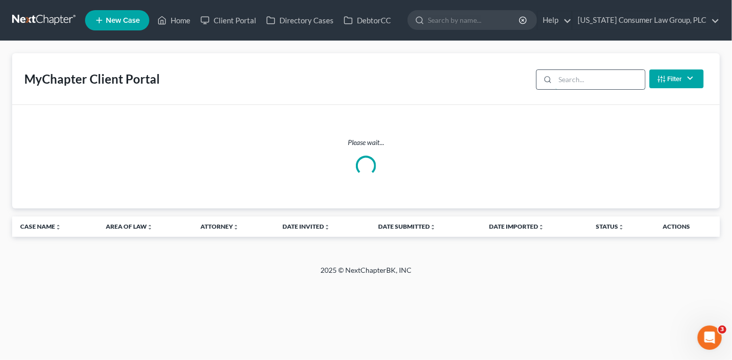
click at [580, 86] on input "search" at bounding box center [600, 79] width 90 height 19
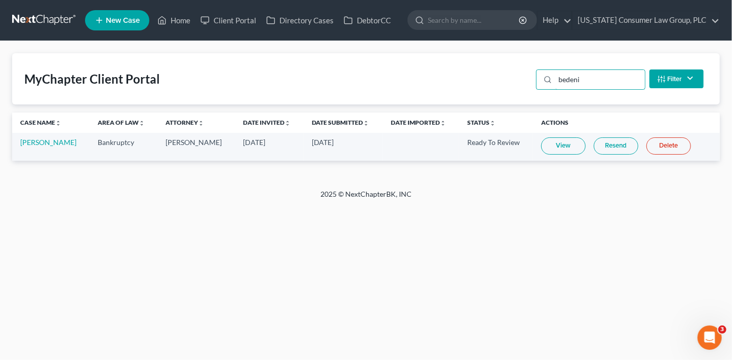
type input "bedeni"
click at [567, 139] on link "View" at bounding box center [563, 145] width 45 height 17
click at [187, 16] on link "Home" at bounding box center [173, 20] width 43 height 18
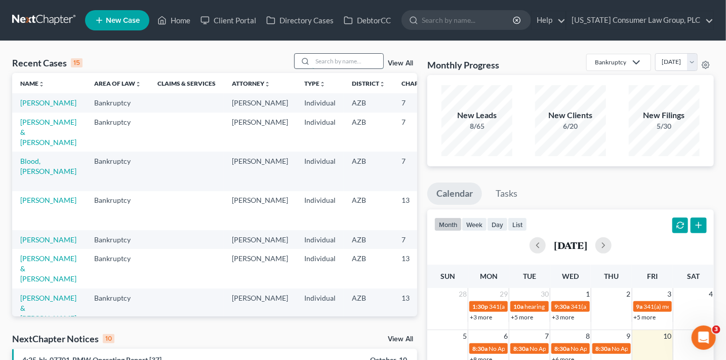
click at [358, 54] on input "search" at bounding box center [347, 61] width 71 height 15
type input "[PERSON_NAME]"
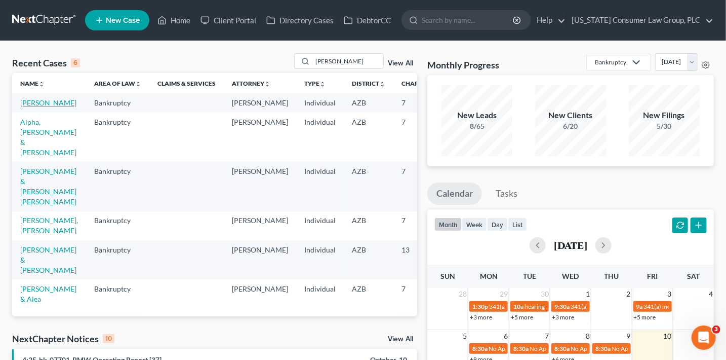
click at [33, 107] on link "[PERSON_NAME]" at bounding box center [48, 102] width 56 height 9
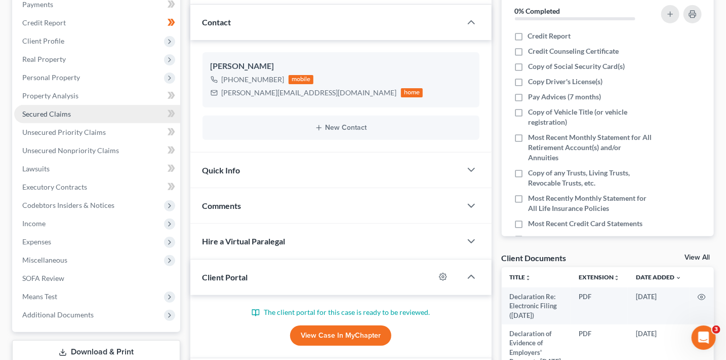
scroll to position [128, 0]
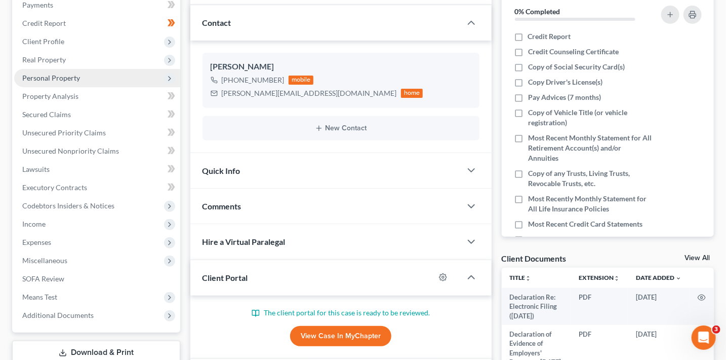
click at [63, 76] on span "Personal Property" at bounding box center [51, 77] width 58 height 9
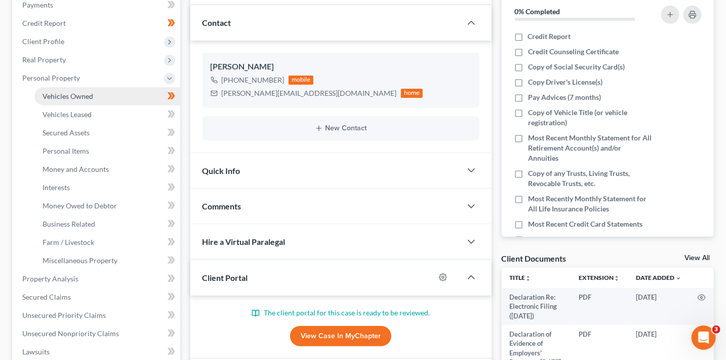
click at [89, 97] on span "Vehicles Owned" at bounding box center [68, 96] width 51 height 9
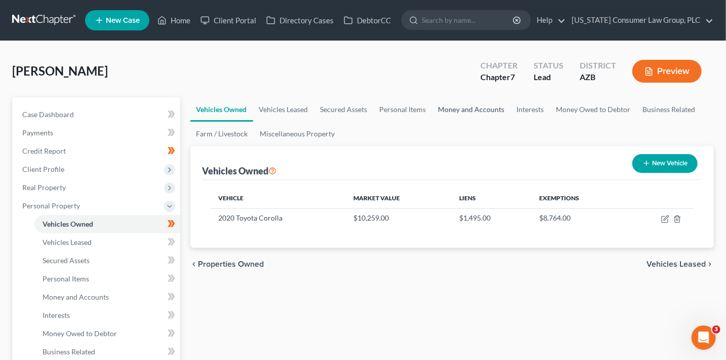
click at [458, 106] on link "Money and Accounts" at bounding box center [471, 109] width 78 height 24
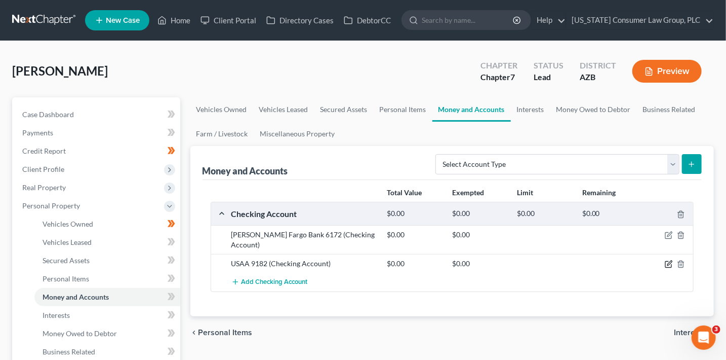
click at [667, 260] on icon "button" at bounding box center [669, 264] width 8 height 8
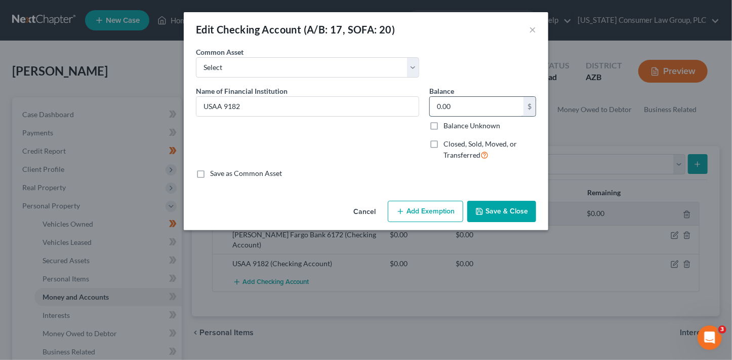
click at [470, 105] on input "0.00" at bounding box center [477, 106] width 94 height 19
type input "212.01"
click at [517, 208] on button "Save & Close" at bounding box center [501, 211] width 69 height 21
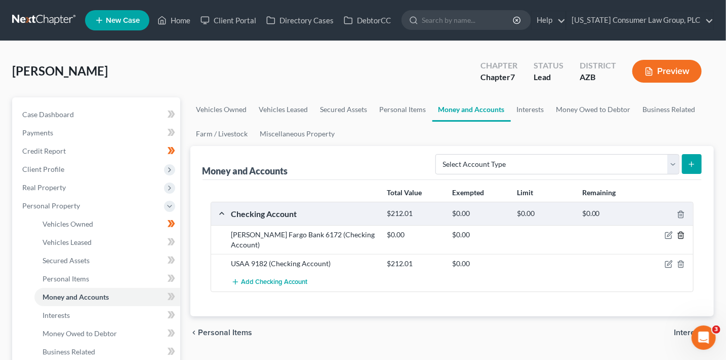
click at [685, 234] on icon "button" at bounding box center [681, 235] width 8 height 8
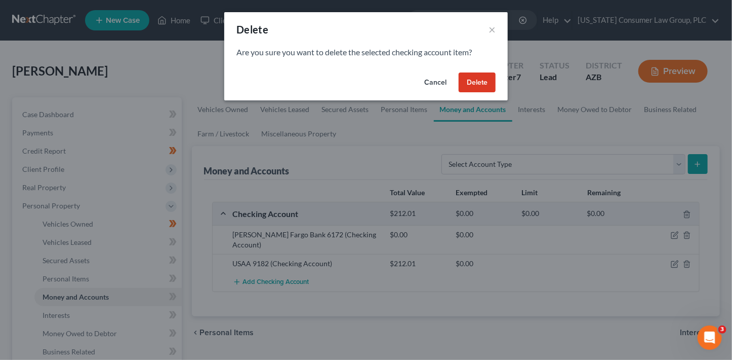
click at [482, 88] on button "Delete" at bounding box center [477, 82] width 37 height 20
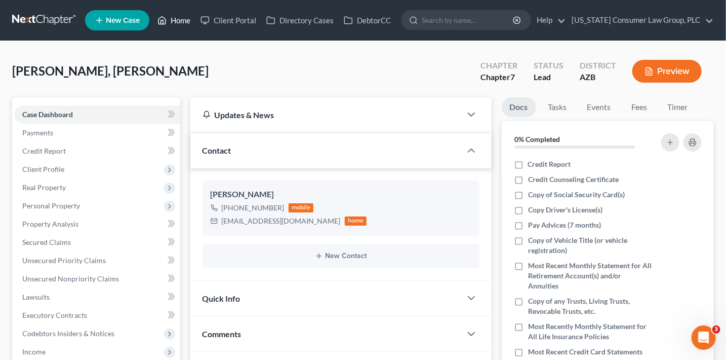
click at [168, 22] on link "Home" at bounding box center [173, 20] width 43 height 18
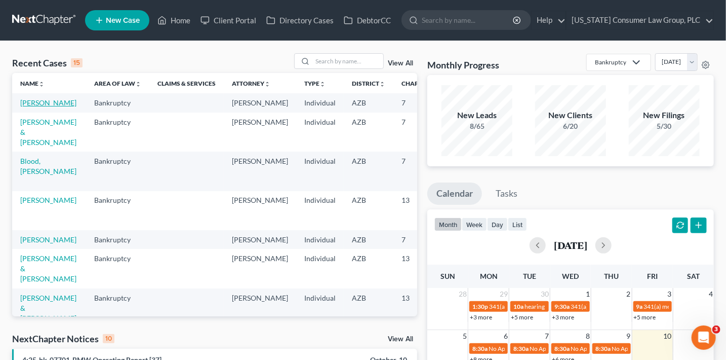
click at [25, 103] on link "[PERSON_NAME]" at bounding box center [48, 102] width 56 height 9
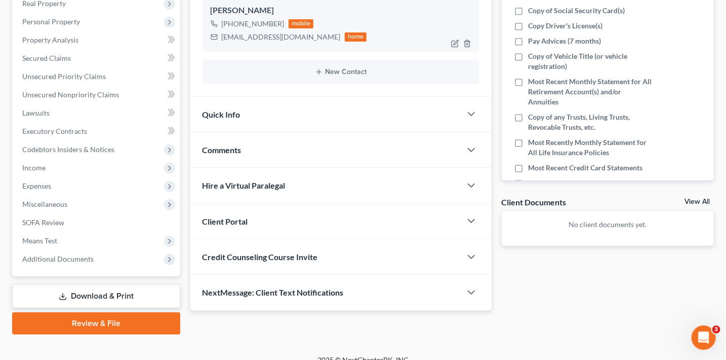
scroll to position [194, 0]
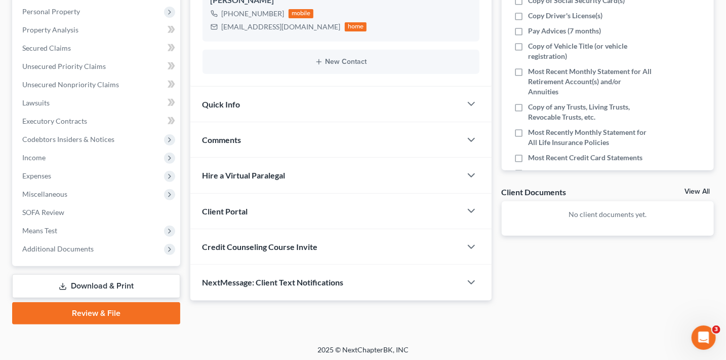
click at [304, 246] on span "Credit Counseling Course Invite" at bounding box center [260, 247] width 115 height 10
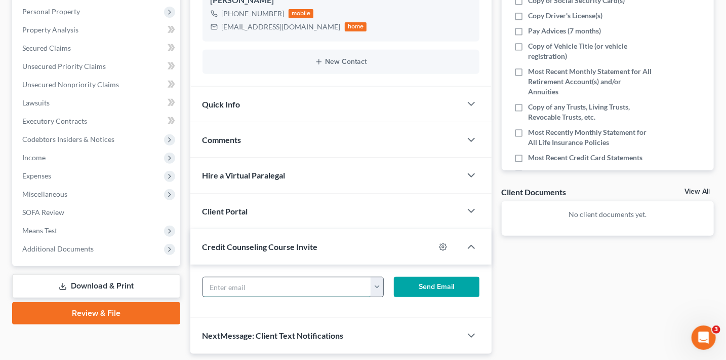
click at [278, 283] on input "text" at bounding box center [287, 286] width 169 height 19
paste input "[EMAIL_ADDRESS][DOMAIN_NAME]"
type input "[EMAIL_ADDRESS][DOMAIN_NAME]"
drag, startPoint x: 433, startPoint y: 284, endPoint x: 314, endPoint y: 206, distance: 141.6
click at [433, 283] on button "Send Email" at bounding box center [437, 286] width 86 height 20
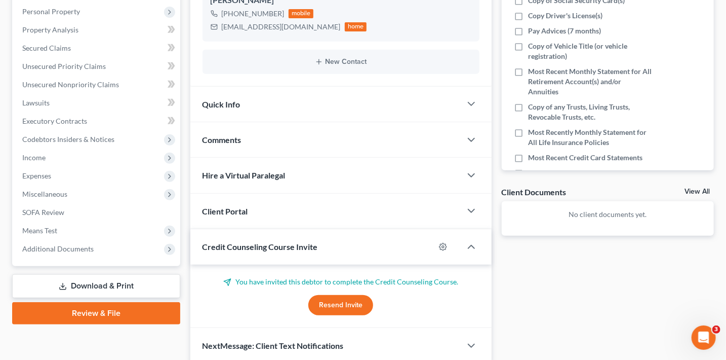
click at [314, 206] on div "Client Portal" at bounding box center [325, 210] width 271 height 35
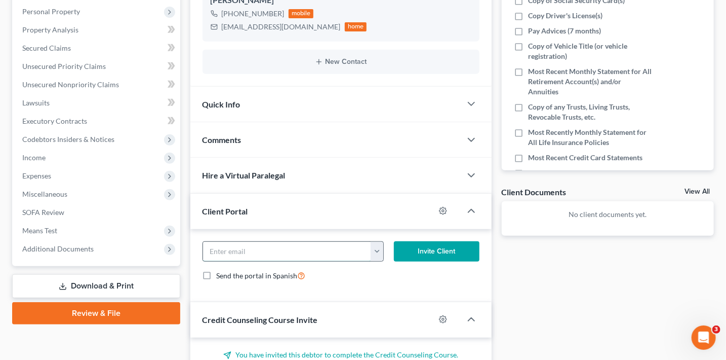
click at [303, 253] on input "email" at bounding box center [287, 251] width 169 height 19
paste input "[EMAIL_ADDRESS][DOMAIN_NAME]"
type input "[EMAIL_ADDRESS][DOMAIN_NAME]"
click at [442, 248] on button "Invite Client" at bounding box center [437, 251] width 86 height 20
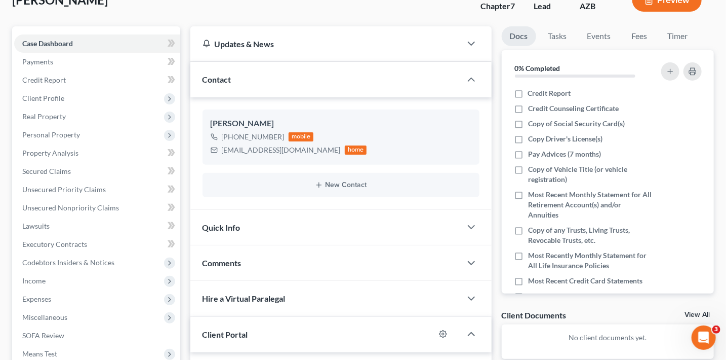
scroll to position [167, 0]
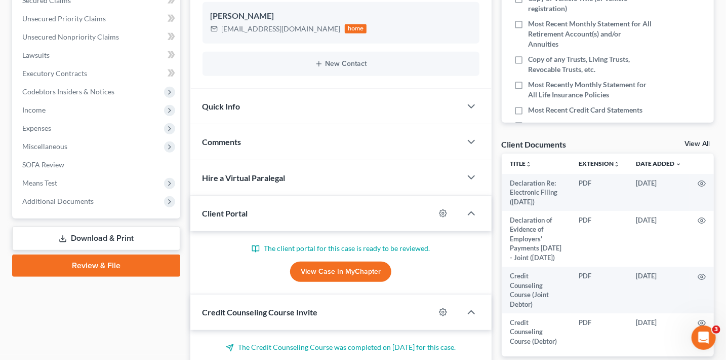
scroll to position [288, 0]
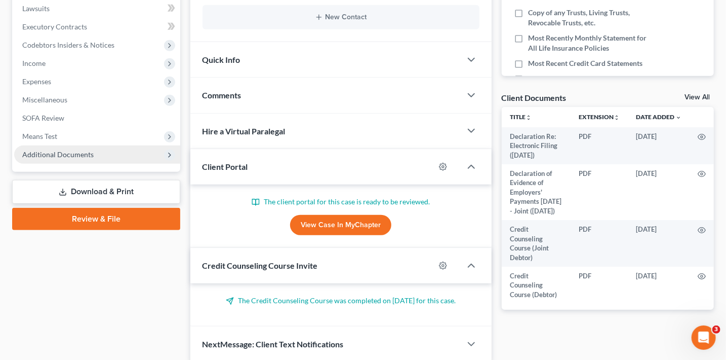
click at [88, 155] on span "Additional Documents" at bounding box center [57, 154] width 71 height 9
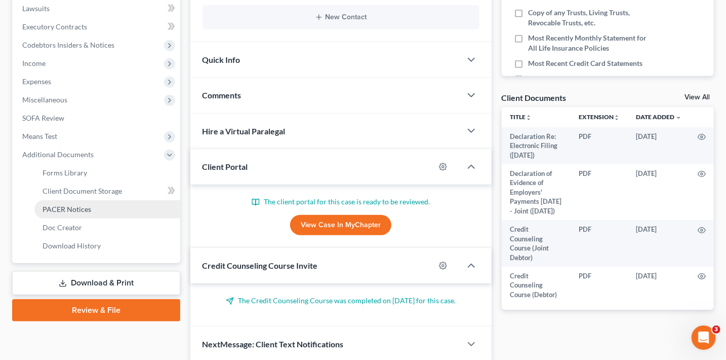
click at [111, 207] on link "PACER Notices" at bounding box center [107, 209] width 146 height 18
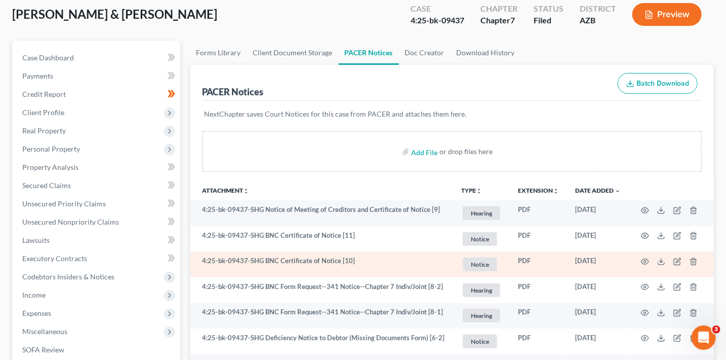
scroll to position [59, 0]
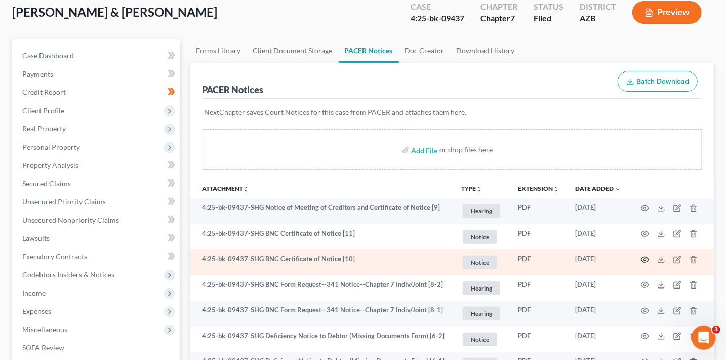
click at [645, 258] on icon "button" at bounding box center [645, 259] width 8 height 8
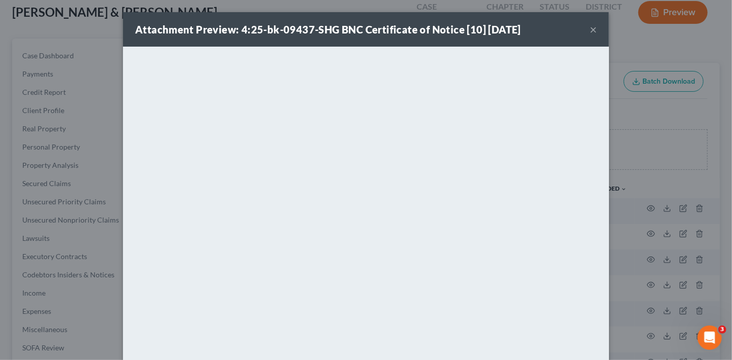
click at [590, 30] on button "×" at bounding box center [593, 29] width 7 height 12
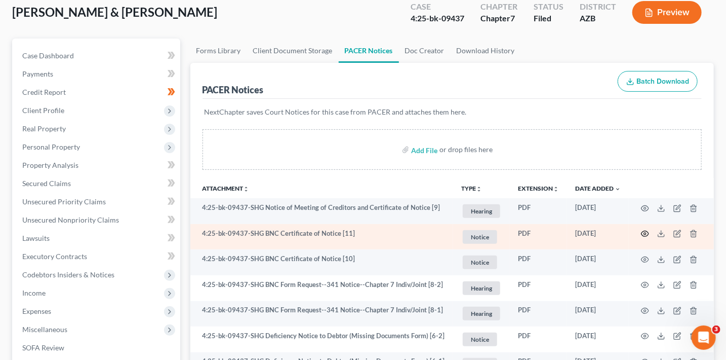
click at [643, 231] on icon "button" at bounding box center [645, 233] width 8 height 8
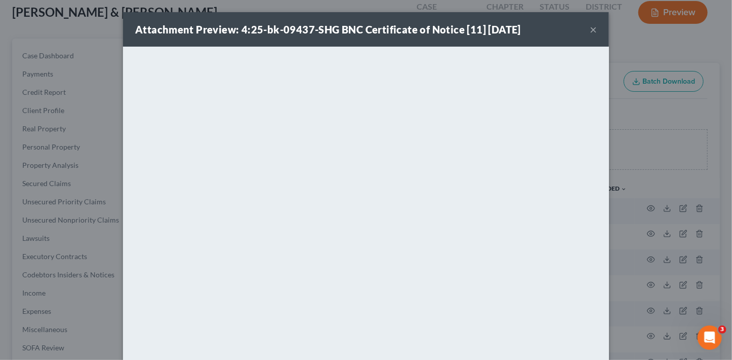
click at [590, 31] on button "×" at bounding box center [593, 29] width 7 height 12
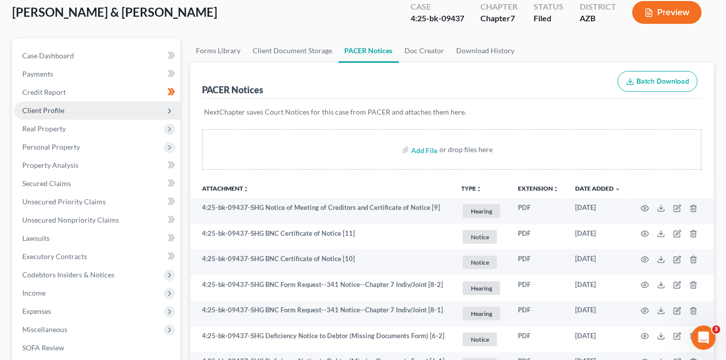
click at [106, 111] on span "Client Profile" at bounding box center [97, 110] width 166 height 18
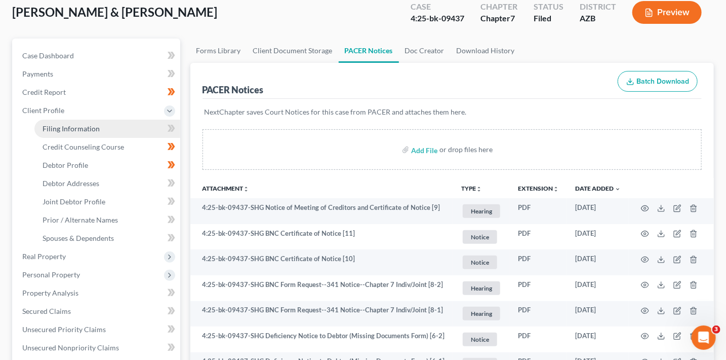
click at [114, 124] on link "Filing Information" at bounding box center [107, 129] width 146 height 18
select select "1"
select select "0"
select select "4"
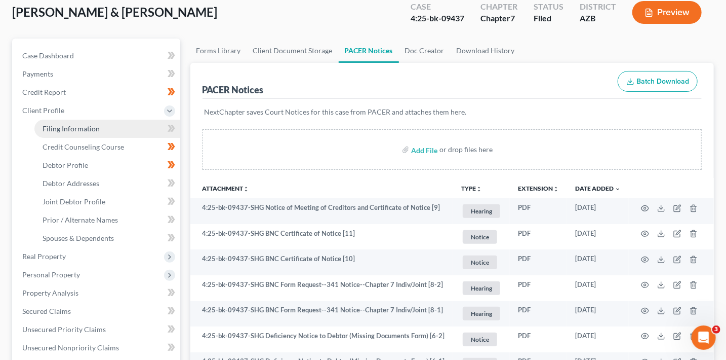
select select "0"
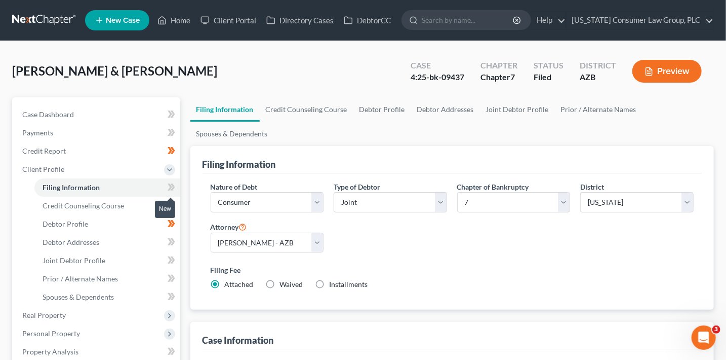
click at [175, 183] on icon at bounding box center [172, 187] width 8 height 13
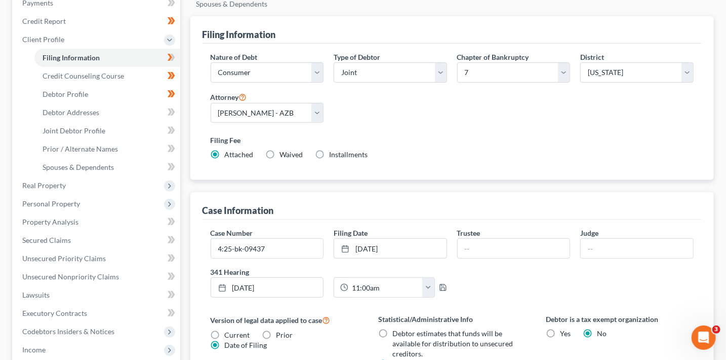
scroll to position [153, 0]
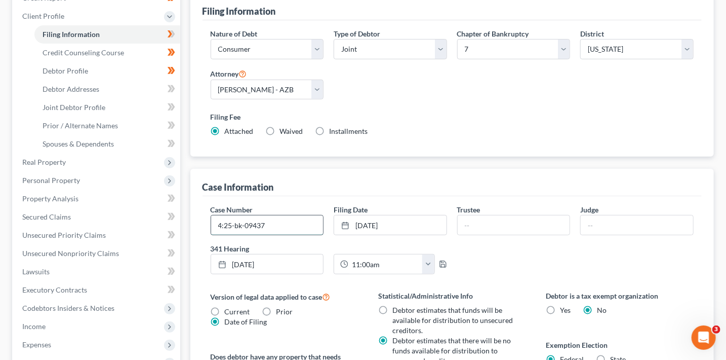
click at [292, 222] on input "4:25-bk-09437" at bounding box center [267, 224] width 112 height 19
type input "4:25-bk-09437-SHG"
type input "G"
type input "[PERSON_NAME]"
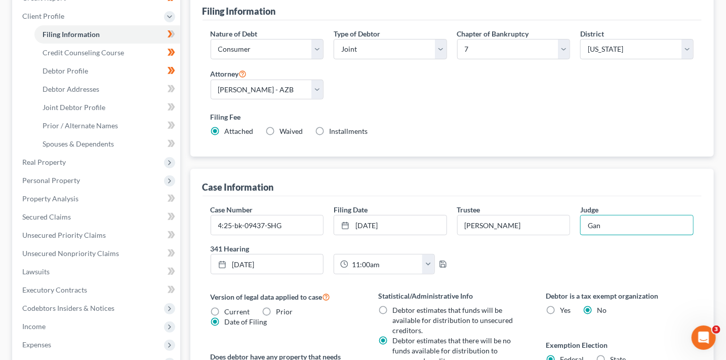
type input "Gan"
click at [174, 31] on icon at bounding box center [172, 34] width 8 height 13
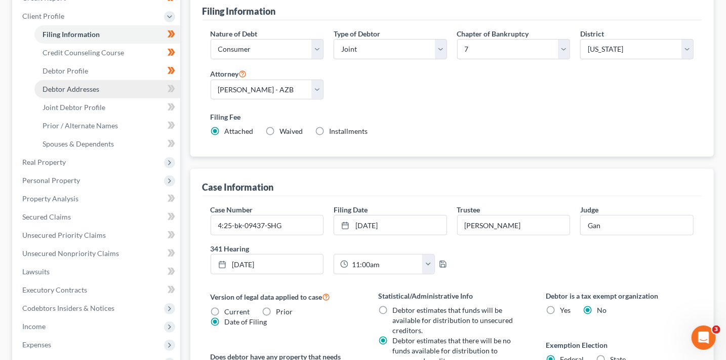
click at [110, 89] on link "Debtor Addresses" at bounding box center [107, 89] width 146 height 18
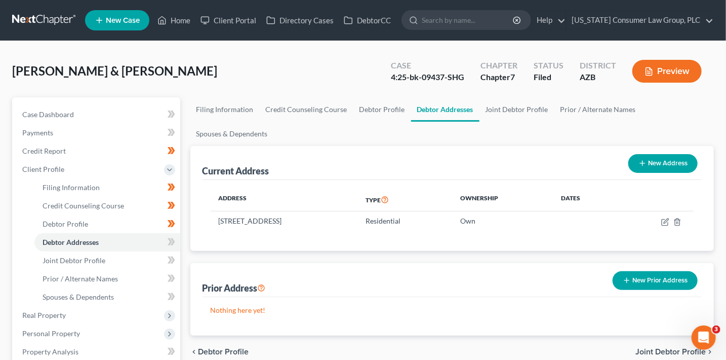
click at [646, 276] on button "New Prior Address" at bounding box center [655, 280] width 85 height 19
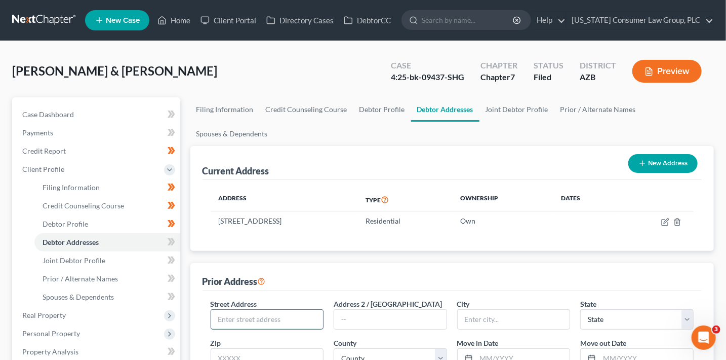
click at [288, 315] on input "text" at bounding box center [267, 318] width 112 height 19
type input "[STREET_ADDRESS]"
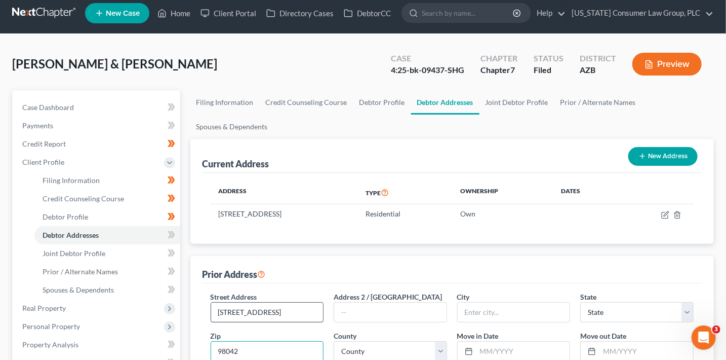
type input "98042"
type input "Kent"
select select "50"
select select "16"
type input "03/2021"
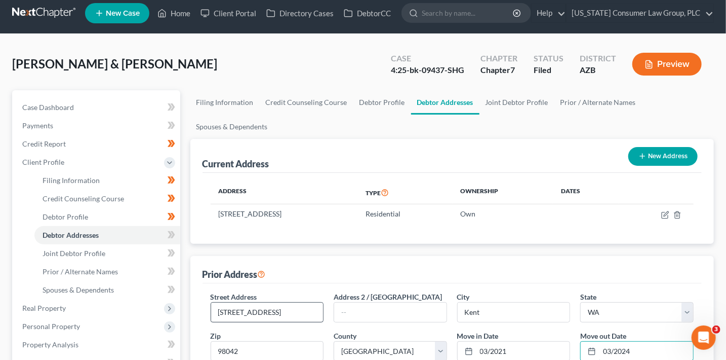
type input "03/2024"
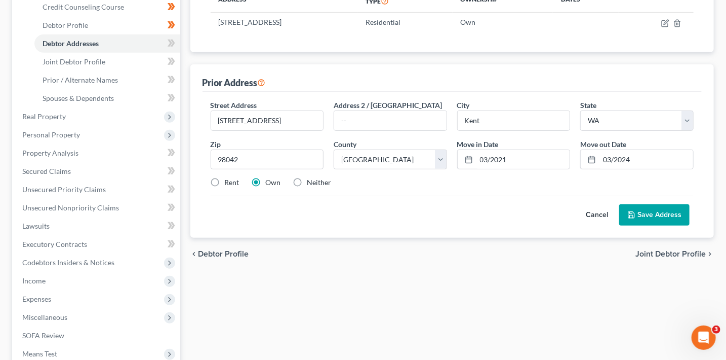
click at [657, 220] on button "Save Address" at bounding box center [654, 214] width 70 height 21
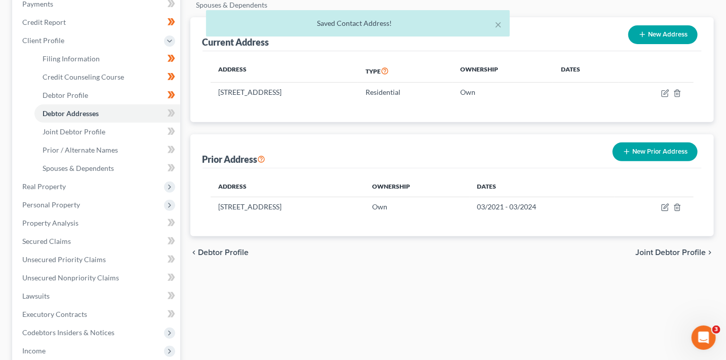
scroll to position [128, 0]
click at [171, 114] on icon at bounding box center [172, 113] width 5 height 7
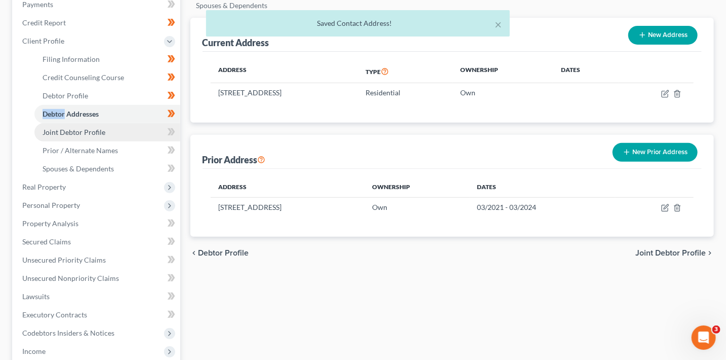
click at [114, 134] on link "Joint Debtor Profile" at bounding box center [107, 132] width 146 height 18
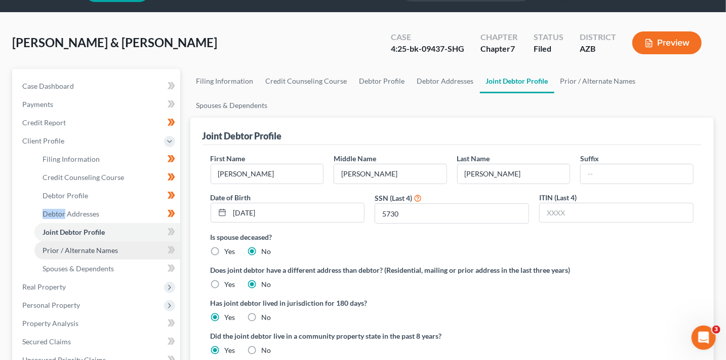
scroll to position [35, 0]
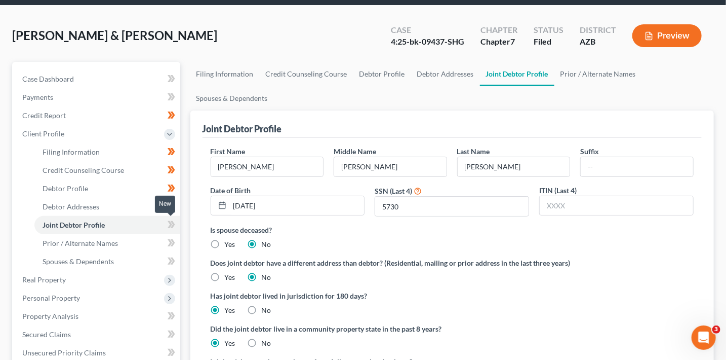
click at [176, 226] on span at bounding box center [172, 225] width 18 height 15
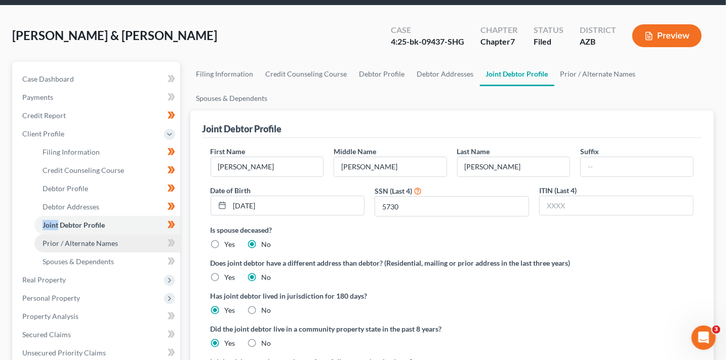
click at [148, 242] on link "Prior / Alternate Names" at bounding box center [107, 243] width 146 height 18
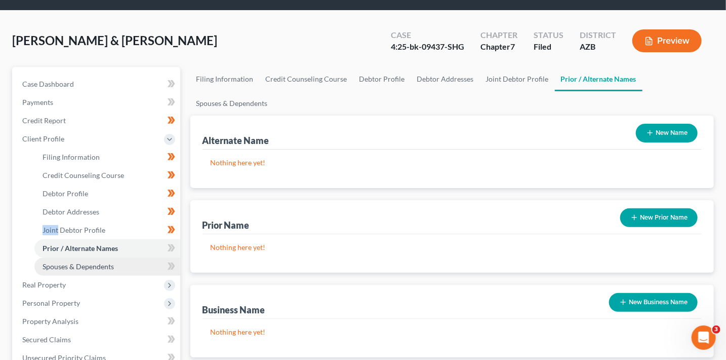
scroll to position [47, 0]
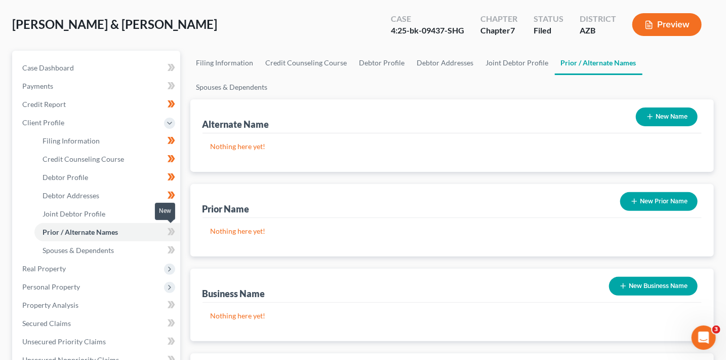
click at [167, 235] on span at bounding box center [172, 232] width 18 height 15
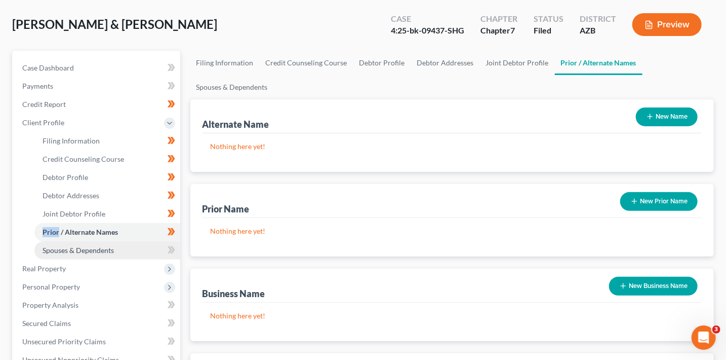
click at [152, 243] on link "Spouses & Dependents" at bounding box center [107, 250] width 146 height 18
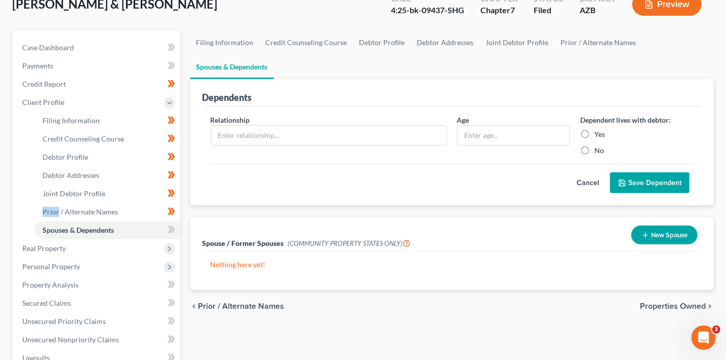
scroll to position [71, 0]
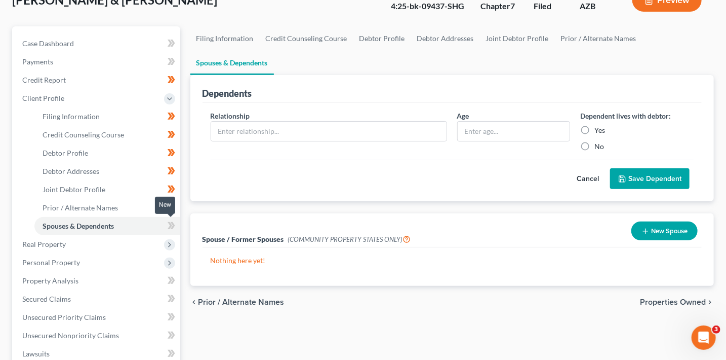
click at [168, 229] on icon at bounding box center [172, 225] width 8 height 13
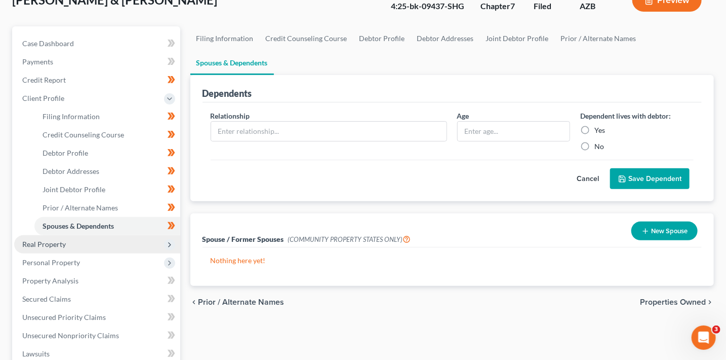
click at [156, 238] on span "Real Property" at bounding box center [97, 244] width 166 height 18
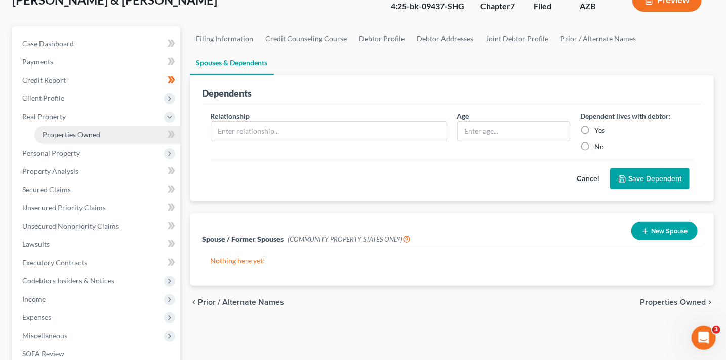
click at [101, 133] on link "Properties Owned" at bounding box center [107, 135] width 146 height 18
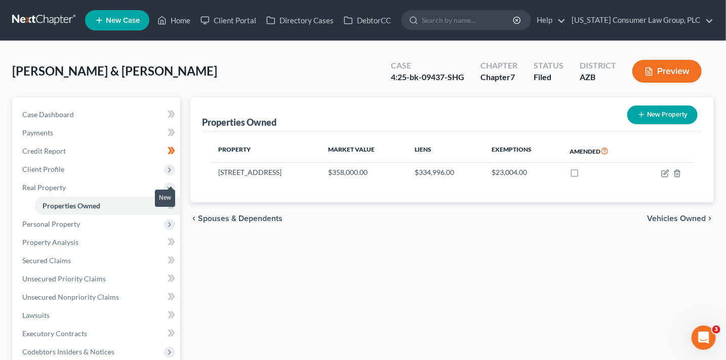
click at [174, 210] on icon at bounding box center [172, 205] width 8 height 13
click at [155, 222] on span "Personal Property" at bounding box center [97, 224] width 166 height 18
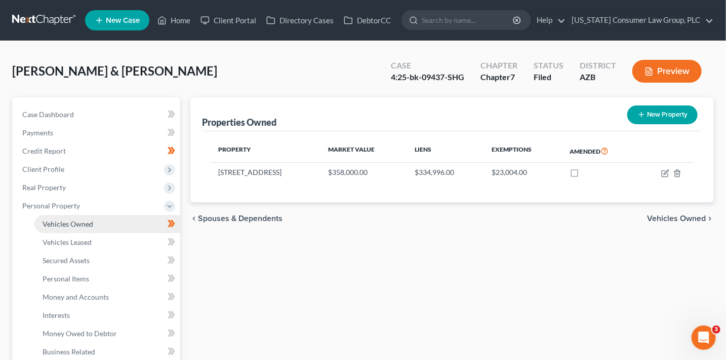
click at [129, 224] on link "Vehicles Owned" at bounding box center [107, 224] width 146 height 18
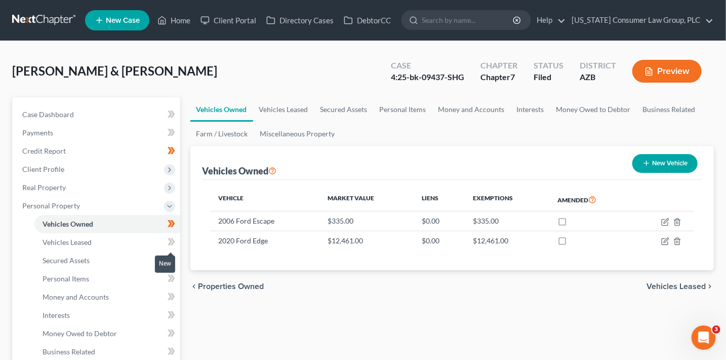
click at [168, 243] on icon at bounding box center [172, 241] width 8 height 13
click at [131, 251] on link "Secured Assets" at bounding box center [107, 260] width 146 height 18
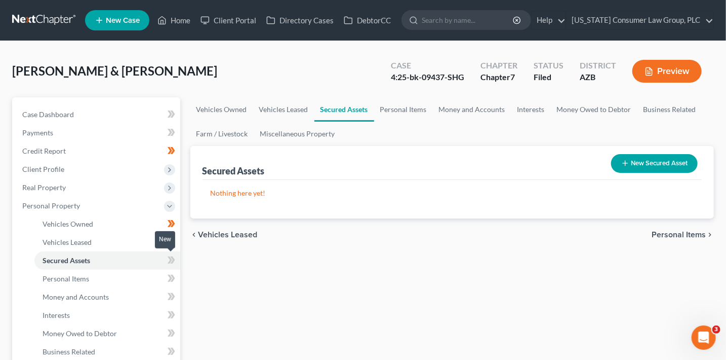
click at [166, 259] on span at bounding box center [172, 261] width 18 height 15
click at [135, 273] on link "Personal Items" at bounding box center [107, 278] width 146 height 18
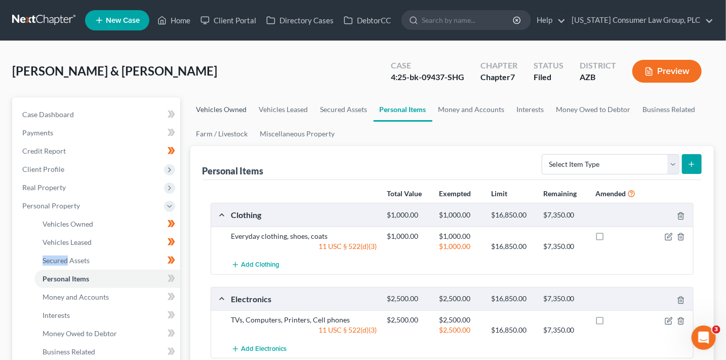
click at [231, 110] on link "Vehicles Owned" at bounding box center [221, 109] width 63 height 24
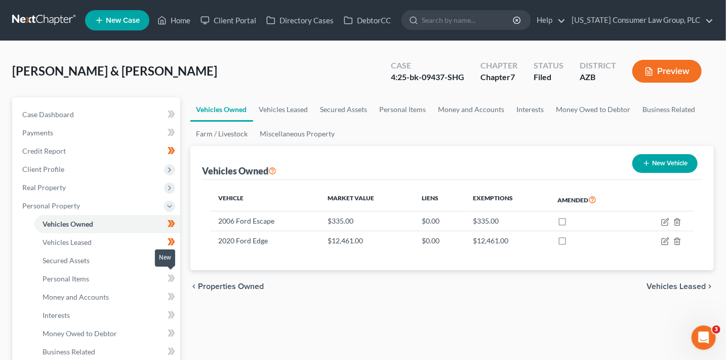
click at [173, 277] on icon at bounding box center [172, 277] width 5 height 7
click at [105, 284] on link "Personal Items" at bounding box center [107, 278] width 146 height 18
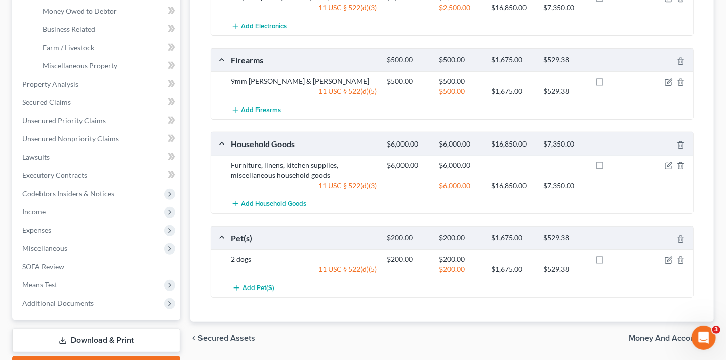
scroll to position [143, 0]
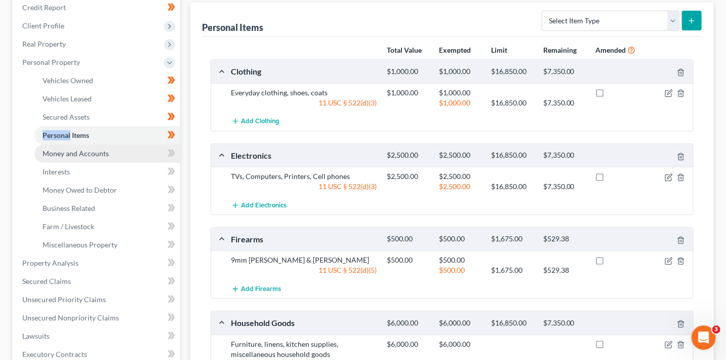
click at [118, 154] on link "Money and Accounts" at bounding box center [107, 153] width 146 height 18
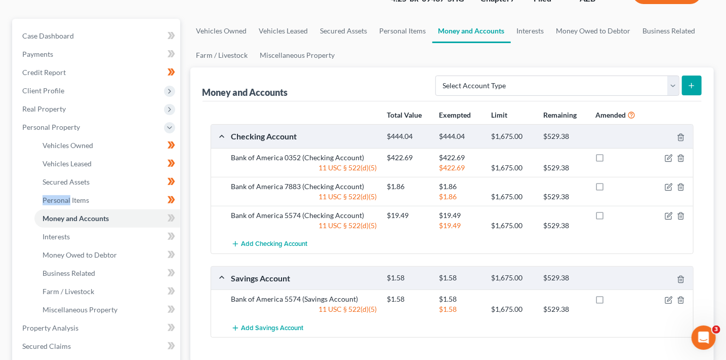
scroll to position [79, 0]
click at [173, 219] on icon at bounding box center [172, 217] width 8 height 13
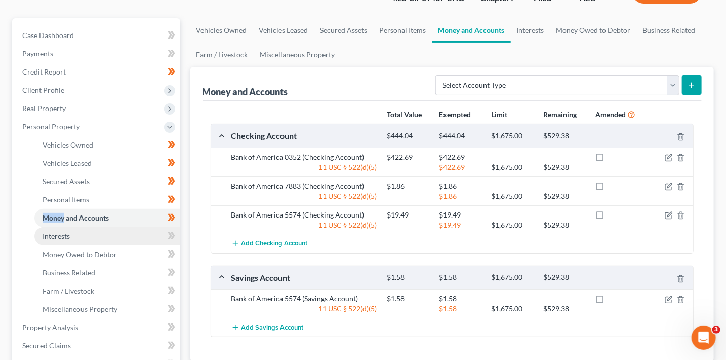
click at [144, 236] on link "Interests" at bounding box center [107, 236] width 146 height 18
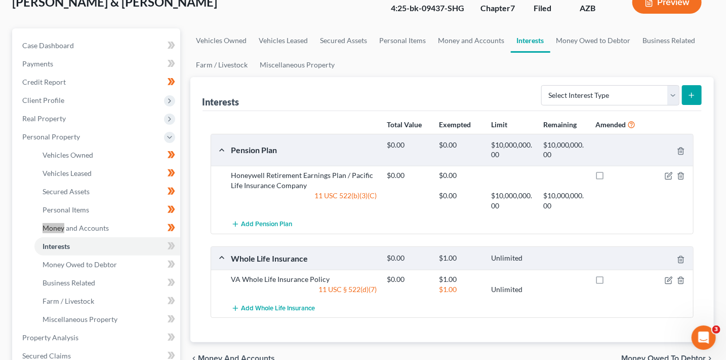
scroll to position [97, 0]
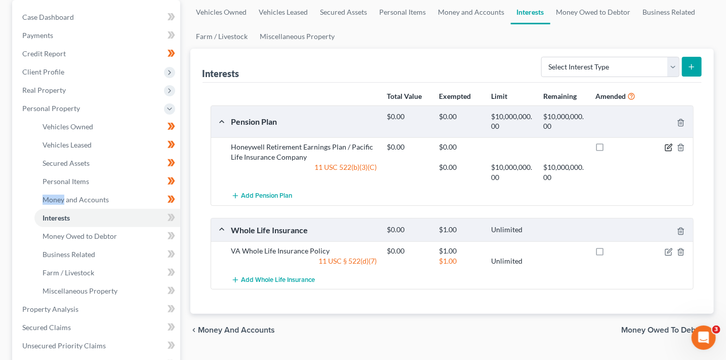
click at [666, 146] on icon "button" at bounding box center [669, 147] width 8 height 8
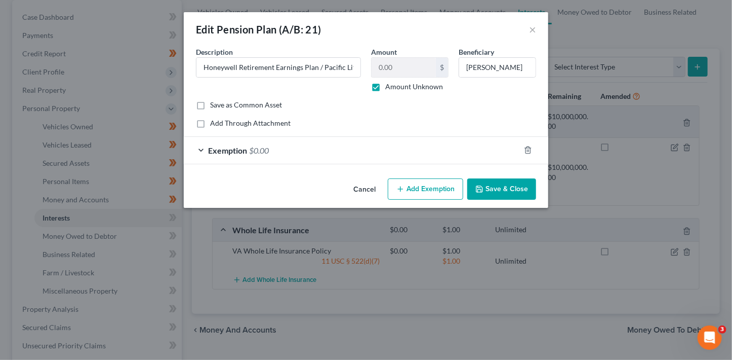
click at [284, 123] on label "Add Through Attachment" at bounding box center [250, 123] width 81 height 10
click at [221, 123] on input "Add Through Attachment" at bounding box center [217, 121] width 7 height 7
checkbox input "true"
click at [284, 122] on label "Add Through Attachment" at bounding box center [250, 123] width 81 height 10
click at [221, 122] on input "Add Through Attachment" at bounding box center [217, 121] width 7 height 7
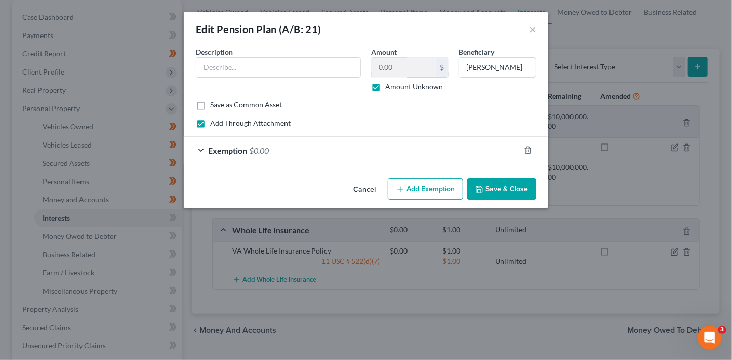
checkbox input "false"
click at [369, 190] on button "Cancel" at bounding box center [364, 189] width 38 height 20
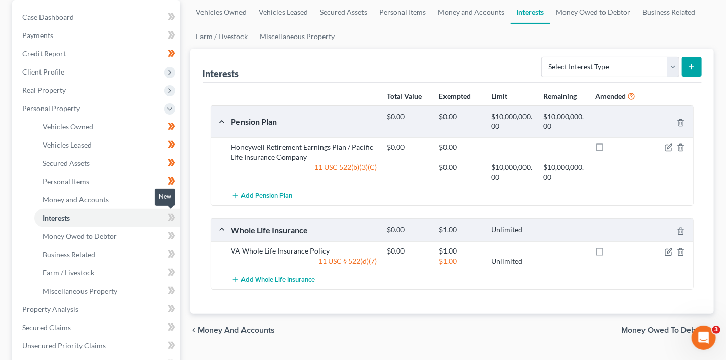
click at [175, 221] on icon at bounding box center [172, 217] width 8 height 13
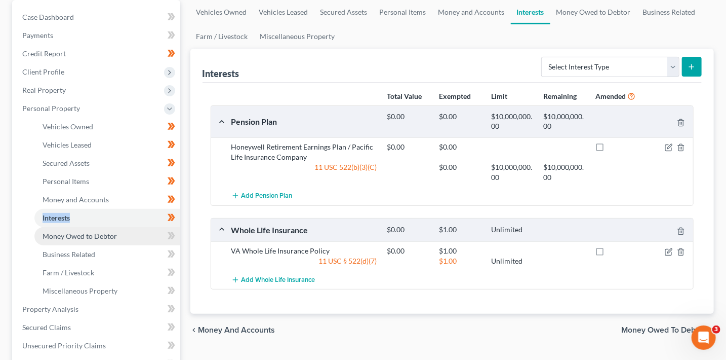
click at [128, 230] on link "Money Owed to Debtor" at bounding box center [107, 236] width 146 height 18
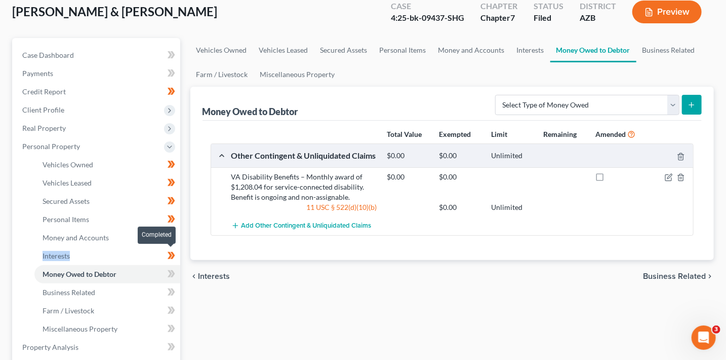
scroll to position [61, 0]
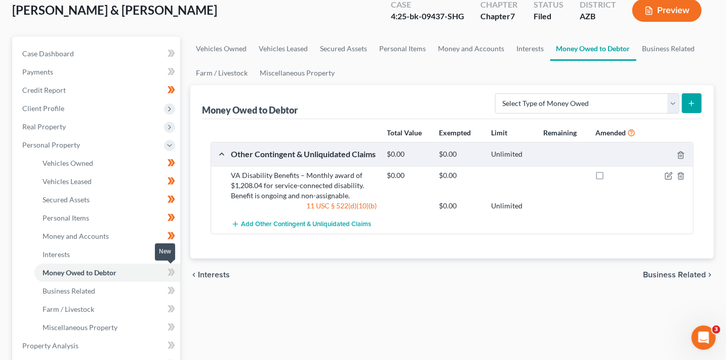
click at [175, 276] on span at bounding box center [172, 273] width 18 height 15
click at [102, 254] on link "Interests" at bounding box center [107, 254] width 146 height 18
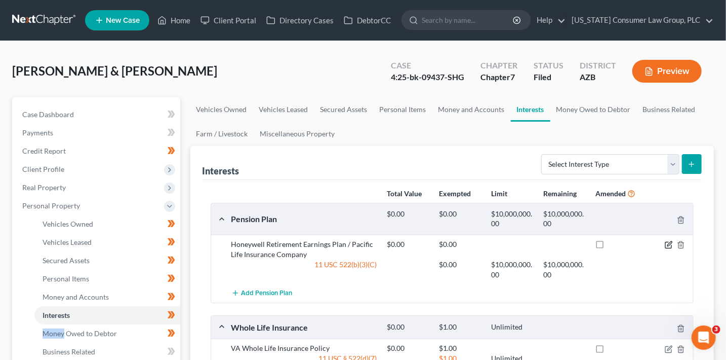
click at [668, 247] on icon "button" at bounding box center [669, 245] width 8 height 8
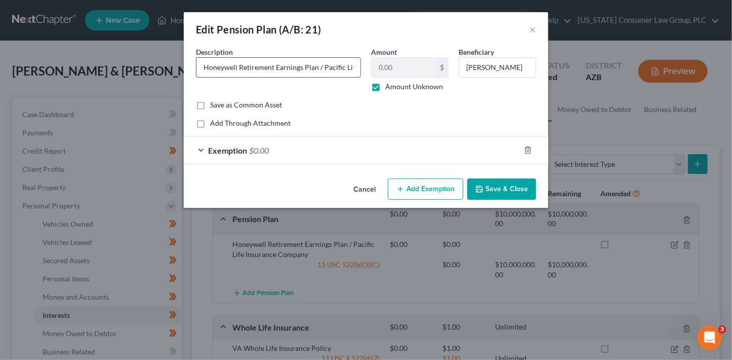
click at [309, 69] on input "Honeywell Retirement Earnings Plan / Pacific Life Insurance Company" at bounding box center [278, 67] width 164 height 19
paste input "oneywell Retirement Earnings Plan (Pacific Life Annuity) – Joint and Survivor A…"
type input "oneywell Retirement Earnings Plan (Pacific Life Annuity) – Joint and Survivor A…"
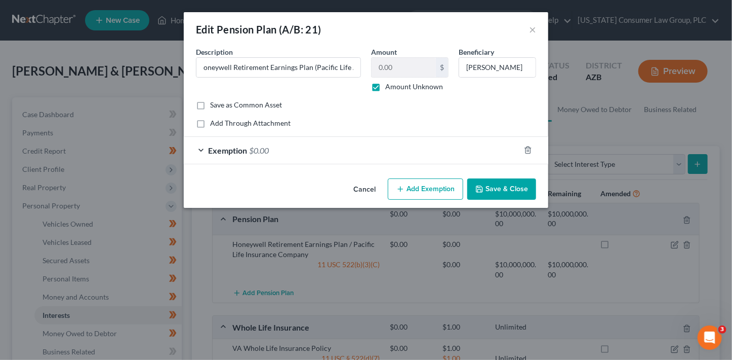
click at [524, 192] on button "Save & Close" at bounding box center [501, 188] width 69 height 21
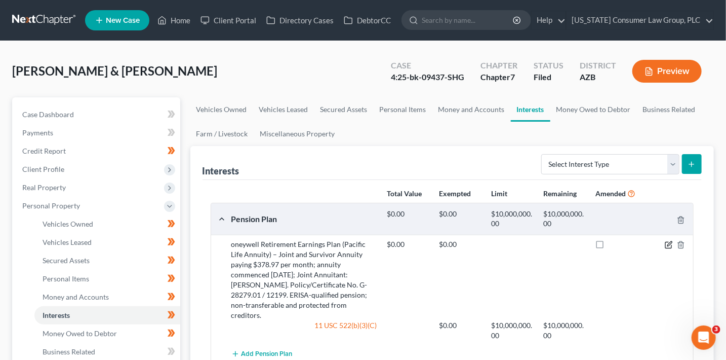
click at [668, 244] on icon "button" at bounding box center [669, 245] width 8 height 8
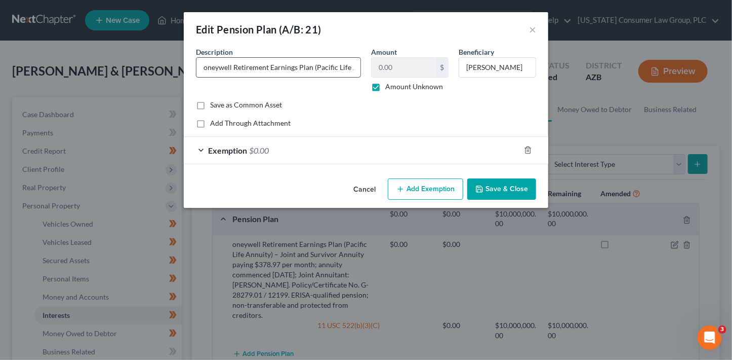
click at [281, 70] on input "oneywell Retirement Earnings Plan (Pacific Life Annuity) – Joint and Survivor A…" at bounding box center [278, 67] width 164 height 19
paste input "Honeywell Retirement Earnings Plan, a qualified ERISA pension plan. The annuity…"
click at [285, 66] on input "Honeywell Retirement Earnings Plan, a qualified ERISA pension plan. The annuity…" at bounding box center [278, 67] width 164 height 19
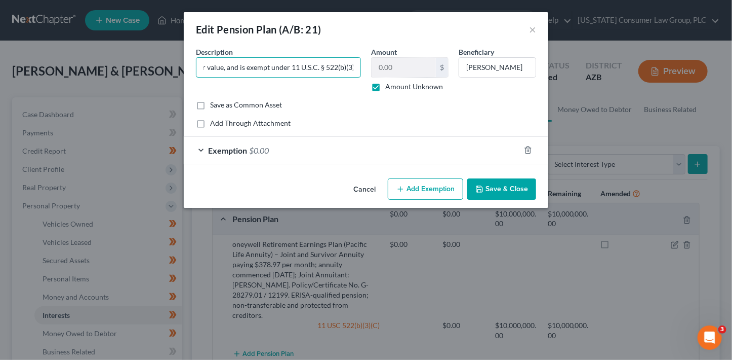
type input "Honeywell Retirement Earnings Plan, a qualified ERISA pension plan. The annuity…"
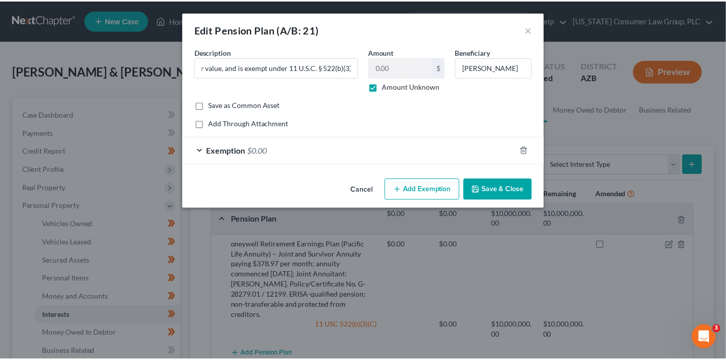
scroll to position [0, 0]
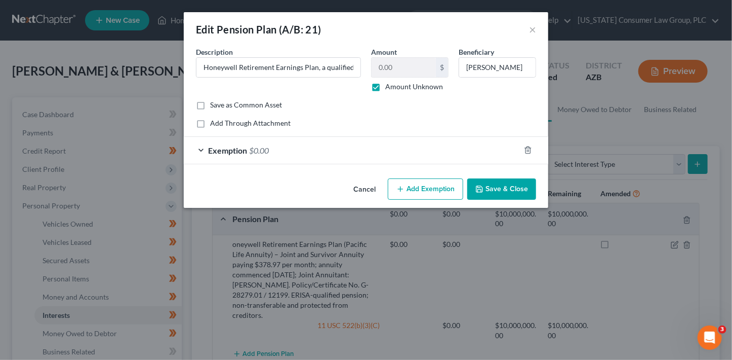
click at [513, 185] on button "Save & Close" at bounding box center [501, 188] width 69 height 21
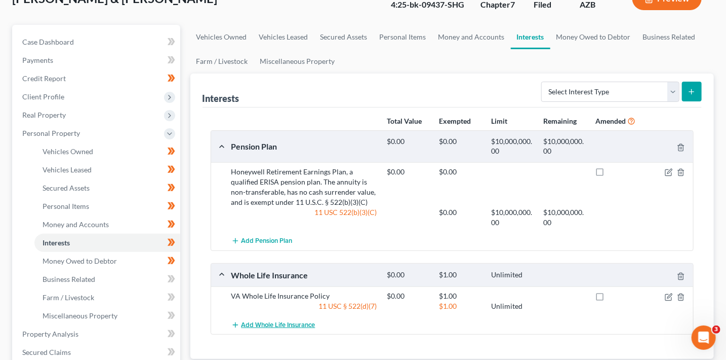
scroll to position [97, 0]
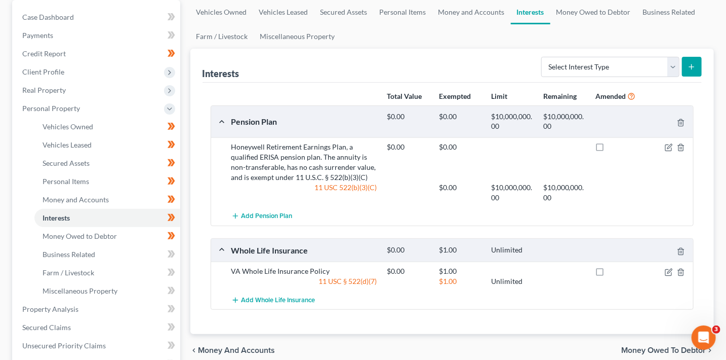
drag, startPoint x: 185, startPoint y: 253, endPoint x: 180, endPoint y: 253, distance: 5.6
click at [186, 253] on div "Vehicles Owned Vehicles Leased Secured Assets Personal Items Money and Accounts…" at bounding box center [452, 301] width 534 height 603
click at [176, 254] on span at bounding box center [172, 255] width 18 height 15
click at [173, 268] on icon at bounding box center [172, 272] width 8 height 13
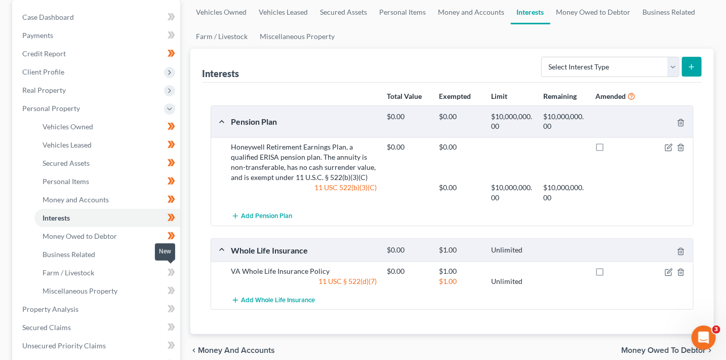
drag, startPoint x: 173, startPoint y: 268, endPoint x: 174, endPoint y: 273, distance: 5.3
click at [173, 269] on icon at bounding box center [172, 271] width 5 height 7
click at [173, 284] on icon at bounding box center [172, 290] width 8 height 13
drag, startPoint x: 174, startPoint y: 284, endPoint x: 177, endPoint y: 290, distance: 6.8
click at [174, 284] on icon at bounding box center [172, 290] width 8 height 13
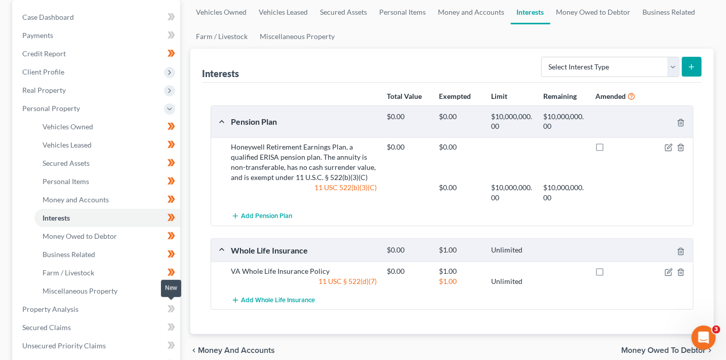
click at [174, 306] on icon at bounding box center [172, 308] width 8 height 13
click at [145, 311] on link "Property Analysis" at bounding box center [97, 309] width 166 height 18
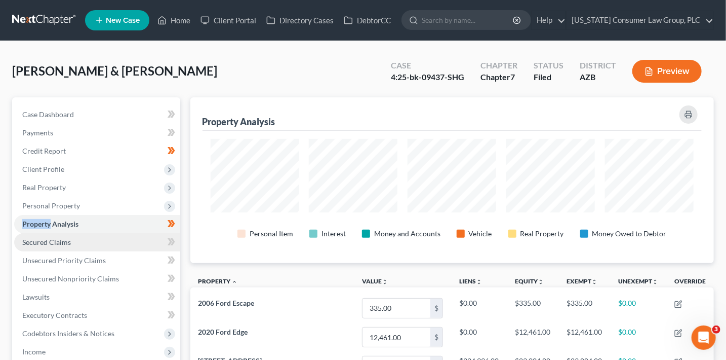
click at [116, 240] on link "Secured Claims" at bounding box center [97, 242] width 166 height 18
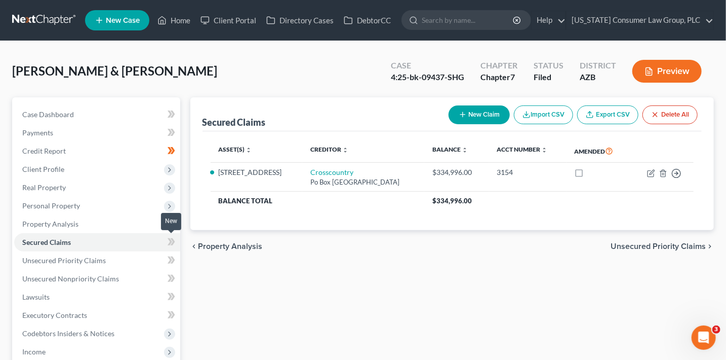
click at [163, 245] on span at bounding box center [172, 242] width 18 height 15
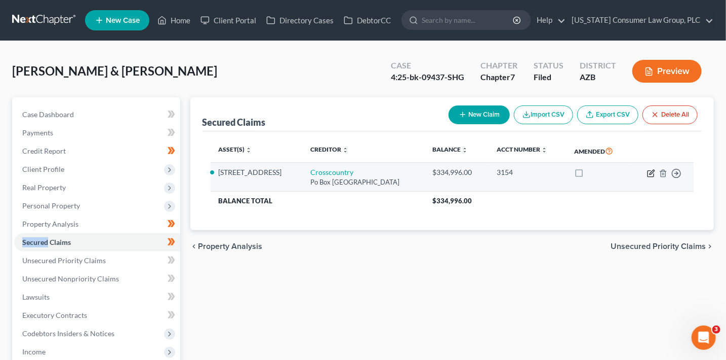
click at [650, 172] on icon "button" at bounding box center [652, 172] width 5 height 5
select select "45"
select select "2"
select select "0"
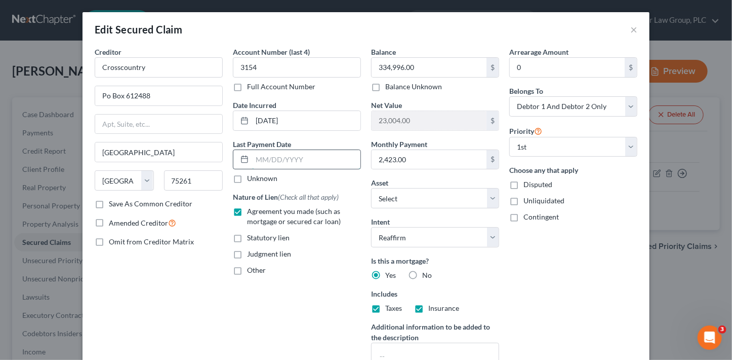
drag, startPoint x: 282, startPoint y: 163, endPoint x: 288, endPoint y: 162, distance: 6.7
click at [281, 163] on input "text" at bounding box center [306, 159] width 108 height 19
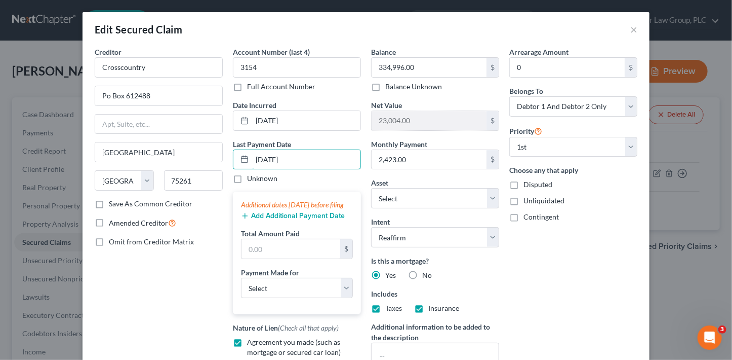
type input "[DATE]"
click at [297, 220] on button "Add Additional Payment Date" at bounding box center [293, 216] width 104 height 8
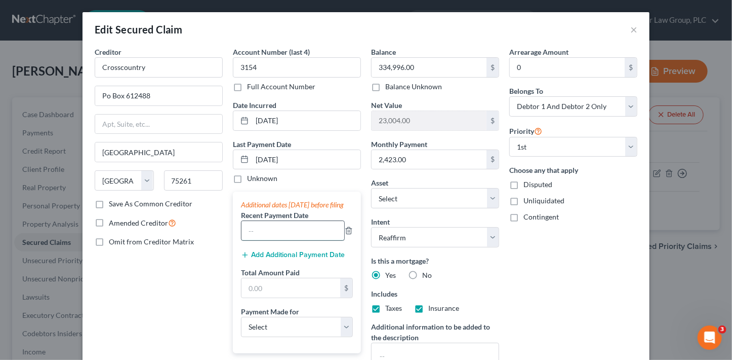
click at [283, 240] on input "text" at bounding box center [293, 230] width 103 height 19
type input "09/2025"
click at [284, 259] on button "Add Additional Payment Date" at bounding box center [293, 255] width 104 height 8
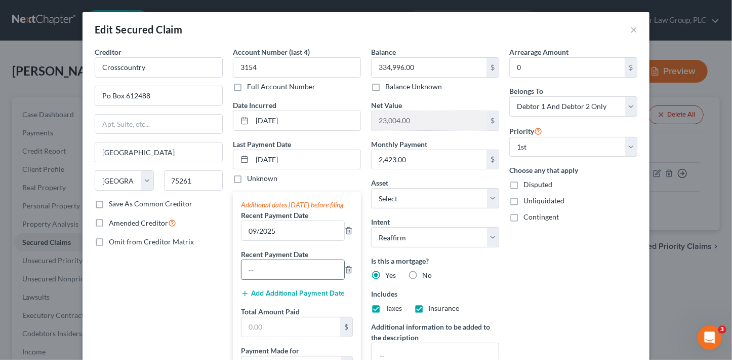
click at [285, 270] on input "text" at bounding box center [293, 269] width 103 height 19
type input "08/2025"
click at [266, 298] on div "Add Additional Payment Date" at bounding box center [297, 293] width 112 height 10
click at [269, 297] on button "Add Additional Payment Date" at bounding box center [293, 293] width 104 height 8
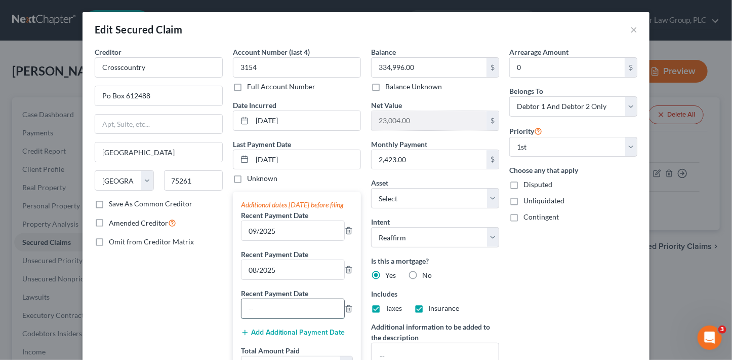
click at [274, 312] on input "text" at bounding box center [293, 308] width 103 height 19
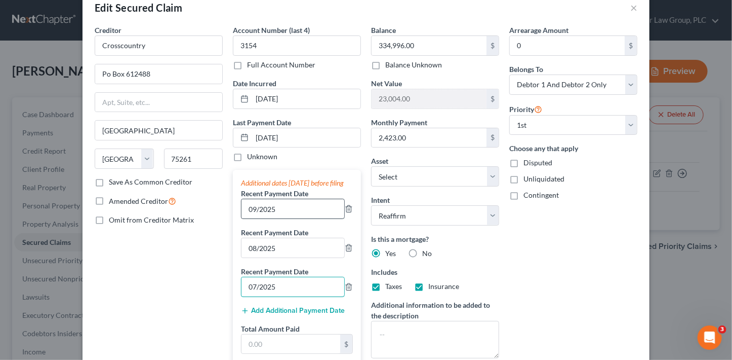
scroll to position [132, 0]
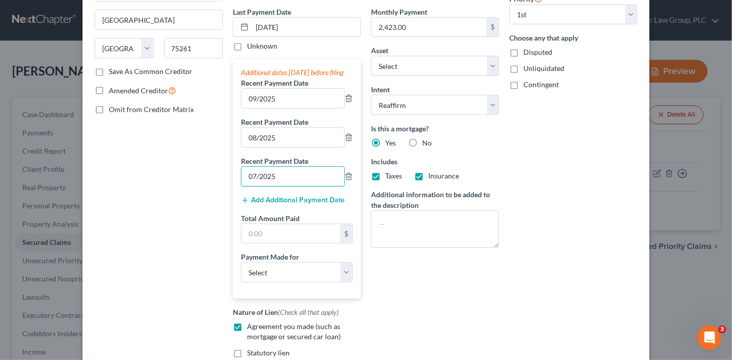
type input "07/2025"
click at [282, 240] on input "text" at bounding box center [291, 233] width 99 height 19
type input "7,269"
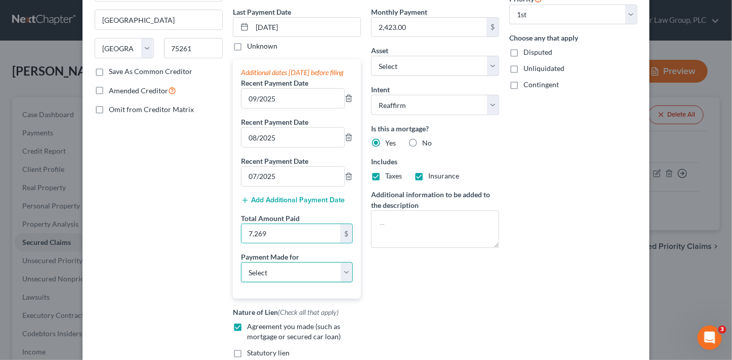
click at [290, 282] on select "Select Car Credit Card Loan Repayment Mortgage Other Suppliers Or Vendors" at bounding box center [297, 272] width 112 height 20
select select "3"
click at [241, 270] on select "Select Car Credit Card Loan Repayment Mortgage Other Suppliers Or Vendors" at bounding box center [297, 272] width 112 height 20
click at [497, 302] on div "Balance 334,996.00 $ Balance Unknown Balance Undetermined 334,996.00 $ Balance …" at bounding box center [435, 156] width 138 height 484
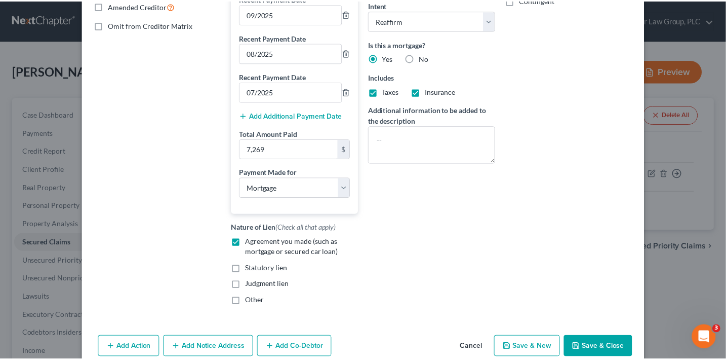
scroll to position [251, 0]
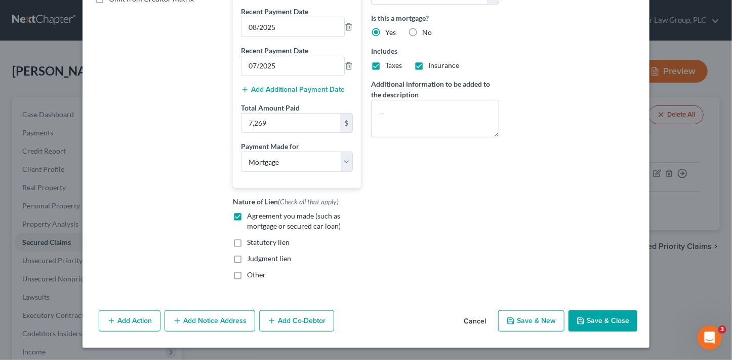
click at [594, 323] on button "Save & Close" at bounding box center [603, 320] width 69 height 21
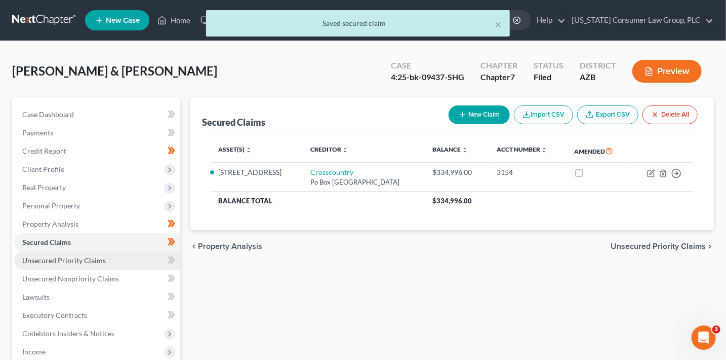
click at [138, 260] on link "Unsecured Priority Claims" at bounding box center [97, 260] width 166 height 18
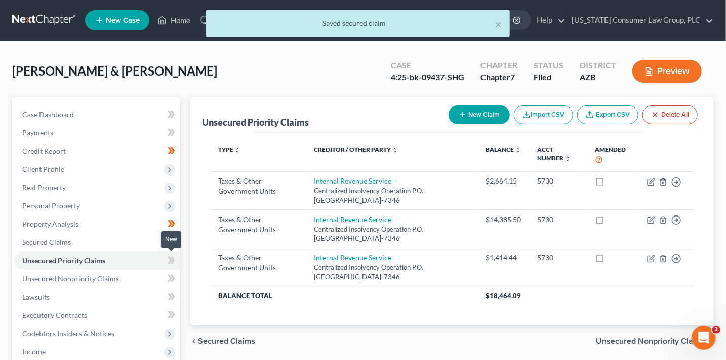
click at [163, 261] on span at bounding box center [172, 261] width 18 height 15
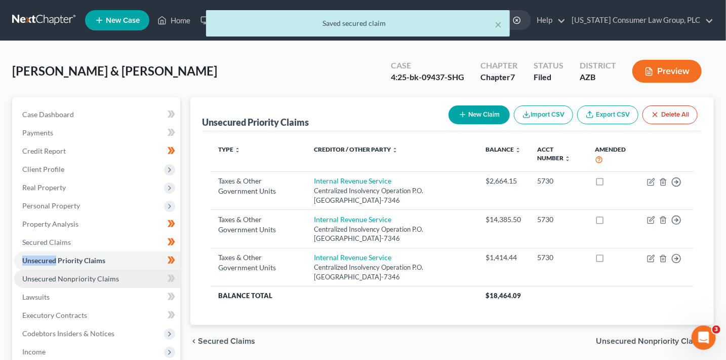
click at [157, 270] on link "Unsecured Nonpriority Claims" at bounding box center [97, 278] width 166 height 18
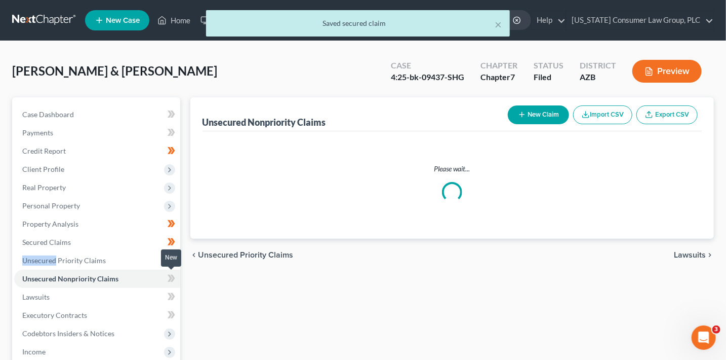
click at [173, 277] on icon at bounding box center [172, 277] width 5 height 7
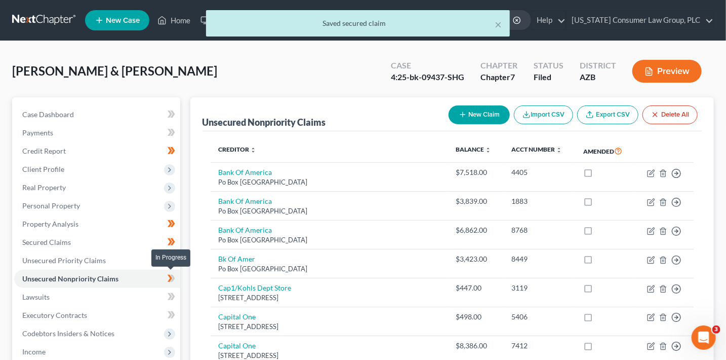
click at [173, 277] on icon at bounding box center [172, 277] width 5 height 7
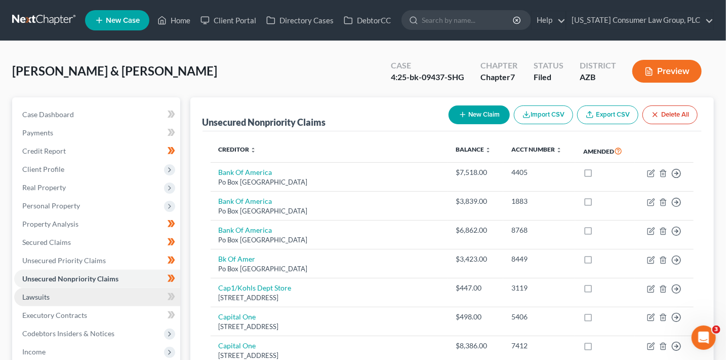
click at [129, 295] on link "Lawsuits" at bounding box center [97, 297] width 166 height 18
